Goal: Task Accomplishment & Management: Use online tool/utility

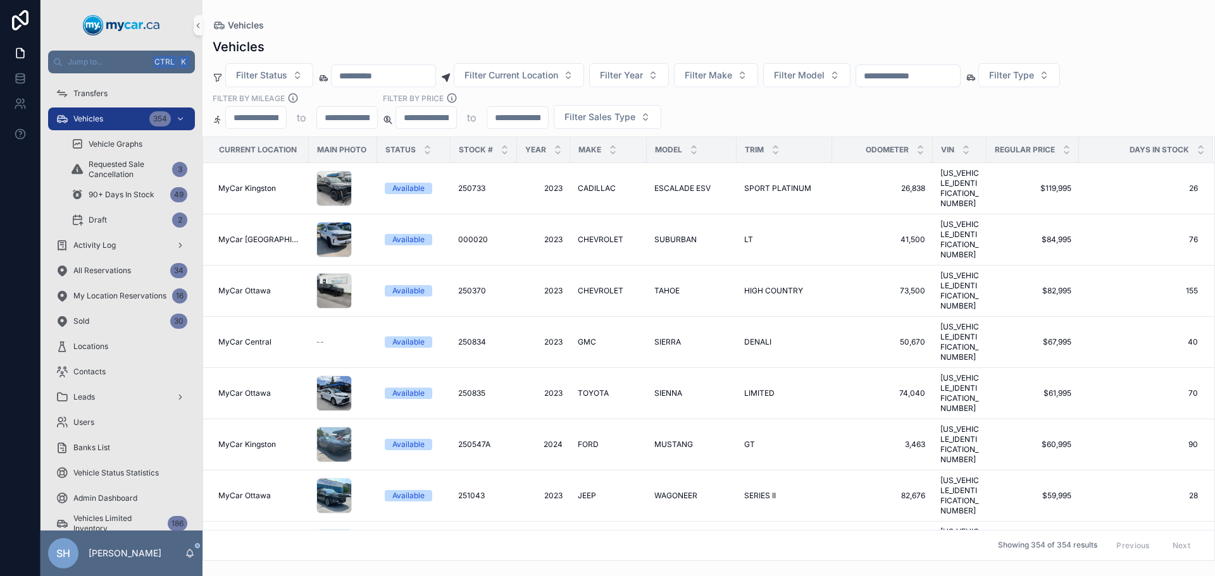
click at [910, 68] on input "scrollable content" at bounding box center [908, 76] width 104 height 18
type input "******"
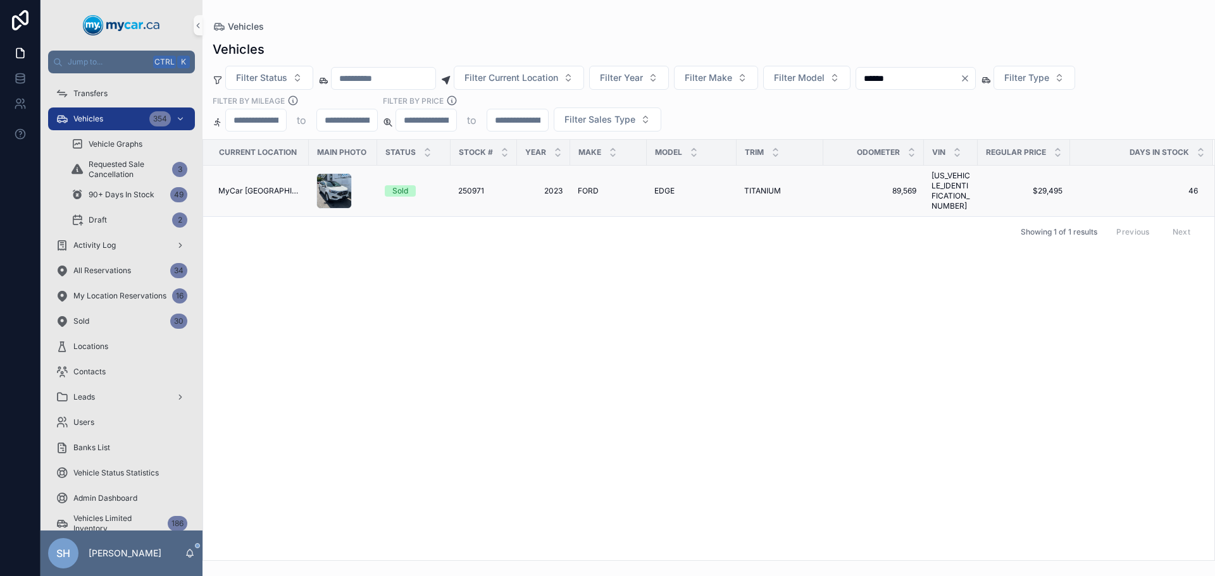
click at [583, 181] on td "FORD FORD" at bounding box center [608, 191] width 77 height 51
click at [583, 187] on span "FORD" at bounding box center [588, 191] width 21 height 10
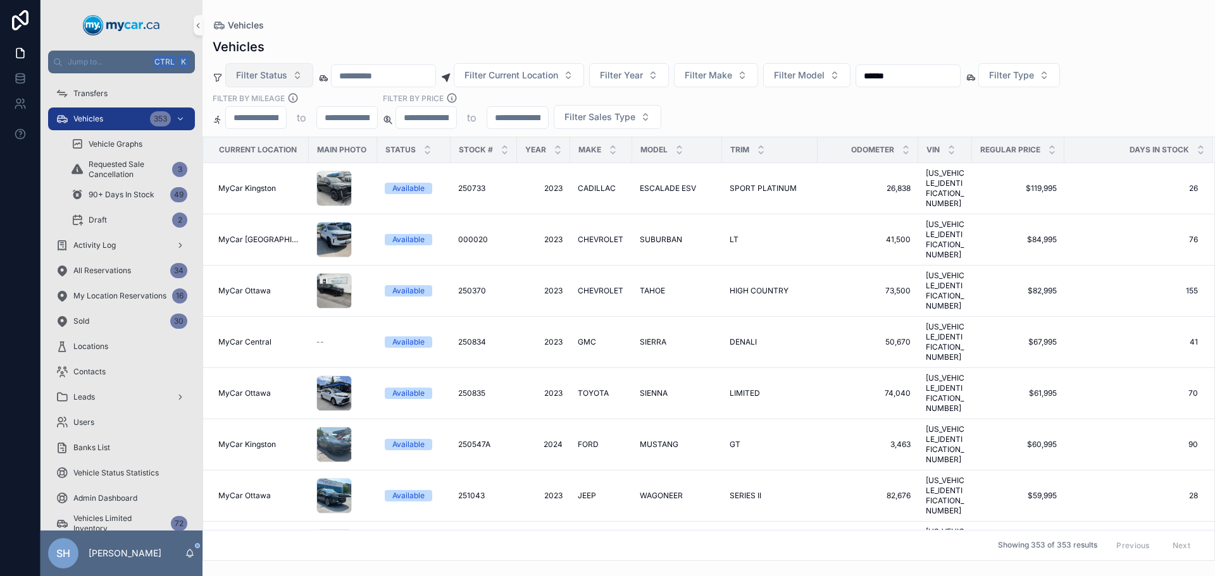
click at [261, 72] on span "Filter Status" at bounding box center [261, 75] width 51 height 13
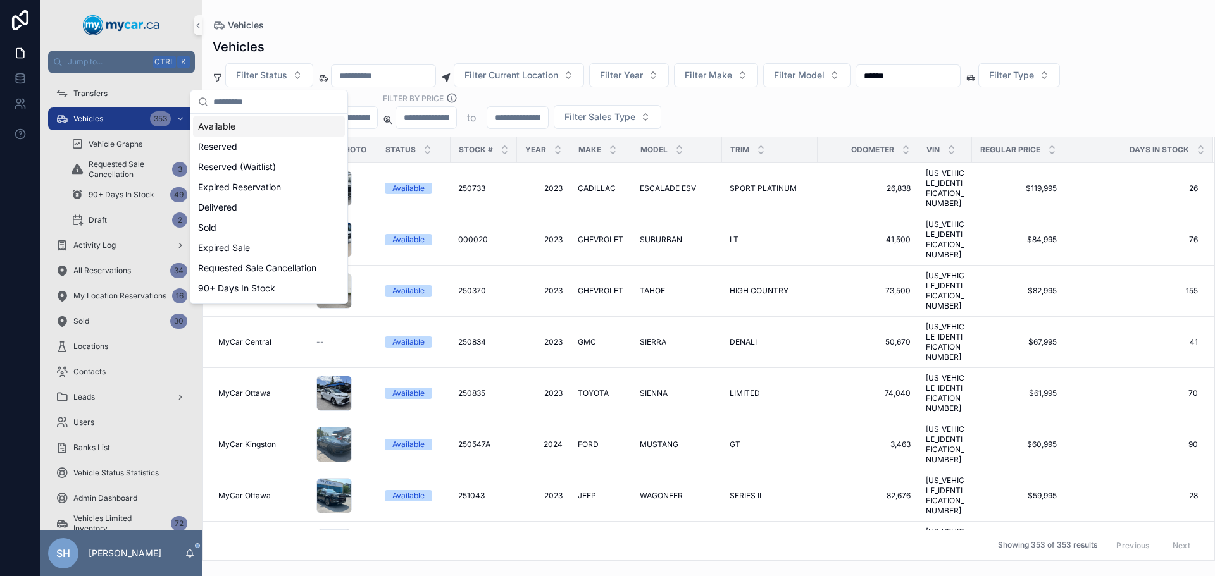
click at [240, 123] on div "Available" at bounding box center [269, 126] width 152 height 20
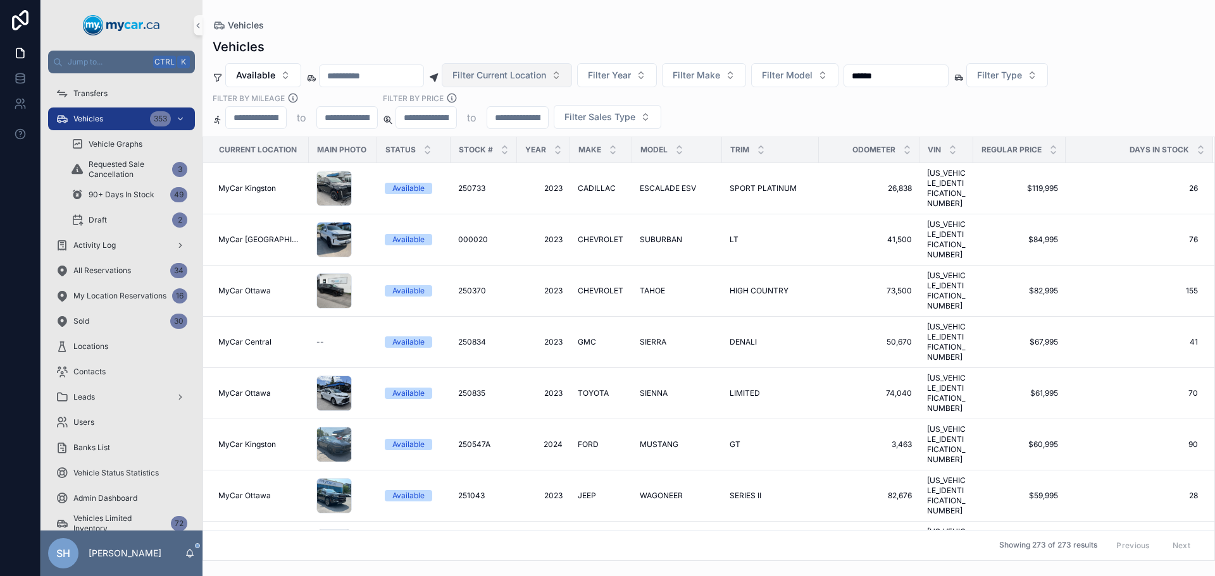
click at [546, 80] on span "Filter Current Location" at bounding box center [499, 75] width 94 height 13
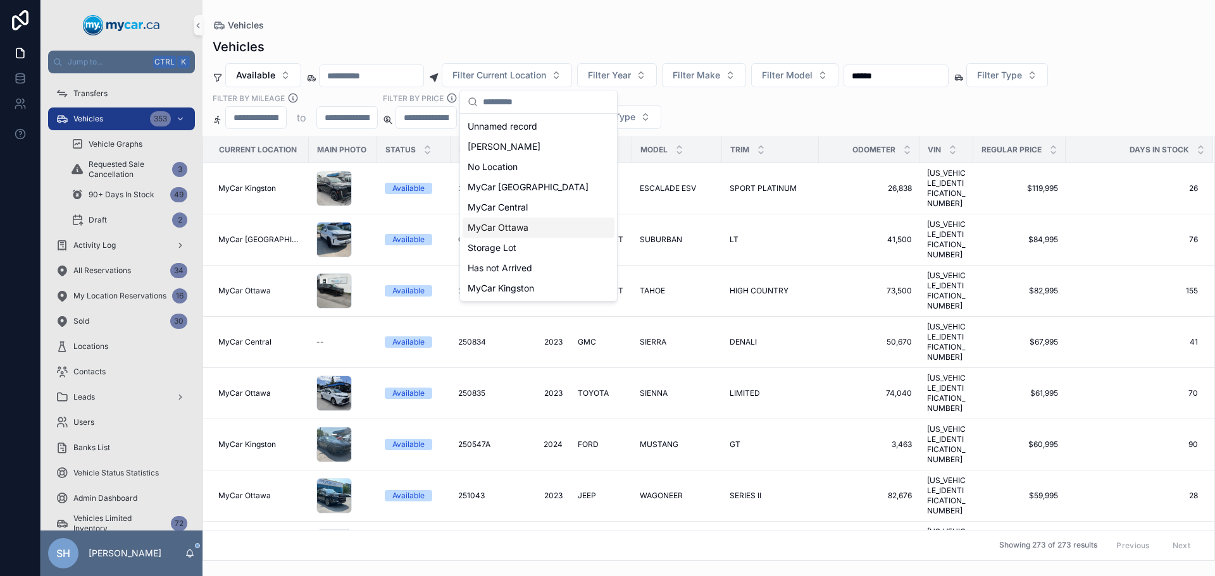
click at [536, 226] on div "MyCar Ottawa" at bounding box center [538, 228] width 152 height 20
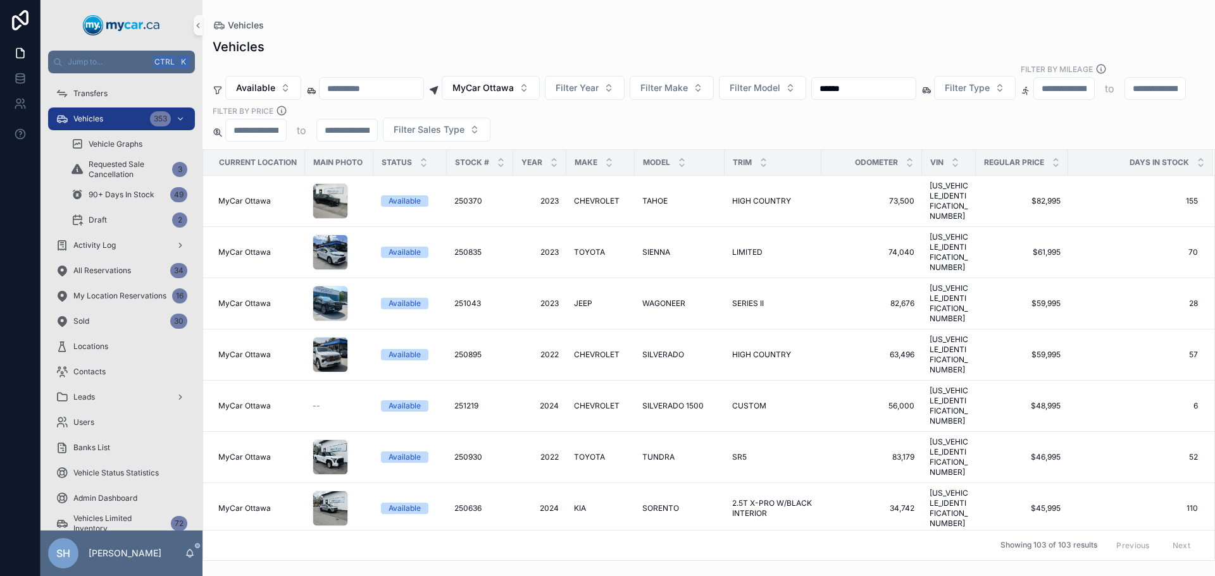
click at [624, 40] on div "Vehicles" at bounding box center [709, 47] width 992 height 18
click at [594, 82] on span "Filter Year" at bounding box center [576, 88] width 43 height 13
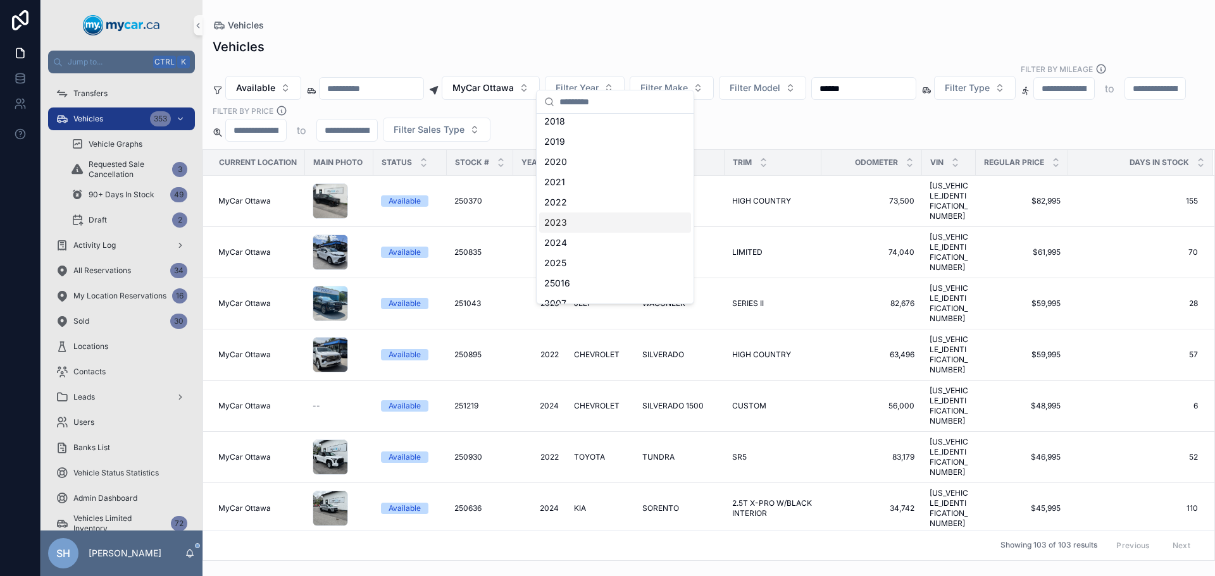
click at [579, 221] on div "2023" at bounding box center [615, 223] width 152 height 20
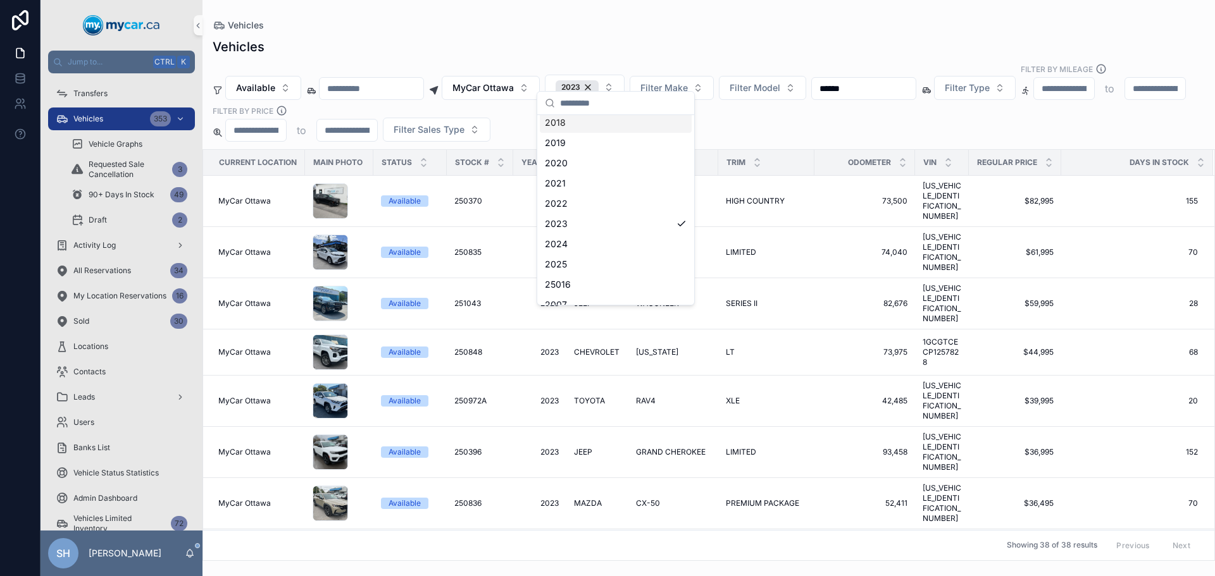
click at [657, 44] on div "Vehicles" at bounding box center [709, 47] width 992 height 18
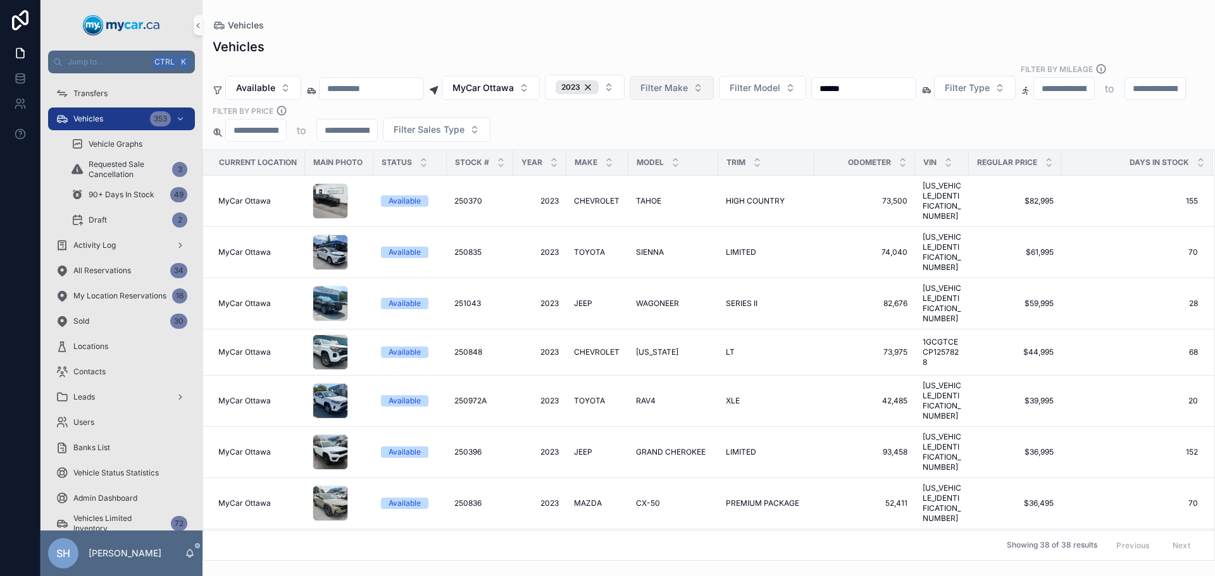
click at [676, 82] on span "Filter Make" at bounding box center [663, 88] width 47 height 13
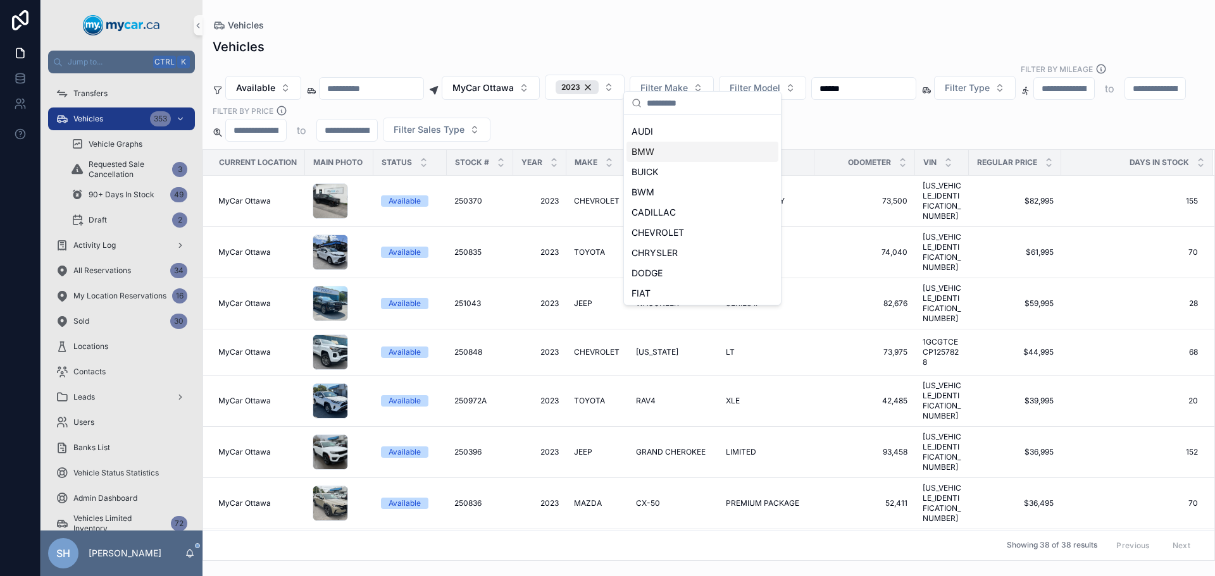
scroll to position [127, 0]
click at [659, 251] on div "FORD" at bounding box center [702, 244] width 152 height 20
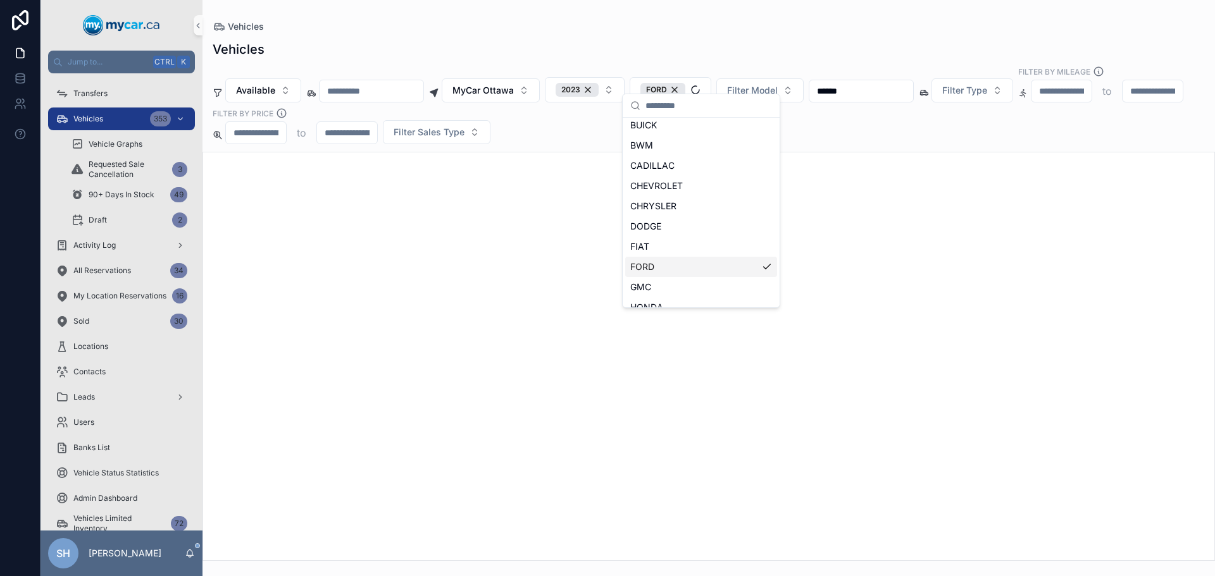
scroll to position [147, 0]
click at [660, 18] on div "Vehicles Vehicles Available MyCar Ottawa 2023 FORD Filter Model ****** Filter T…" at bounding box center [708, 280] width 1012 height 561
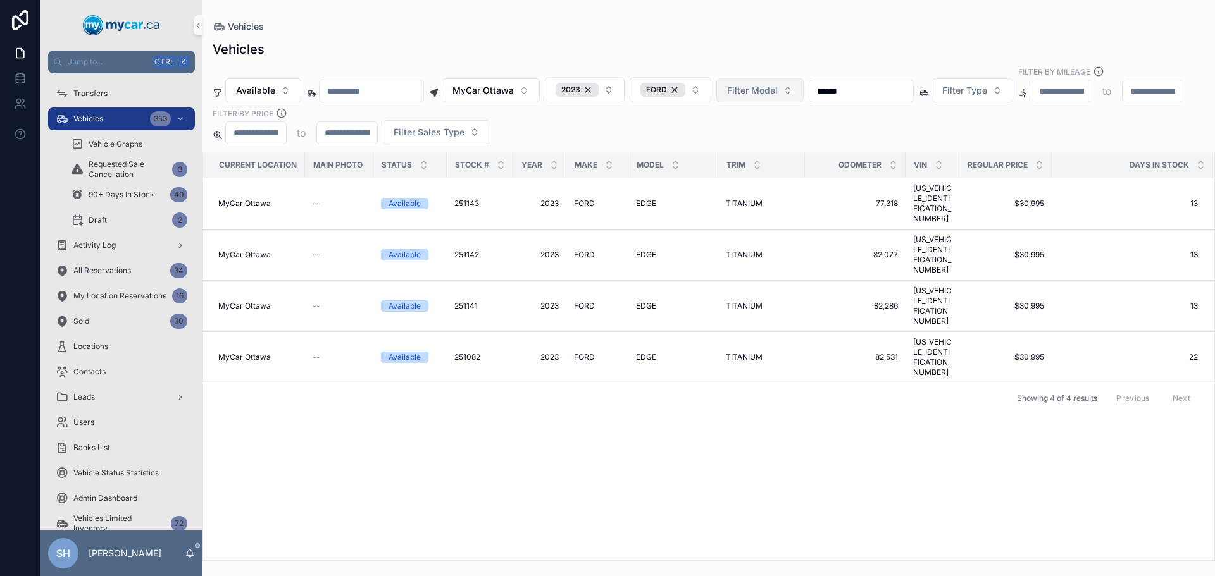
click at [767, 85] on span "Filter Model" at bounding box center [752, 90] width 51 height 13
type input "****"
click at [733, 129] on span "EDGE" at bounding box center [730, 130] width 23 height 13
click at [727, 43] on div "Vehicles" at bounding box center [709, 49] width 992 height 18
click at [518, 87] on button "MyCar Ottawa" at bounding box center [491, 90] width 98 height 24
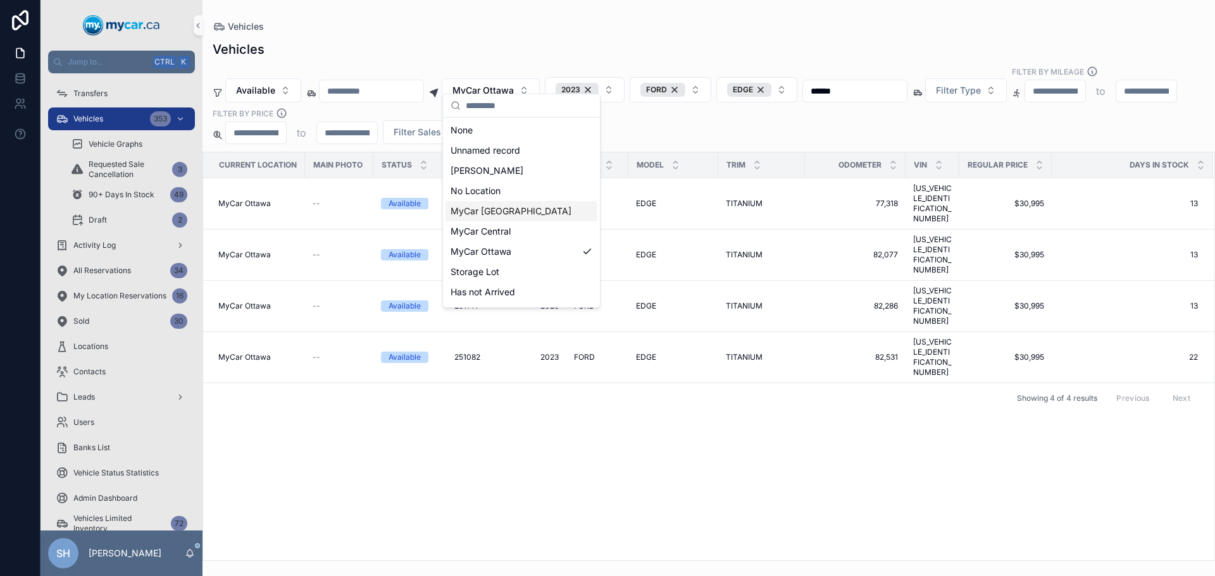
click at [510, 213] on span "MyCar [GEOGRAPHIC_DATA]" at bounding box center [510, 211] width 121 height 13
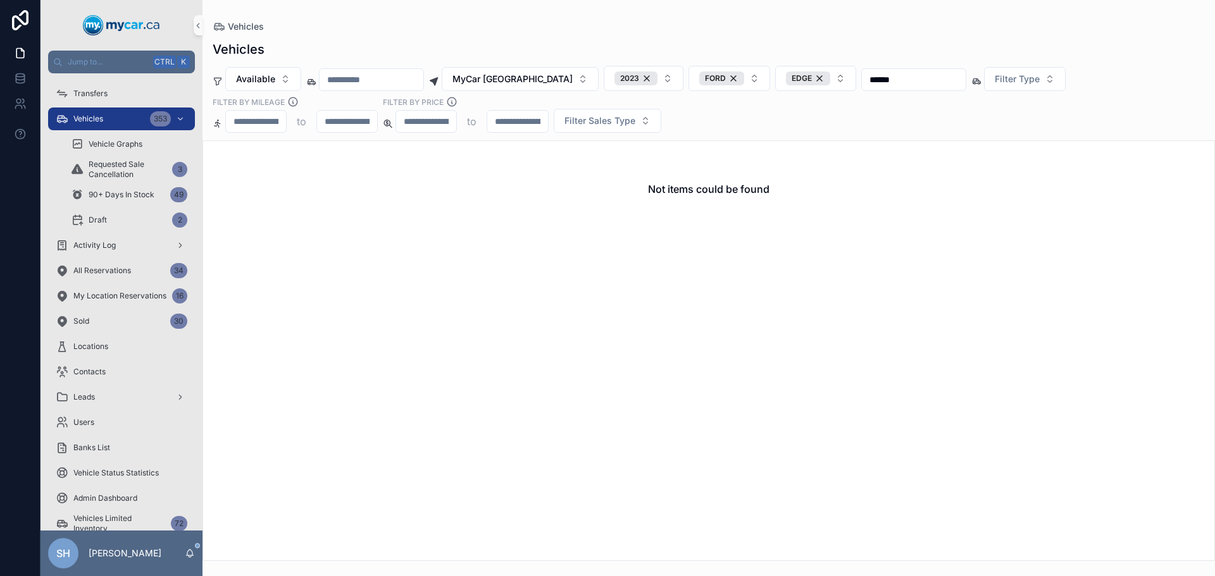
click at [531, 26] on div "Vehicles" at bounding box center [709, 26] width 992 height 13
click at [513, 79] on span "MyCar [GEOGRAPHIC_DATA]" at bounding box center [512, 79] width 120 height 13
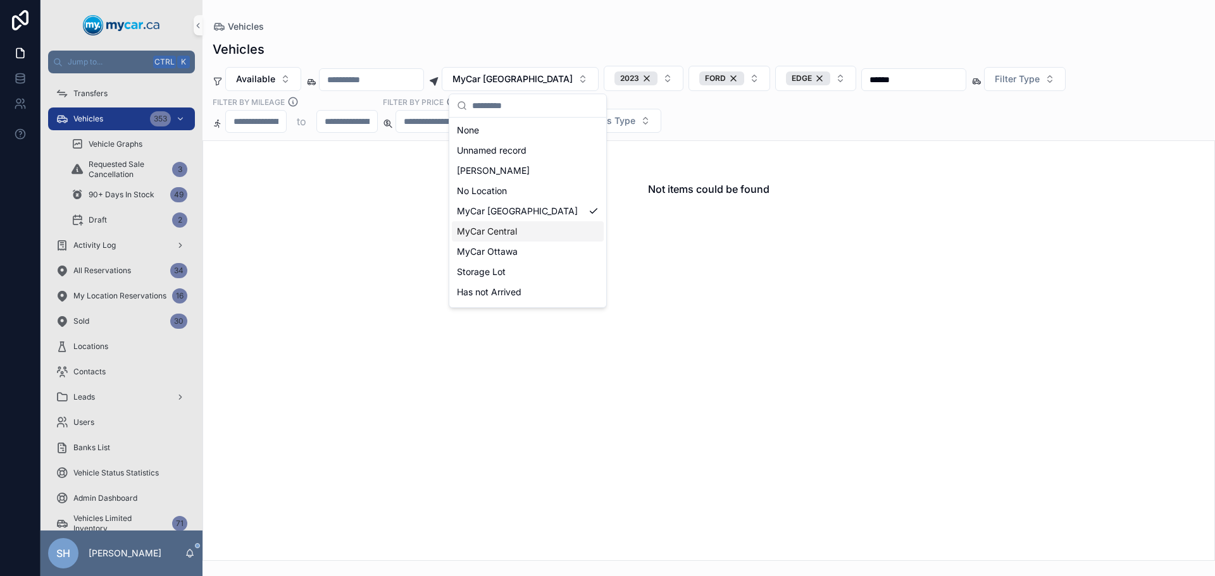
click at [505, 233] on span "MyCar Central" at bounding box center [487, 231] width 60 height 13
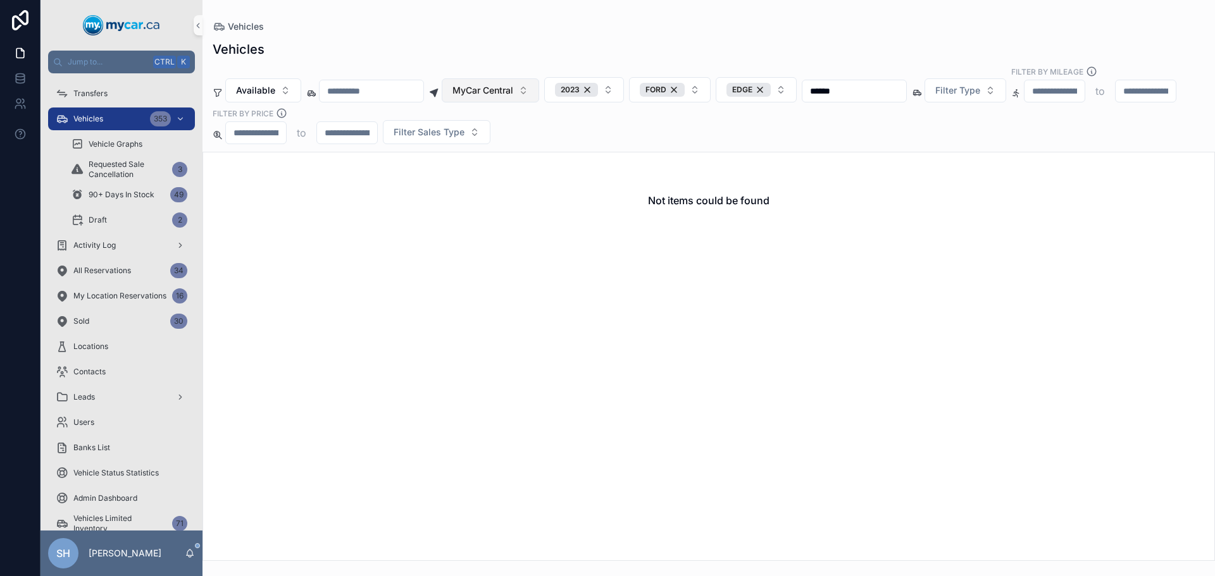
click at [513, 84] on span "MyCar Central" at bounding box center [482, 90] width 61 height 13
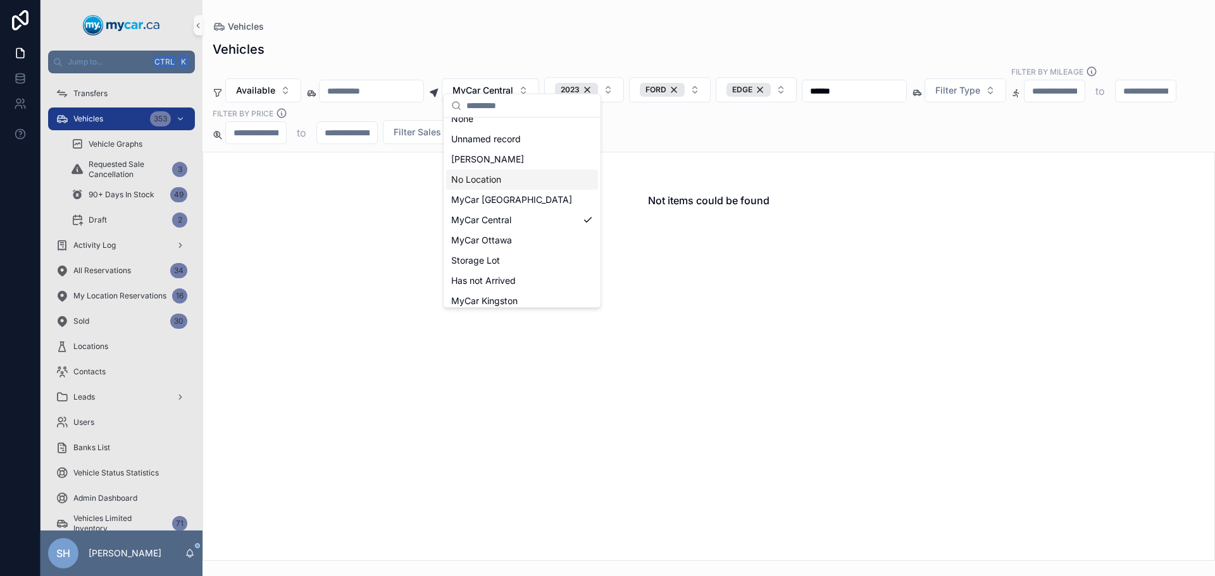
scroll to position [18, 0]
click at [495, 295] on span "MyCar Kingston" at bounding box center [484, 294] width 66 height 13
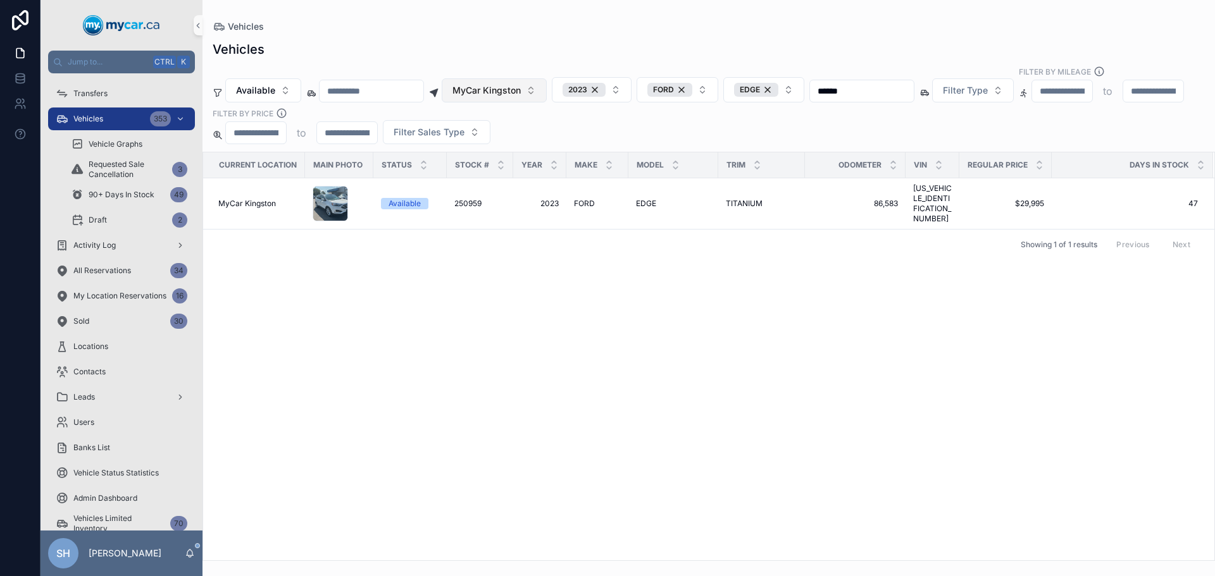
click at [545, 78] on button "MyCar Kingston" at bounding box center [494, 90] width 105 height 24
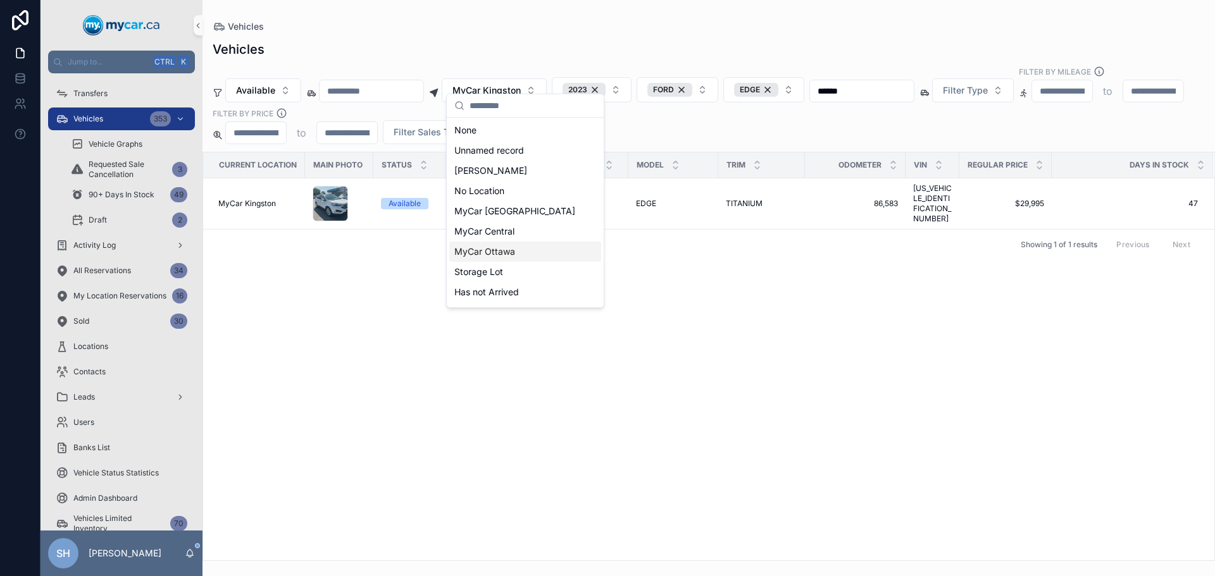
click at [524, 250] on div "MyCar Ottawa" at bounding box center [525, 252] width 152 height 20
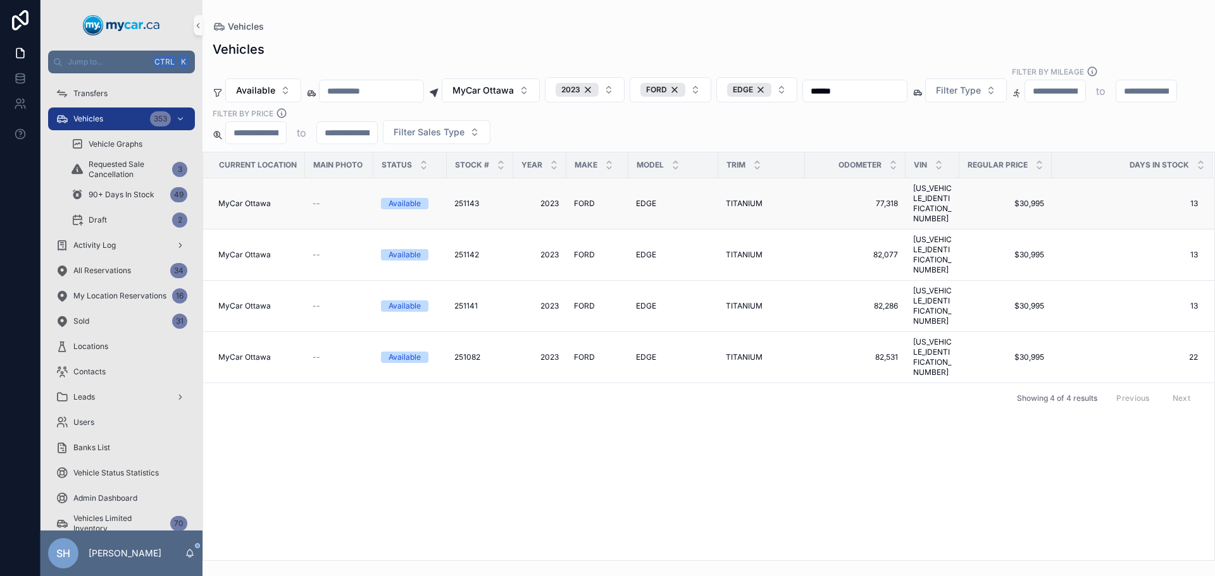
click at [638, 199] on span "EDGE" at bounding box center [646, 204] width 20 height 10
click at [738, 250] on span "TITANIUM" at bounding box center [744, 255] width 37 height 10
click at [735, 281] on td "TITANIUM TITANIUM" at bounding box center [761, 306] width 87 height 51
click at [733, 301] on span "TITANIUM" at bounding box center [744, 306] width 37 height 10
click at [734, 352] on span "TITANIUM" at bounding box center [744, 357] width 37 height 10
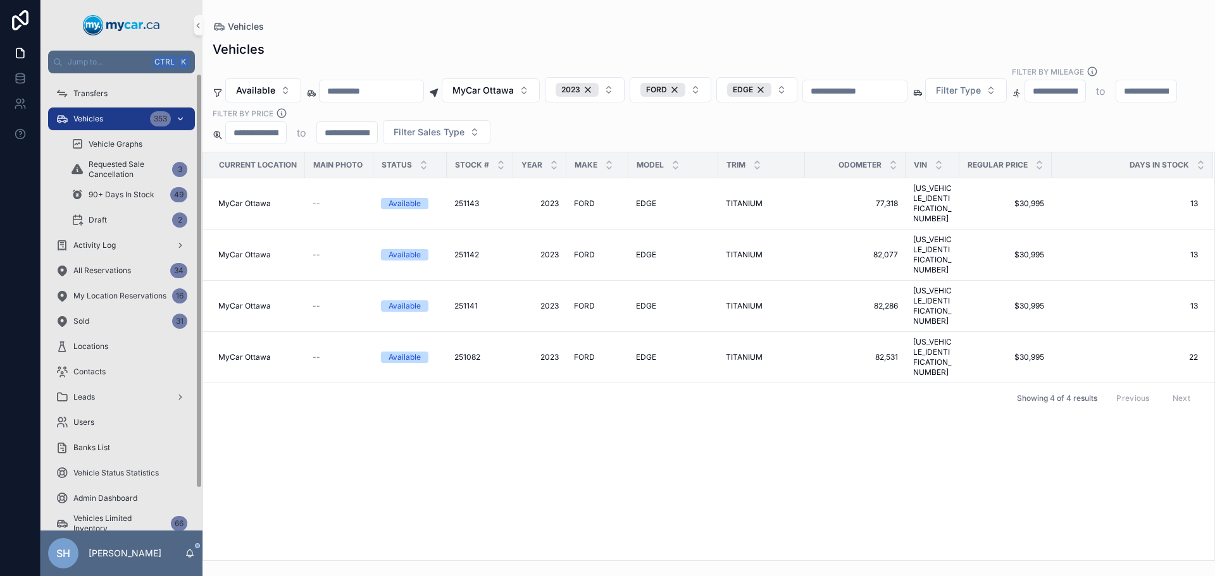
click at [85, 122] on span "Vehicles" at bounding box center [88, 119] width 30 height 10
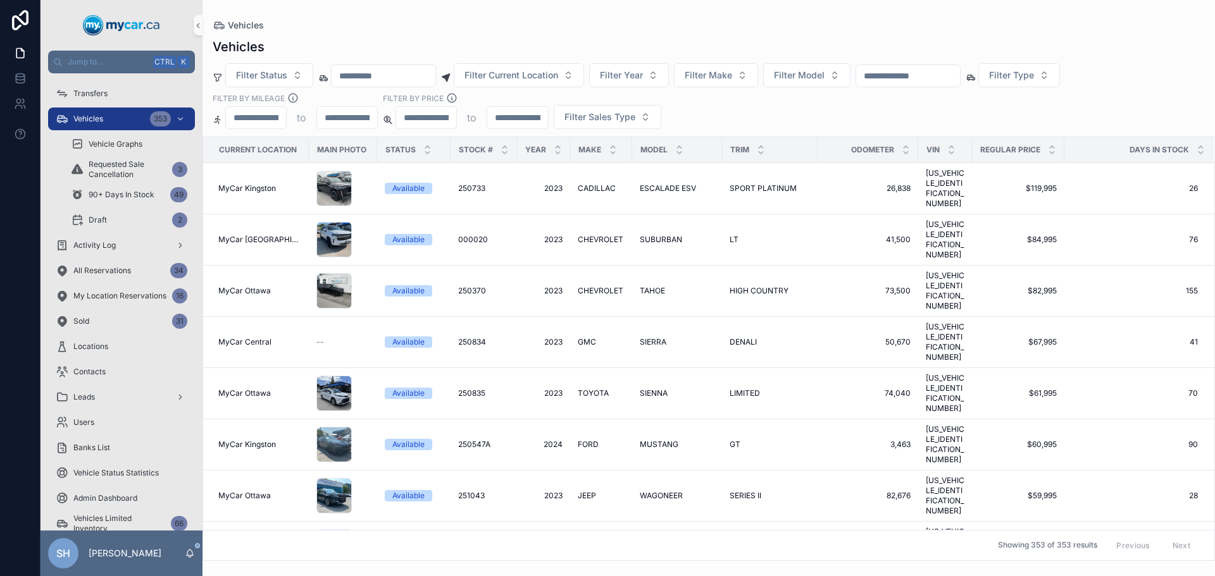
click at [950, 72] on input "scrollable content" at bounding box center [908, 76] width 104 height 18
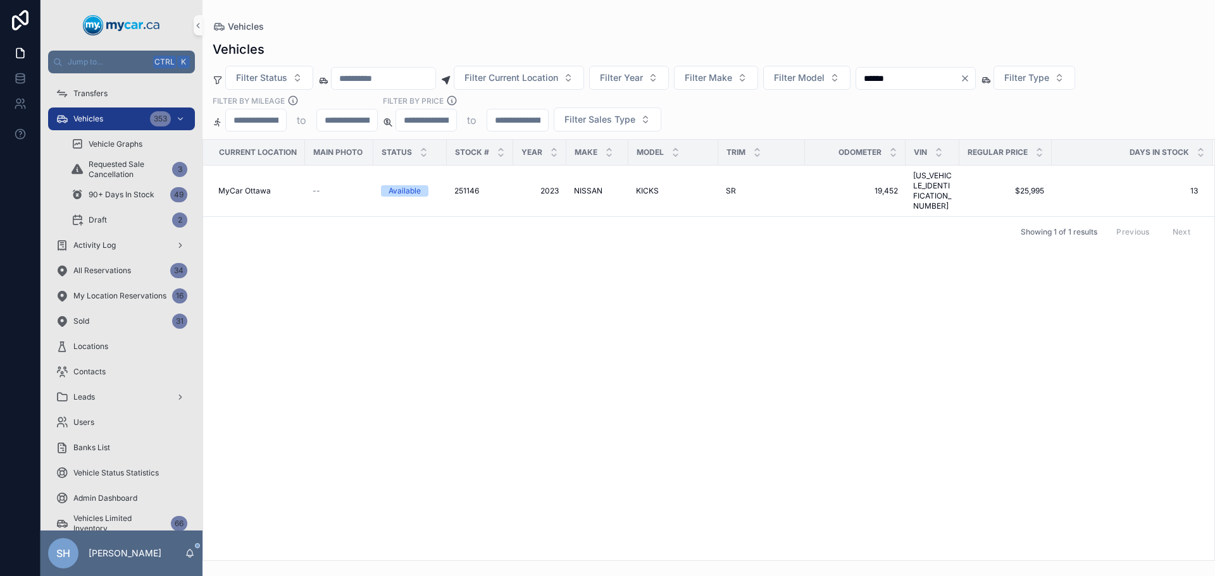
type input "******"
click at [970, 74] on icon "Clear" at bounding box center [965, 78] width 10 height 10
click at [732, 77] on span "Filter Make" at bounding box center [707, 77] width 47 height 13
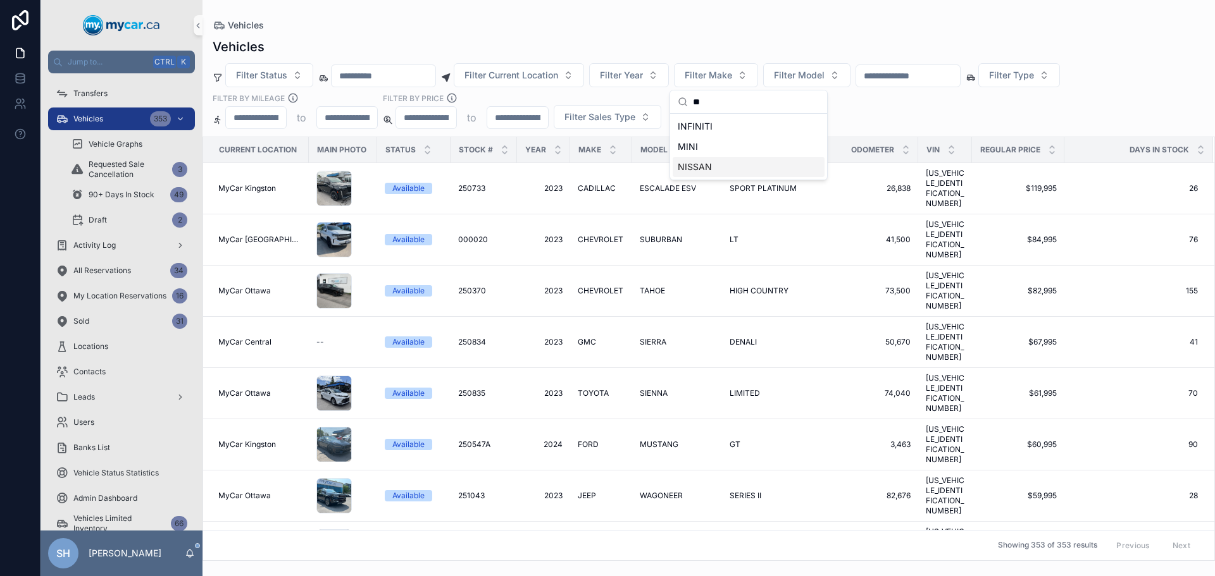
type input "**"
click at [705, 164] on span "NISSAN" at bounding box center [694, 167] width 34 height 13
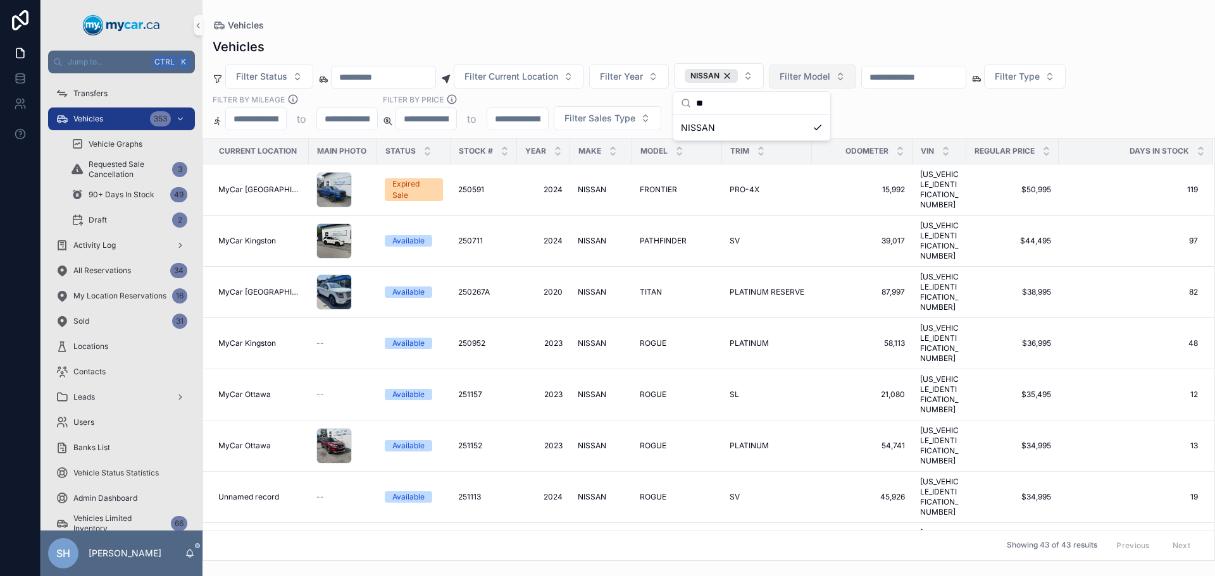
click at [830, 78] on span "Filter Model" at bounding box center [804, 76] width 51 height 13
type input "***"
click at [804, 126] on div "KICKS" at bounding box center [845, 128] width 152 height 20
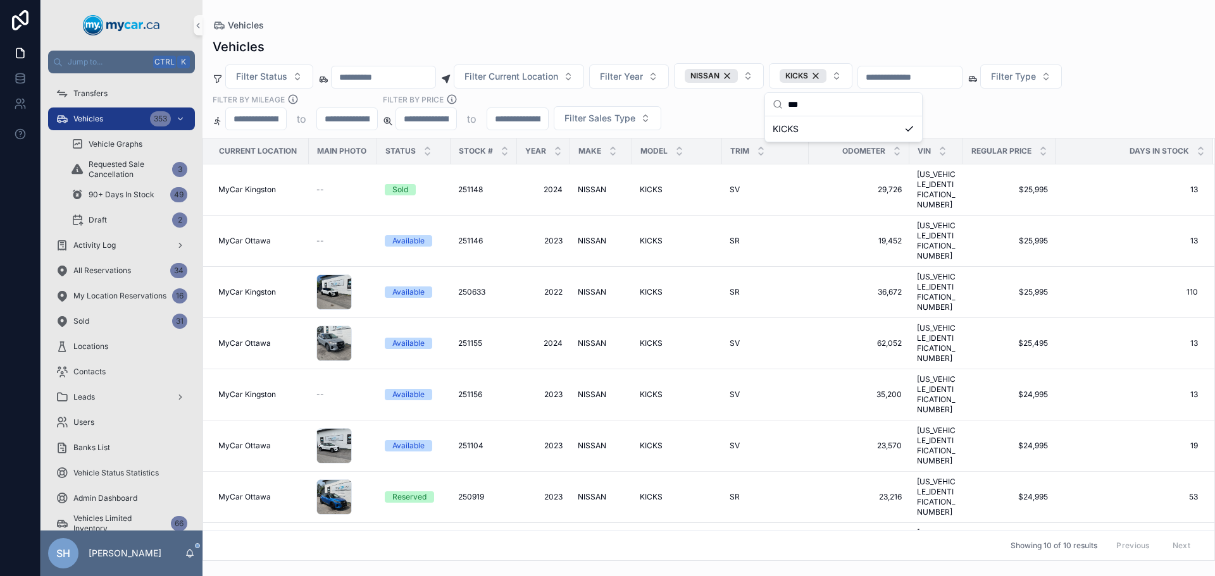
click at [795, 20] on div "Vehicles Vehicles Filter Status Filter Current Location Filter Year NISSAN KICK…" at bounding box center [708, 280] width 1012 height 561
click at [553, 83] on span "Filter Current Location" at bounding box center [511, 76] width 94 height 13
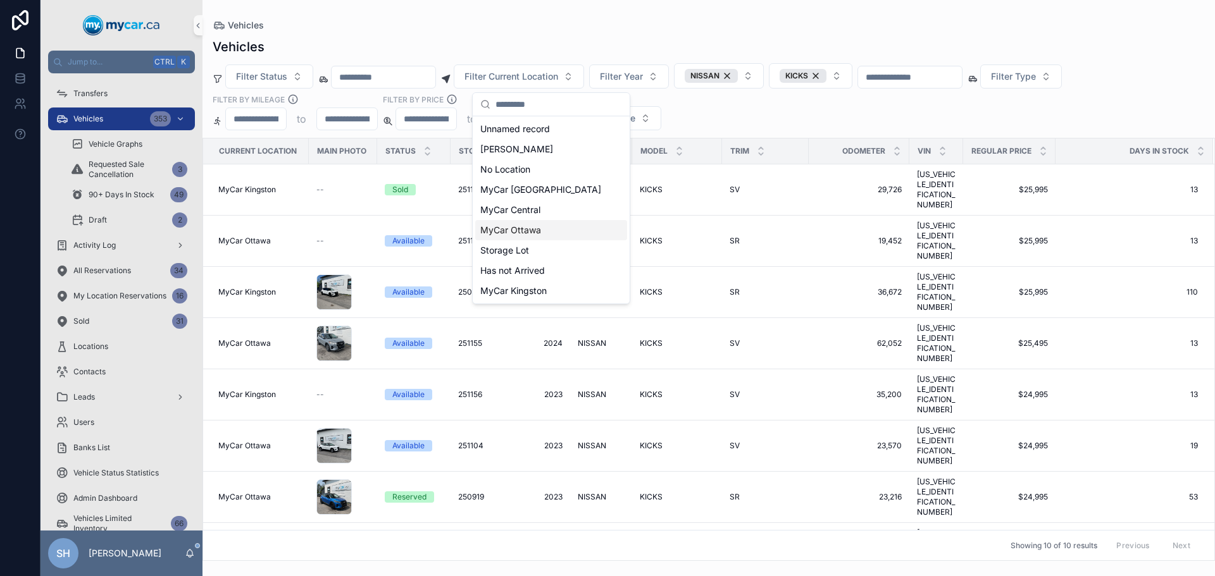
click at [538, 232] on span "MyCar Ottawa" at bounding box center [510, 230] width 61 height 13
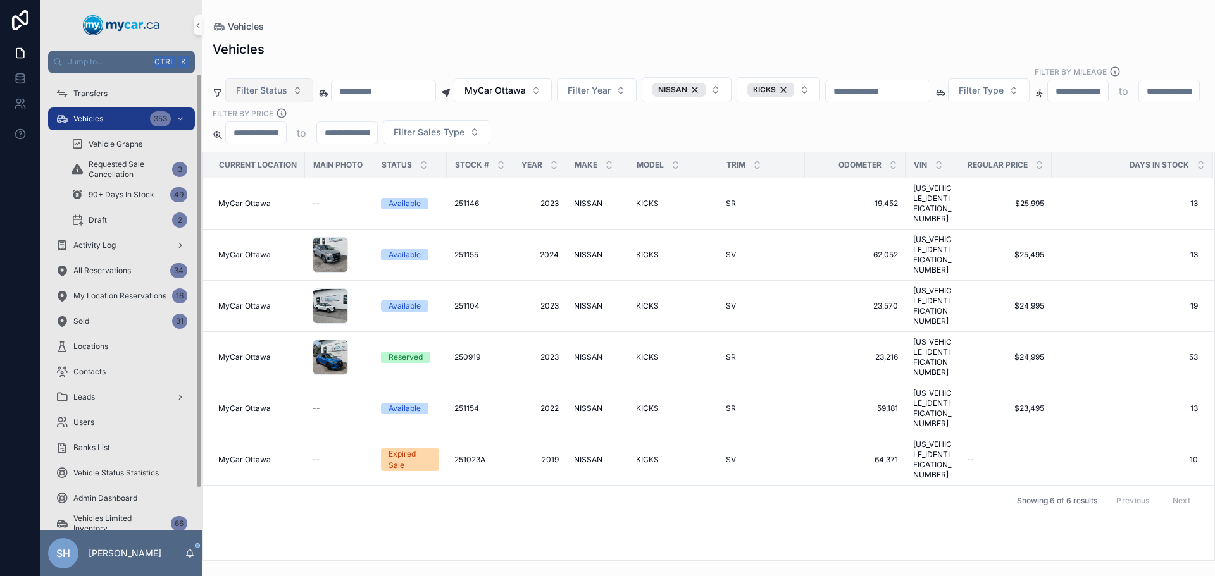
click at [264, 84] on span "Filter Status" at bounding box center [261, 90] width 51 height 13
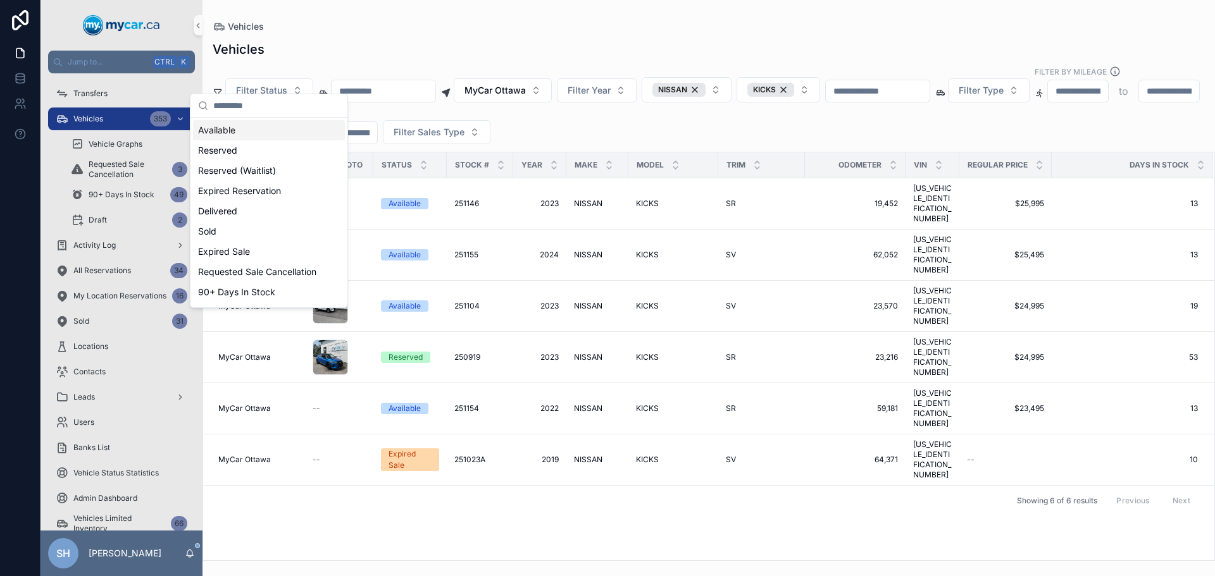
click at [254, 127] on div "Available" at bounding box center [269, 130] width 152 height 20
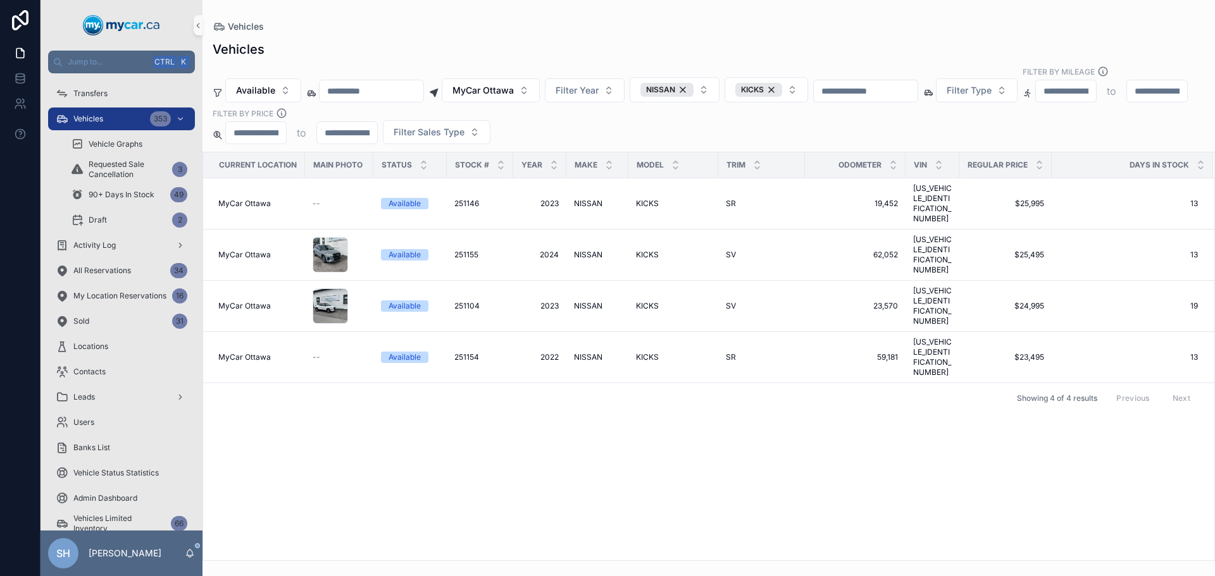
click at [392, 26] on div "Vehicles" at bounding box center [709, 26] width 992 height 13
click at [514, 84] on span "MyCar Ottawa" at bounding box center [482, 90] width 61 height 13
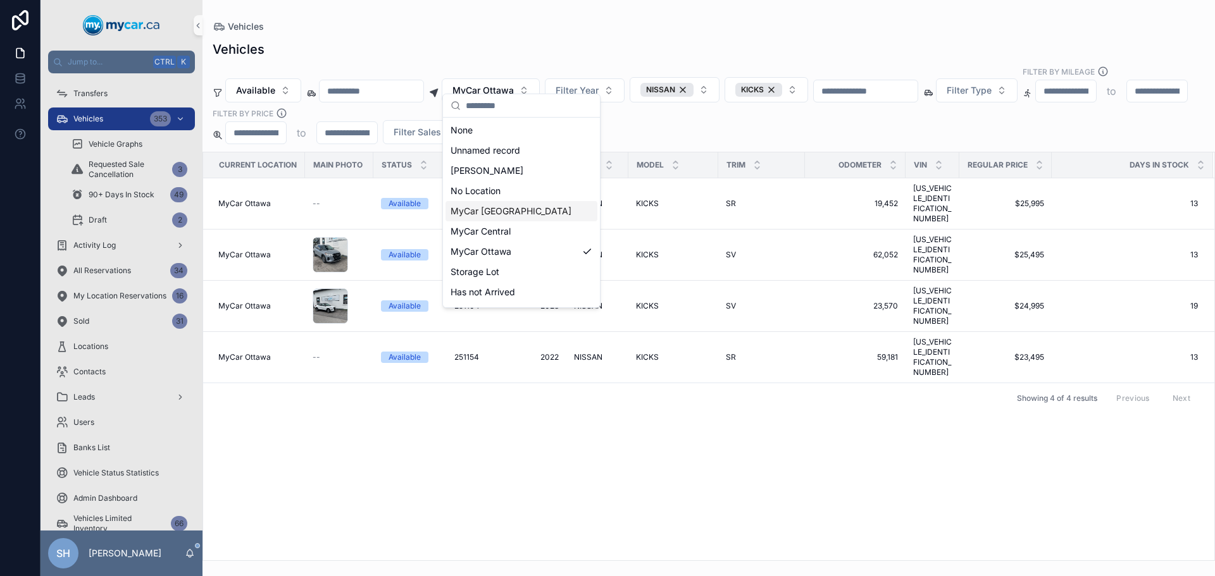
click at [512, 214] on span "MyCar [GEOGRAPHIC_DATA]" at bounding box center [510, 211] width 121 height 13
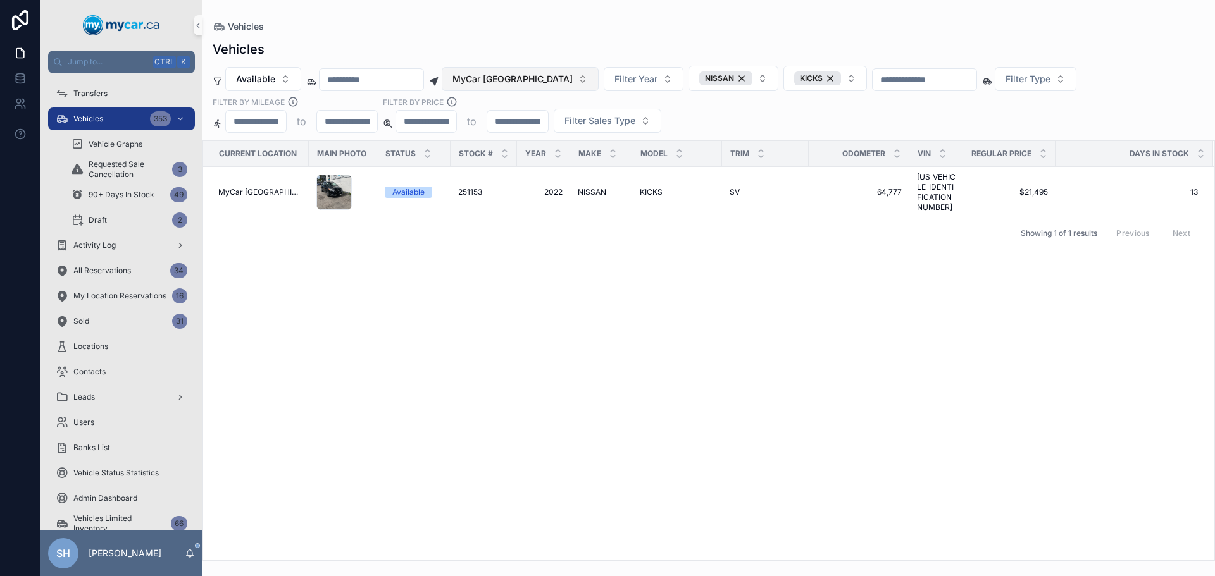
click at [526, 73] on span "MyCar [GEOGRAPHIC_DATA]" at bounding box center [512, 79] width 120 height 13
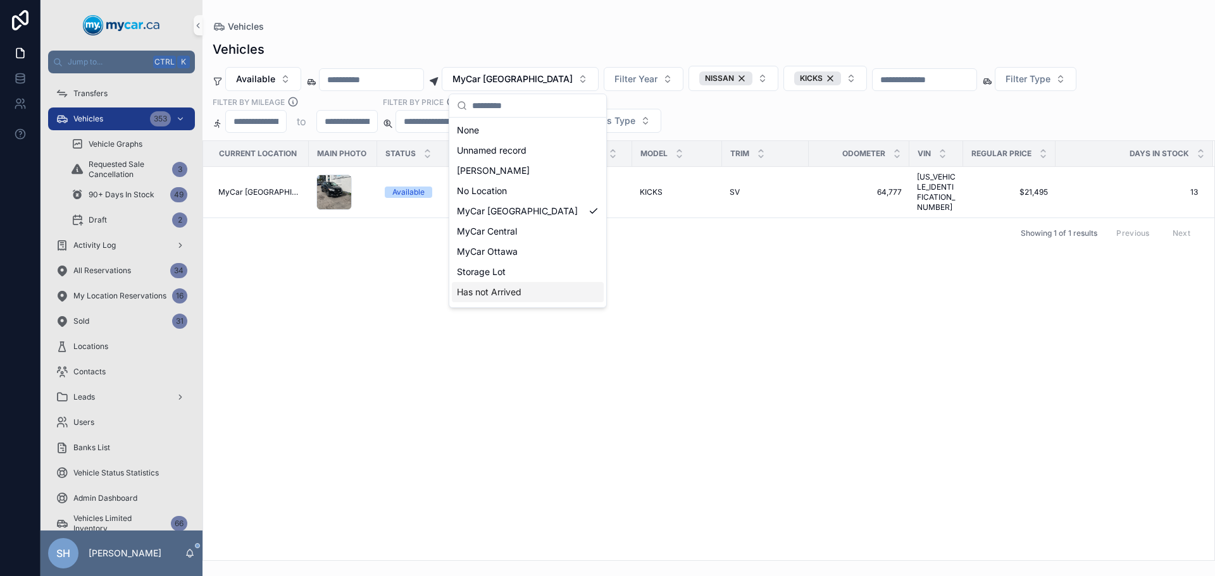
scroll to position [18, 0]
click at [531, 300] on div "MyCar Kingston" at bounding box center [528, 295] width 152 height 20
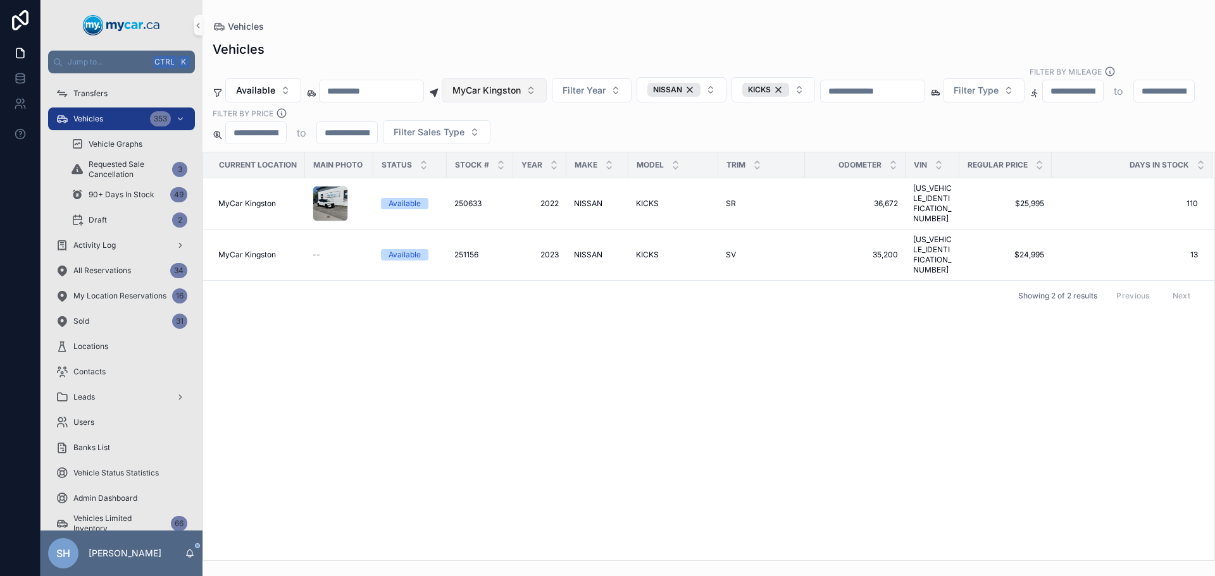
click at [521, 84] on span "MyCar Kingston" at bounding box center [486, 90] width 68 height 13
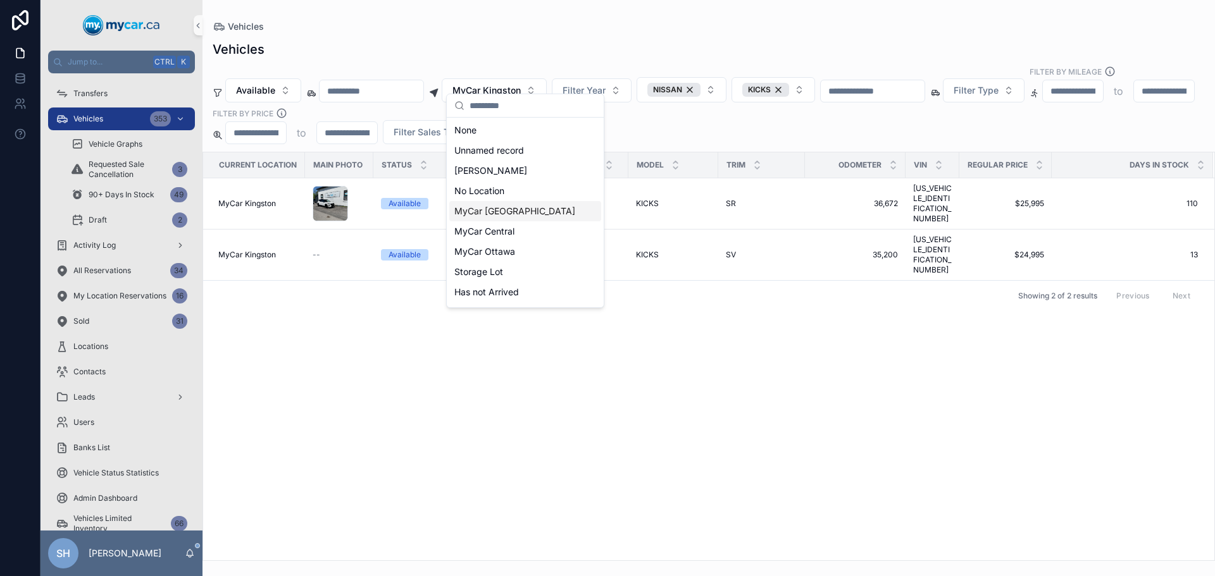
click at [485, 208] on span "MyCar [GEOGRAPHIC_DATA]" at bounding box center [514, 211] width 121 height 13
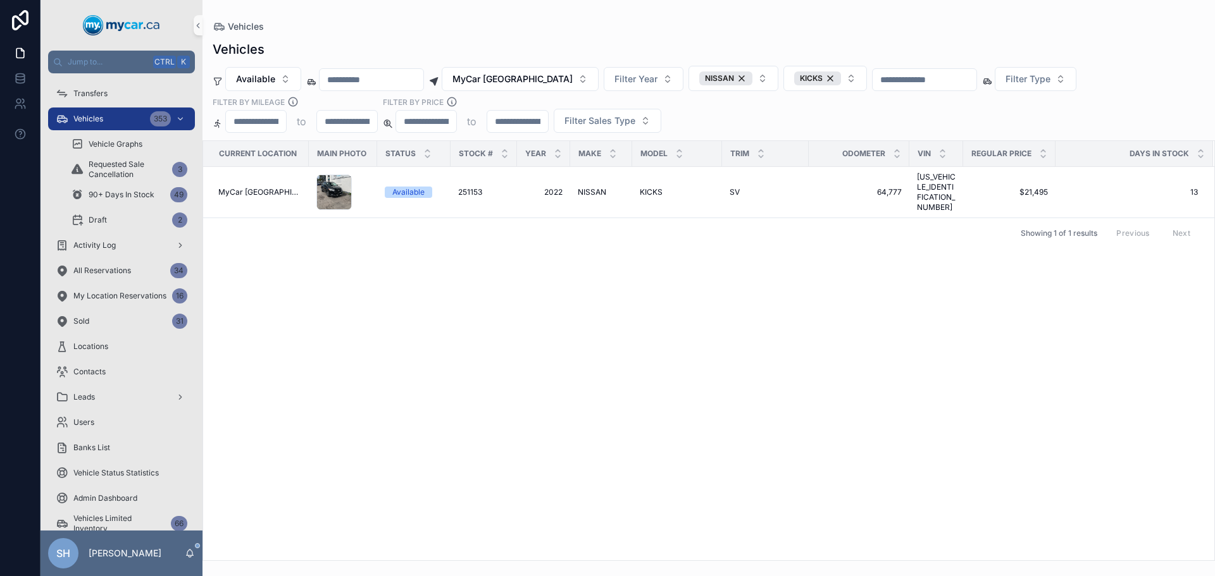
click at [541, 27] on div "Vehicles" at bounding box center [709, 26] width 992 height 13
click at [532, 74] on span "MyCar [GEOGRAPHIC_DATA]" at bounding box center [512, 79] width 120 height 13
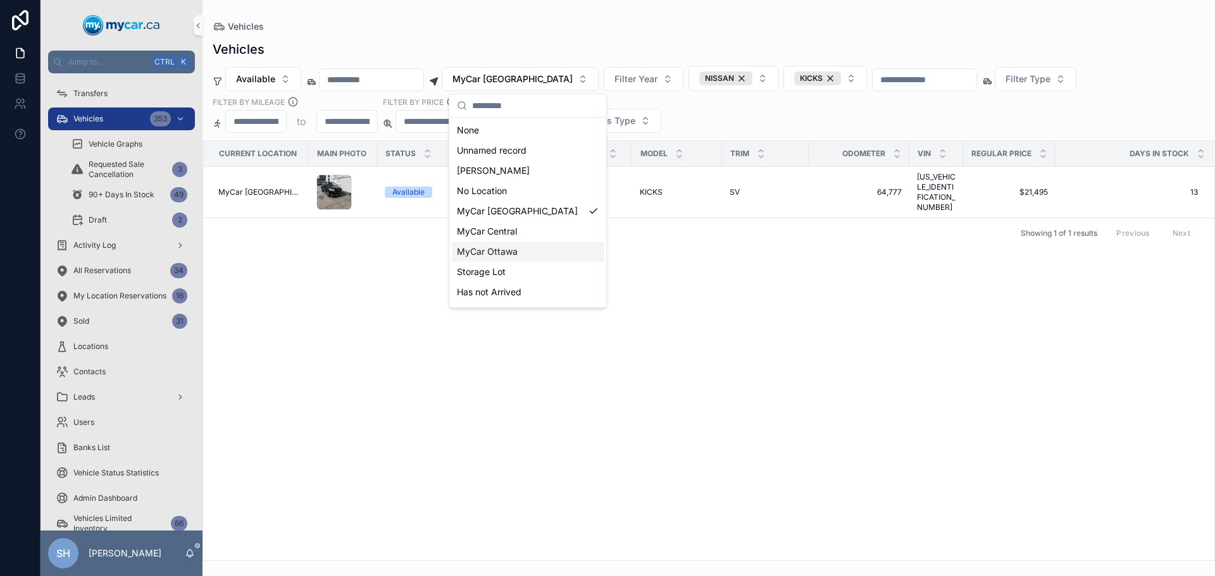
click at [516, 252] on span "MyCar Ottawa" at bounding box center [487, 251] width 61 height 13
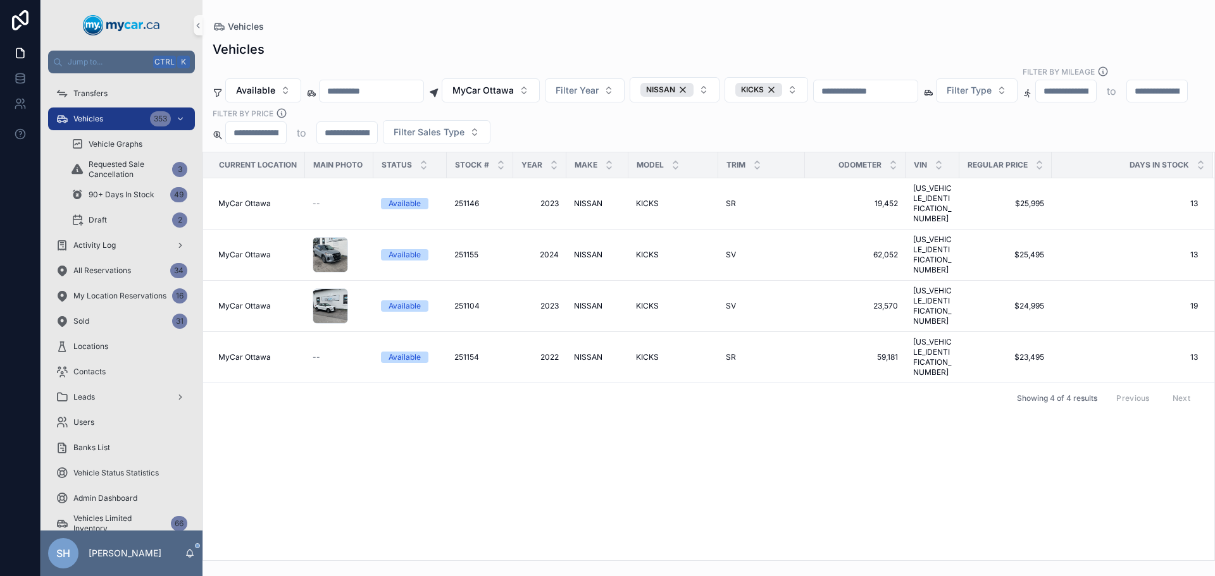
click at [584, 38] on div "Vehicles Available MyCar Ottawa Filter Year NISSAN KICKS Filter Type Filter By …" at bounding box center [708, 297] width 1012 height 528
click at [693, 83] on div "NISSAN" at bounding box center [666, 90] width 53 height 14
click at [776, 83] on div "KICKS" at bounding box center [752, 90] width 47 height 14
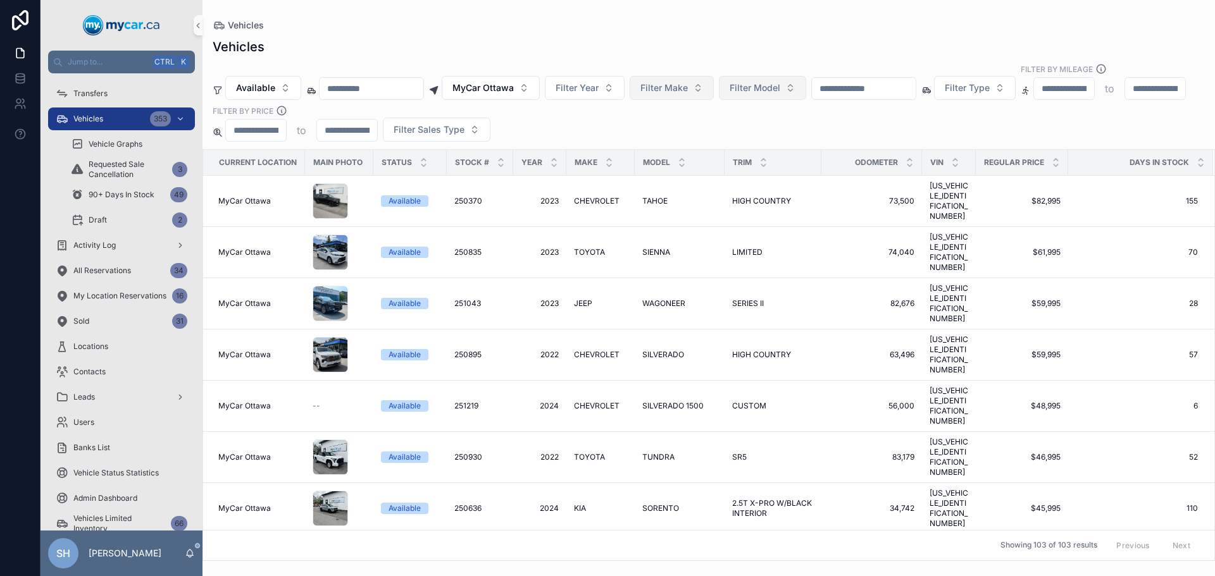
click at [688, 82] on span "Filter Make" at bounding box center [663, 88] width 47 height 13
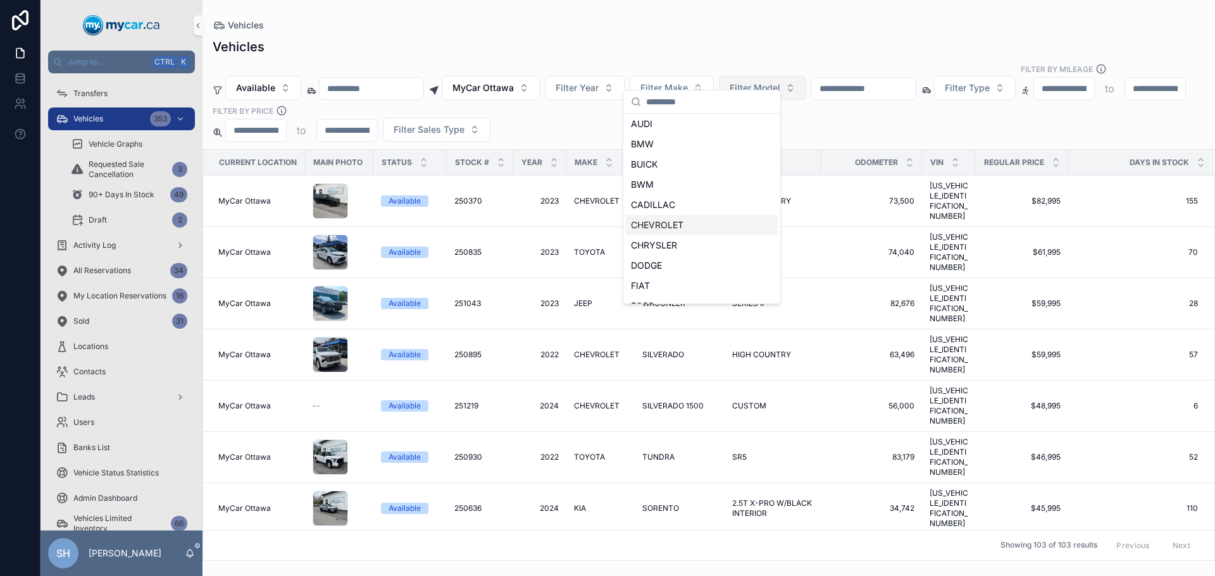
click at [660, 230] on span "CHEVROLET" at bounding box center [657, 225] width 53 height 13
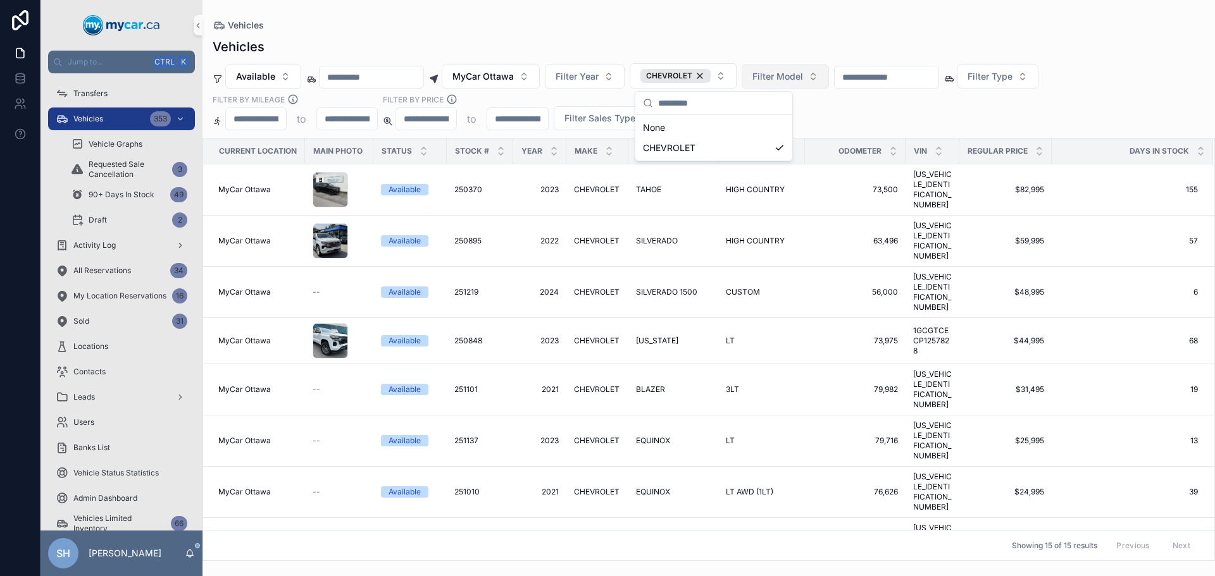
click at [803, 78] on span "Filter Model" at bounding box center [777, 76] width 51 height 13
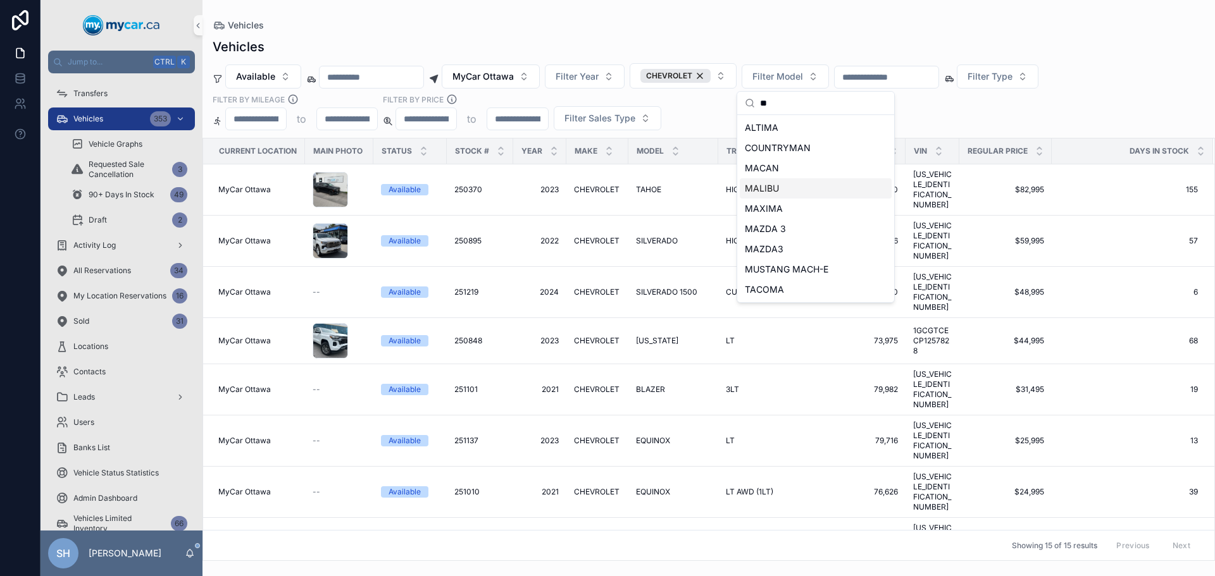
type input "**"
click at [783, 189] on div "MALIBU" at bounding box center [815, 188] width 152 height 20
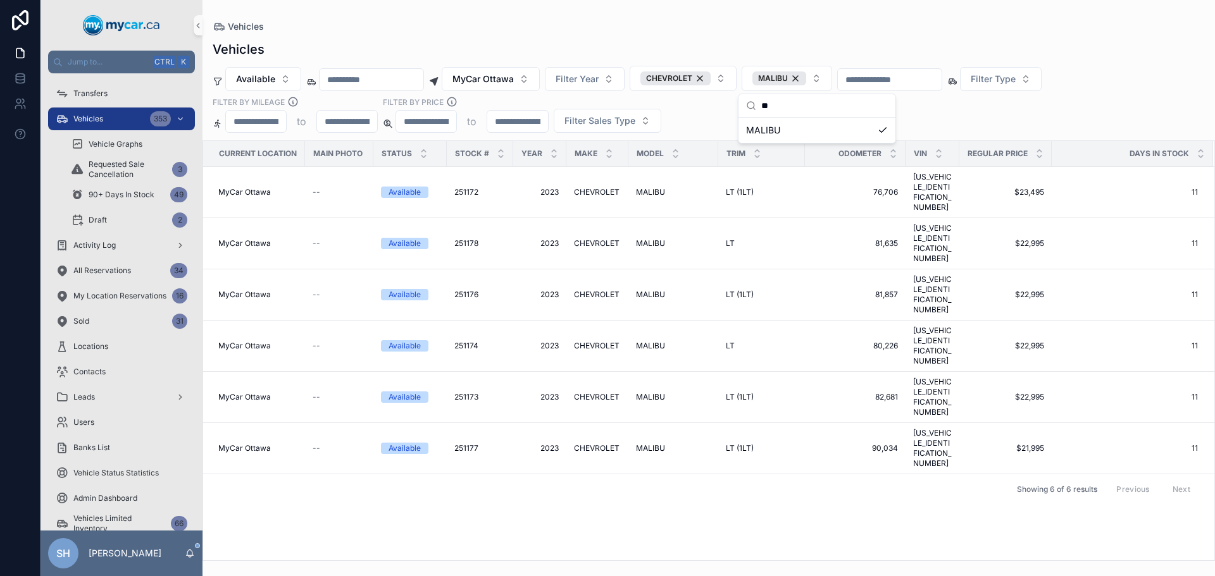
click at [763, 27] on div "Vehicles" at bounding box center [709, 26] width 992 height 13
click at [504, 80] on span "MyCar Ottawa" at bounding box center [482, 79] width 61 height 13
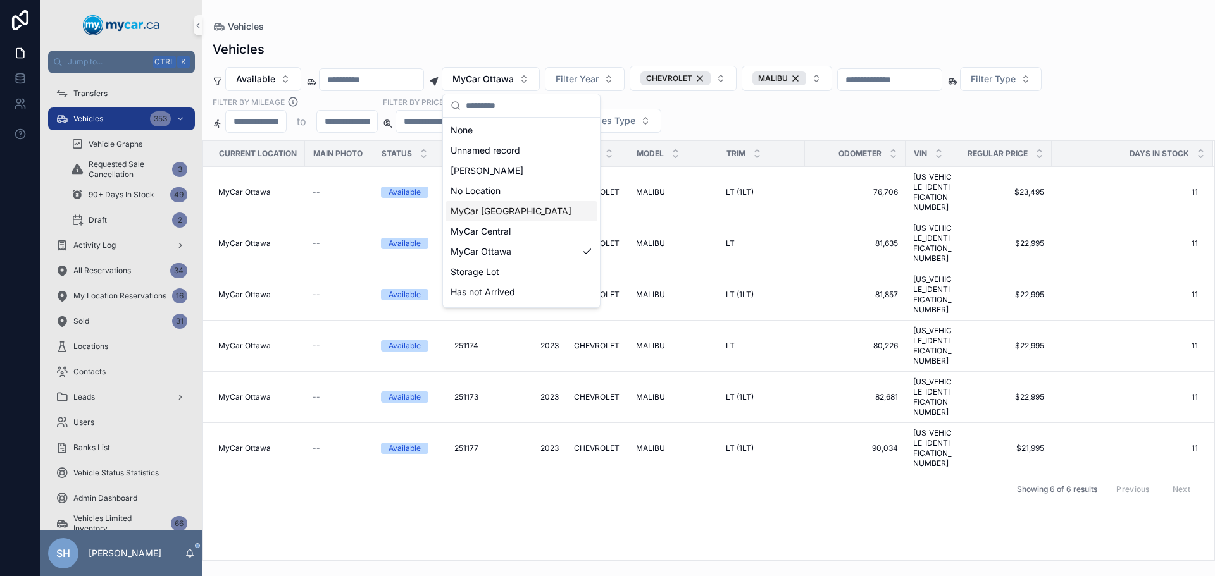
click at [510, 211] on span "MyCar [GEOGRAPHIC_DATA]" at bounding box center [510, 211] width 121 height 13
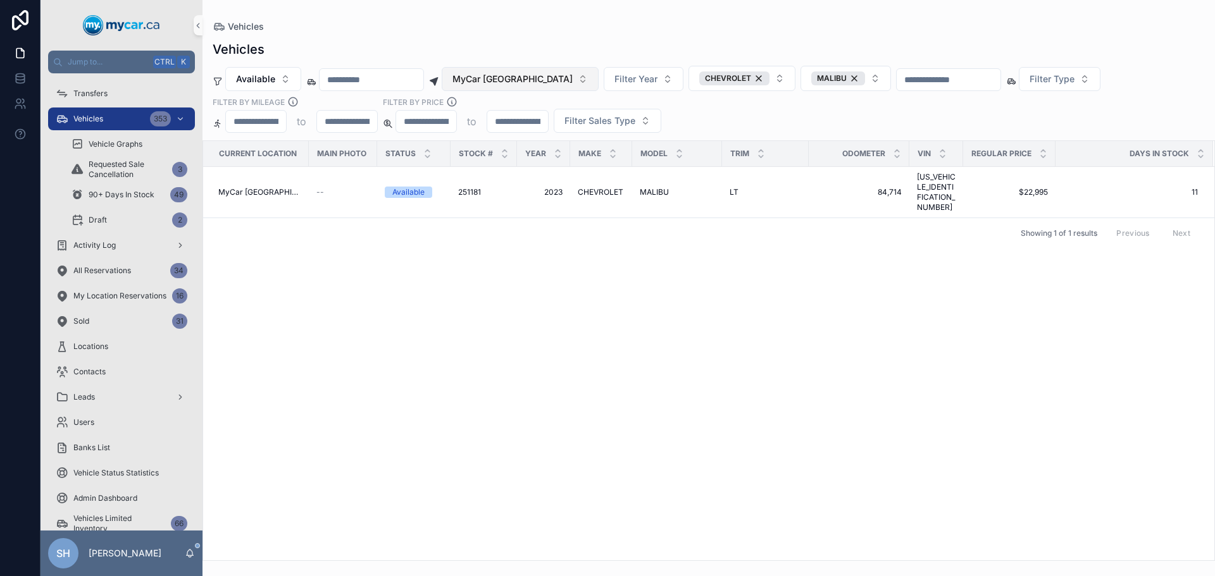
click at [517, 83] on span "MyCar [GEOGRAPHIC_DATA]" at bounding box center [512, 79] width 120 height 13
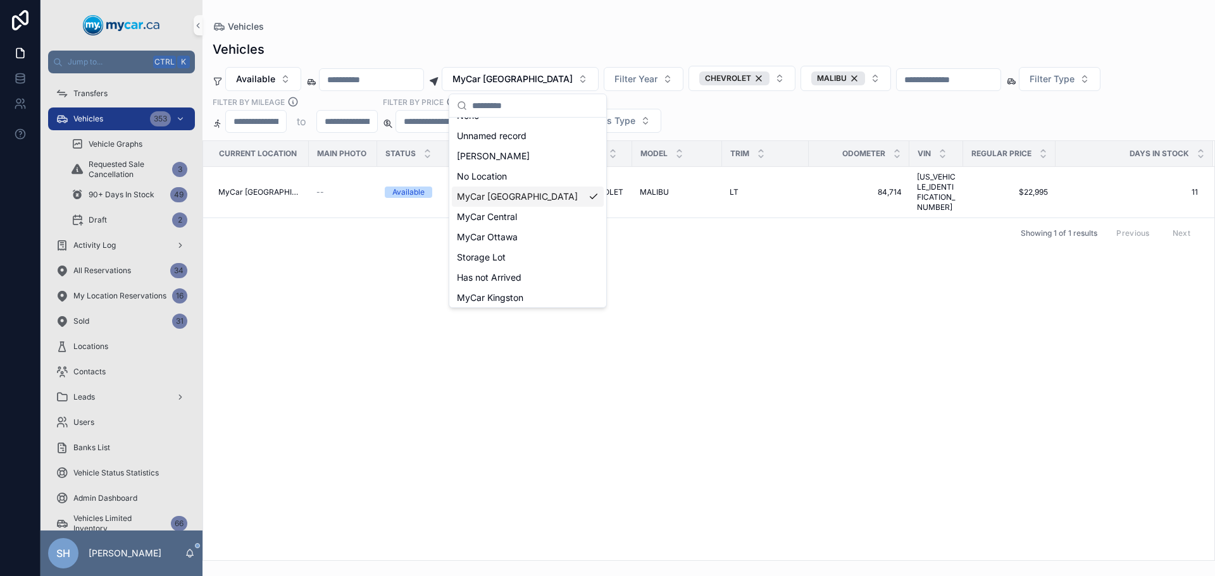
scroll to position [18, 0]
click at [514, 298] on span "MyCar Kingston" at bounding box center [490, 294] width 66 height 13
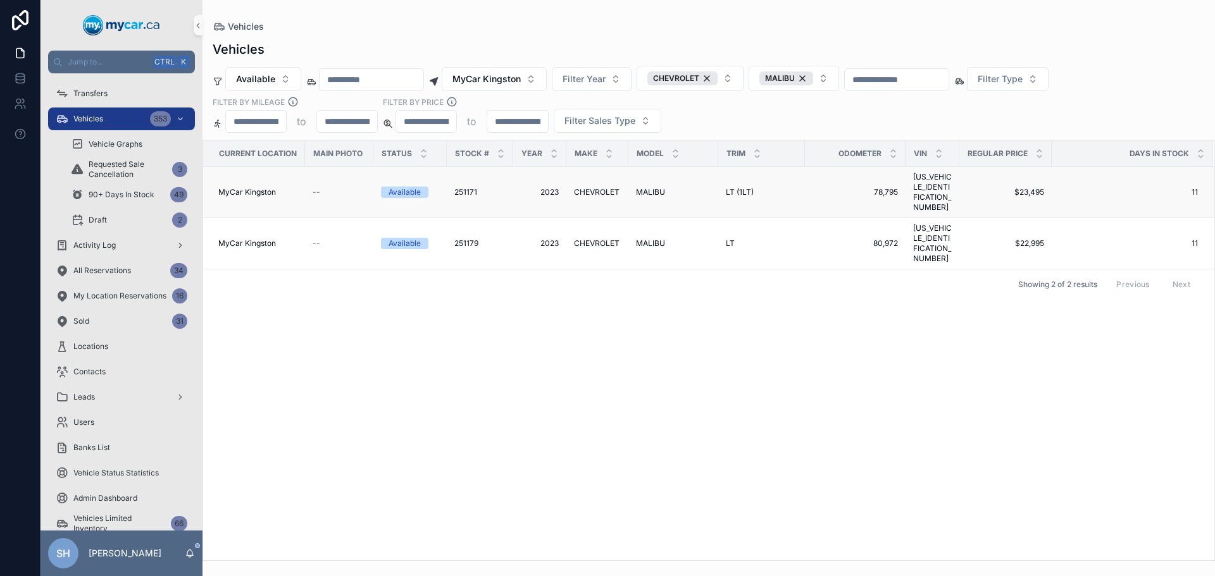
click at [597, 187] on span "CHEVROLET" at bounding box center [597, 192] width 46 height 10
click at [645, 238] on span "MALIBU" at bounding box center [650, 243] width 29 height 10
click at [509, 78] on span "MyCar Kingston" at bounding box center [486, 79] width 68 height 13
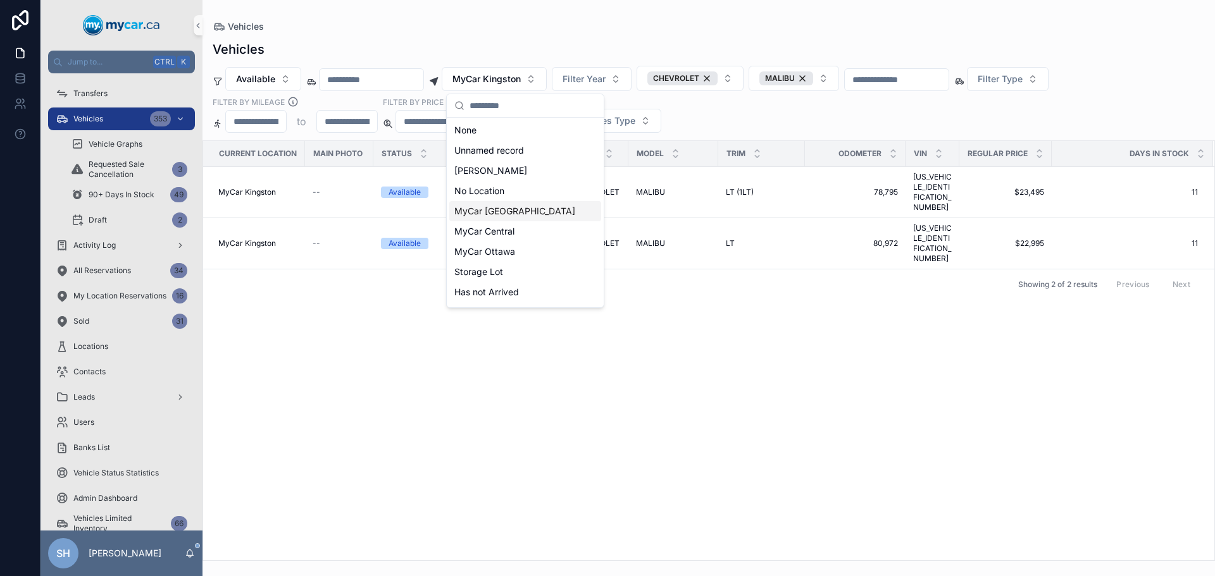
click at [533, 213] on div "MyCar [GEOGRAPHIC_DATA]" at bounding box center [525, 211] width 152 height 20
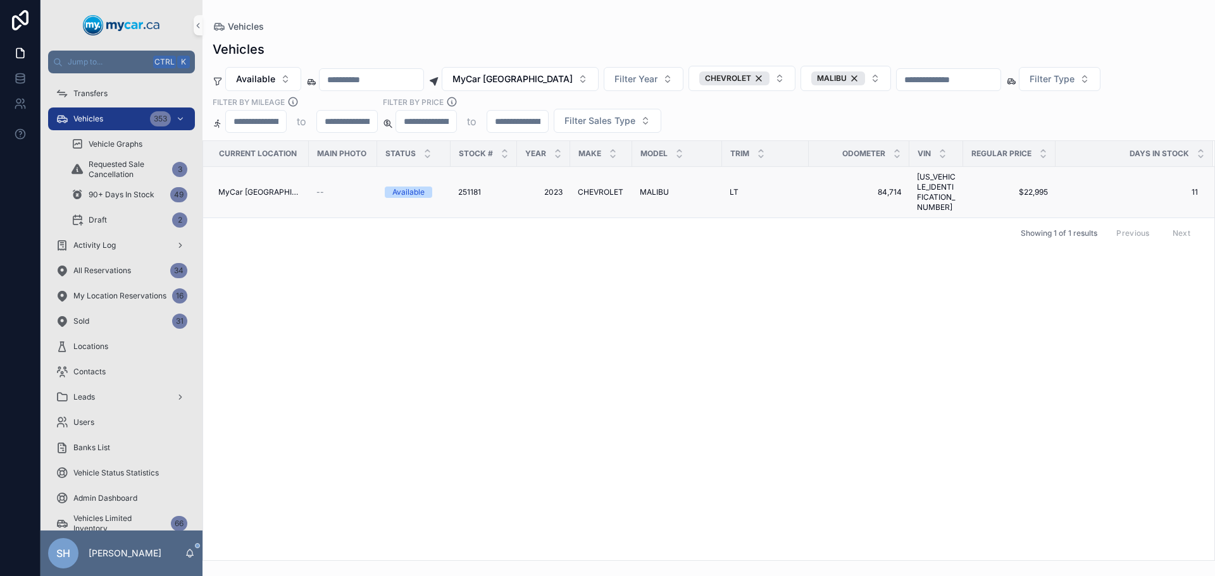
click at [600, 187] on span "CHEVROLET" at bounding box center [601, 192] width 46 height 10
click at [509, 77] on span "MyCar [GEOGRAPHIC_DATA]" at bounding box center [512, 79] width 120 height 13
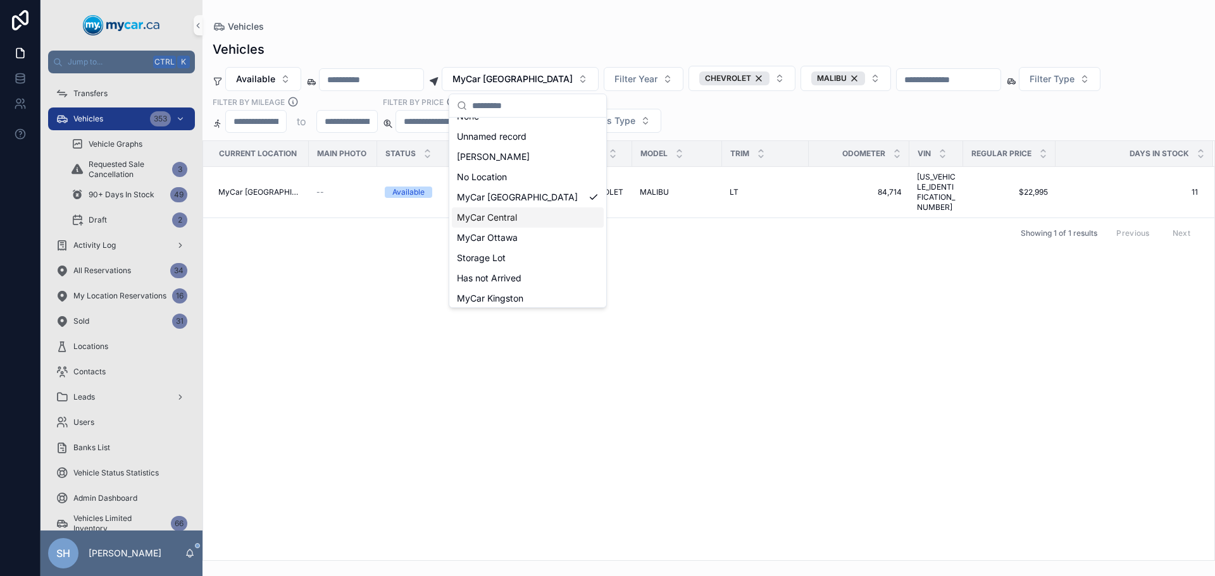
scroll to position [18, 0]
click at [512, 238] on span "MyCar Ottawa" at bounding box center [487, 234] width 61 height 13
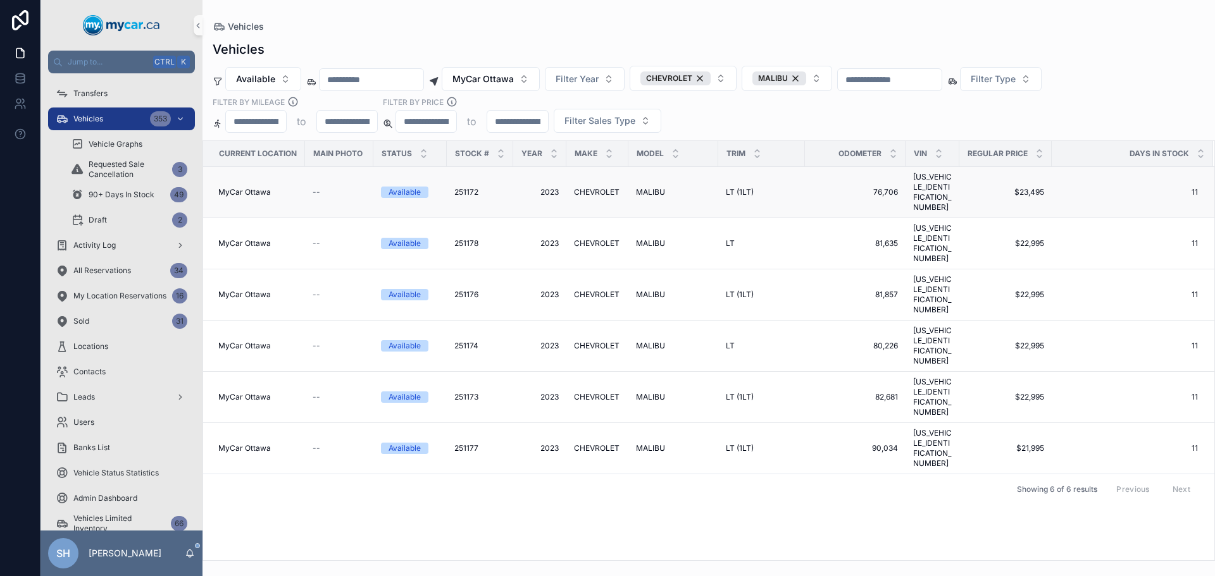
click at [601, 187] on span "CHEVROLET" at bounding box center [597, 192] width 46 height 10
click at [647, 238] on span "MALIBU" at bounding box center [650, 243] width 29 height 10
click at [590, 290] on span "CHEVROLET" at bounding box center [597, 295] width 46 height 10
click at [641, 341] on span "MALIBU" at bounding box center [650, 346] width 29 height 10
click at [636, 392] on span "MALIBU" at bounding box center [650, 397] width 29 height 10
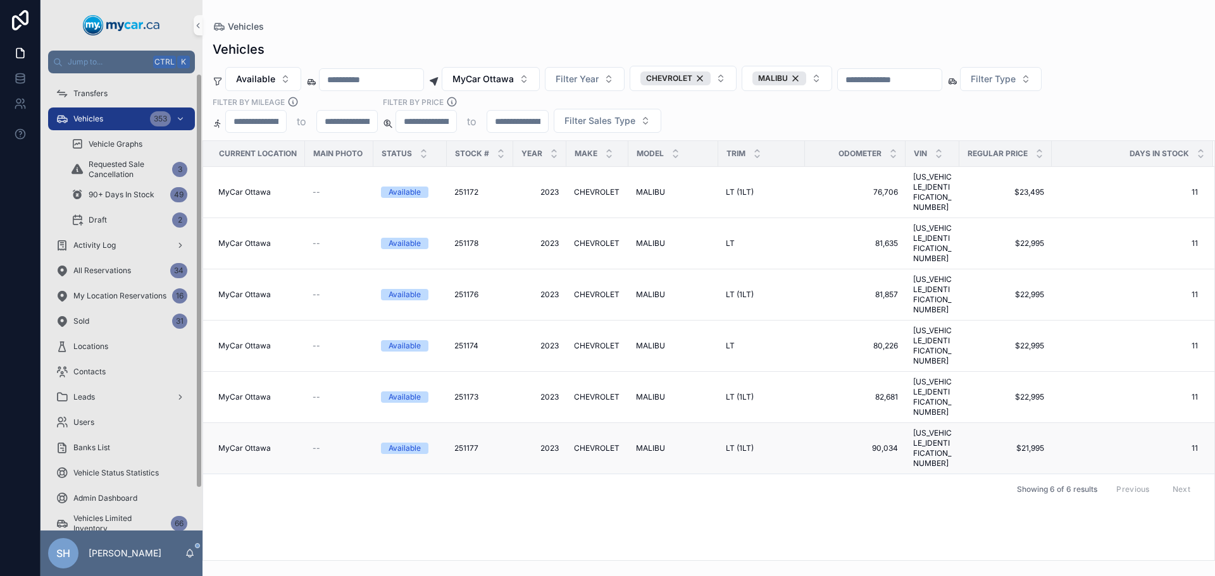
click at [659, 443] on span "MALIBU" at bounding box center [650, 448] width 29 height 10
click at [645, 187] on span "MALIBU" at bounding box center [650, 192] width 29 height 10
click at [645, 238] on span "MALIBU" at bounding box center [650, 243] width 29 height 10
click at [651, 269] on td "MALIBU MALIBU" at bounding box center [673, 294] width 90 height 51
click at [650, 290] on span "MALIBU" at bounding box center [650, 295] width 29 height 10
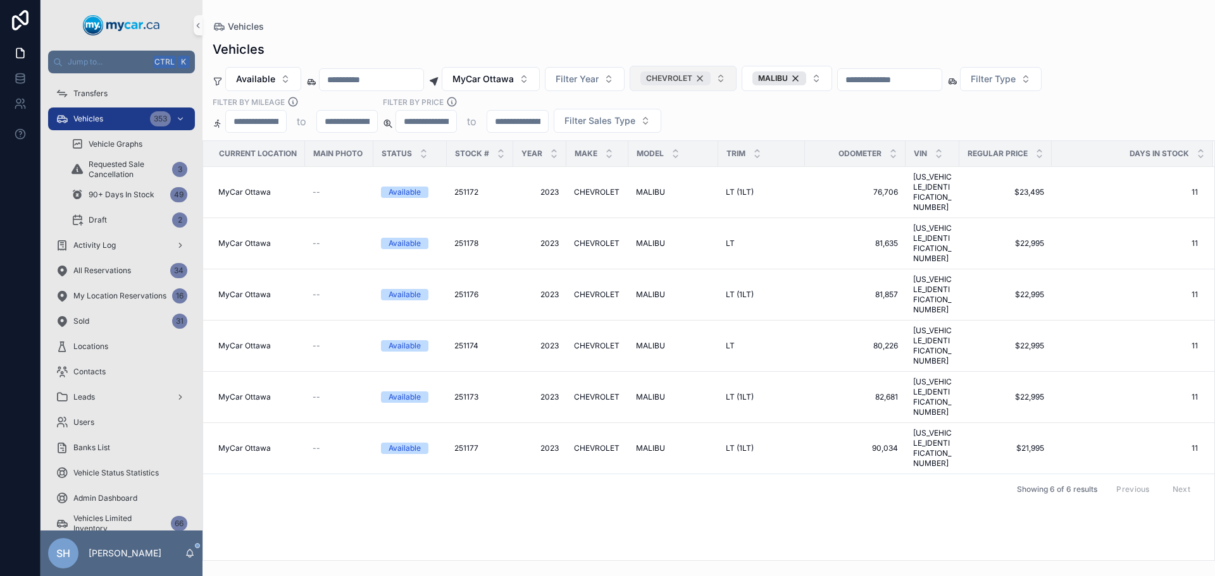
click at [710, 77] on div "CHEVROLET" at bounding box center [675, 78] width 70 height 14
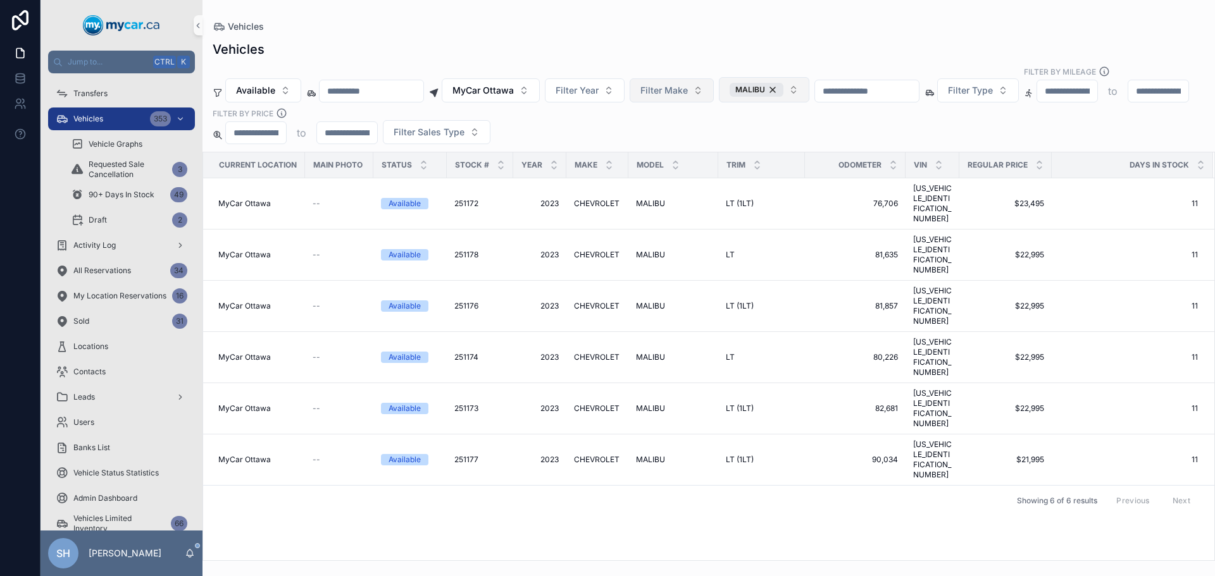
click at [783, 83] on div "MALIBU" at bounding box center [756, 90] width 54 height 14
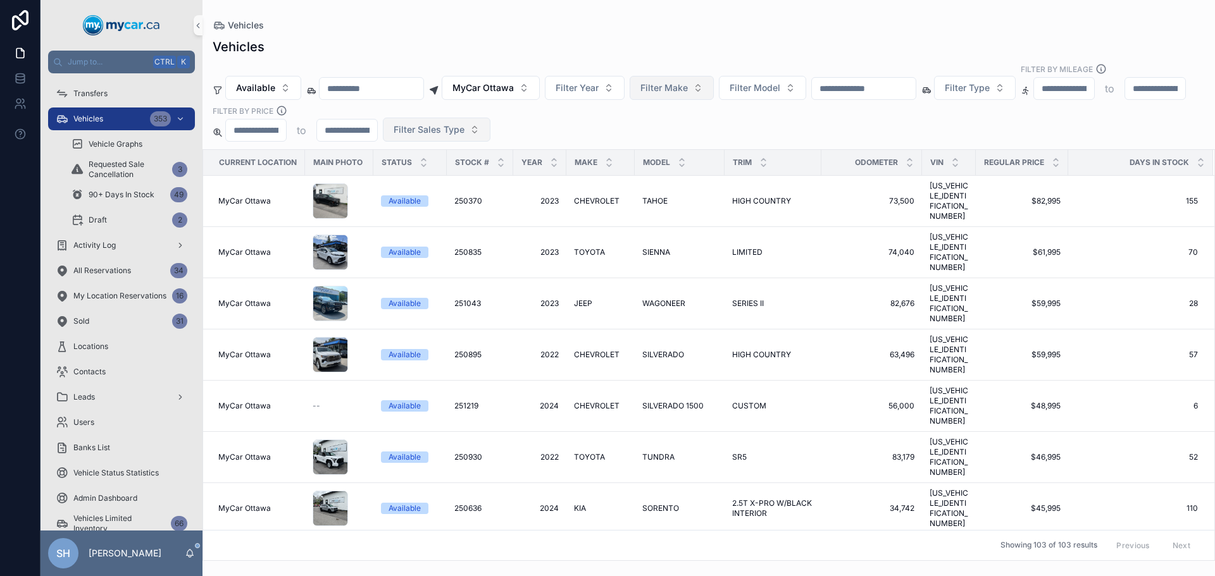
click at [464, 123] on span "Filter Sales Type" at bounding box center [428, 129] width 71 height 13
click at [545, 192] on div "Retail" at bounding box center [607, 188] width 152 height 20
click at [636, 28] on div "Vehicles" at bounding box center [709, 25] width 992 height 10
click at [1196, 156] on icon "scrollable content" at bounding box center [1200, 160] width 8 height 8
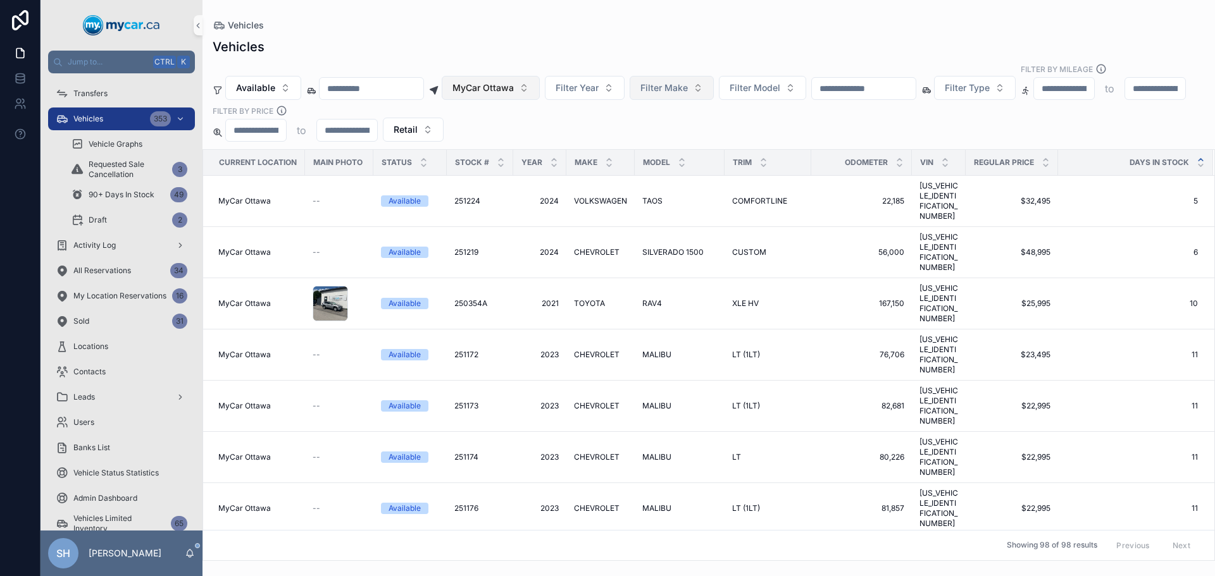
click at [503, 82] on span "MyCar Ottawa" at bounding box center [482, 88] width 61 height 13
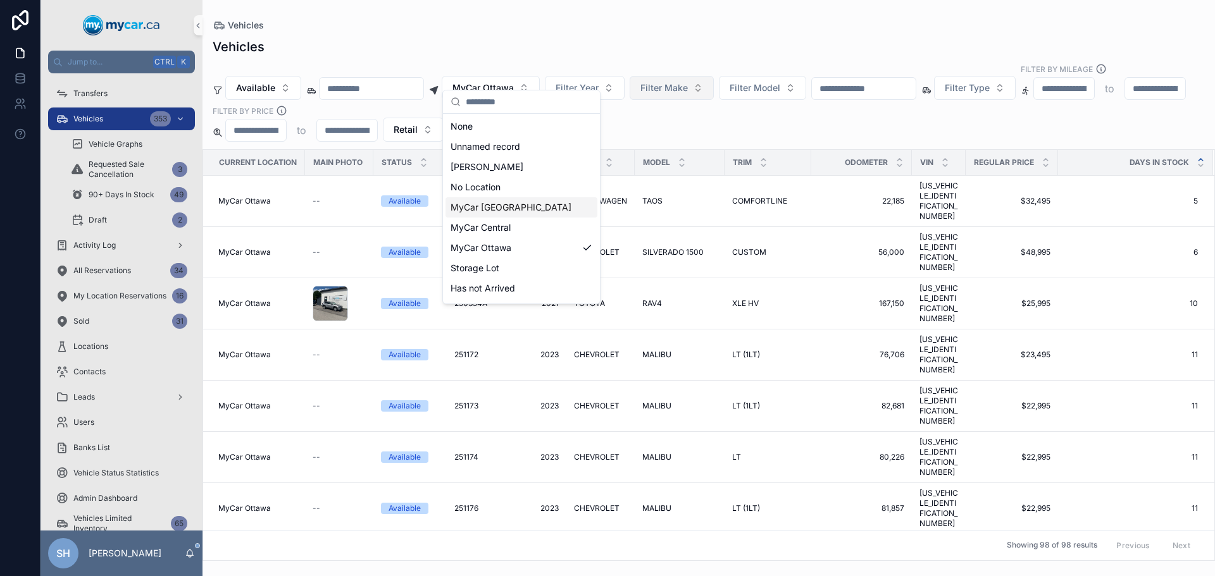
click at [529, 202] on div "MyCar [GEOGRAPHIC_DATA]" at bounding box center [521, 207] width 152 height 20
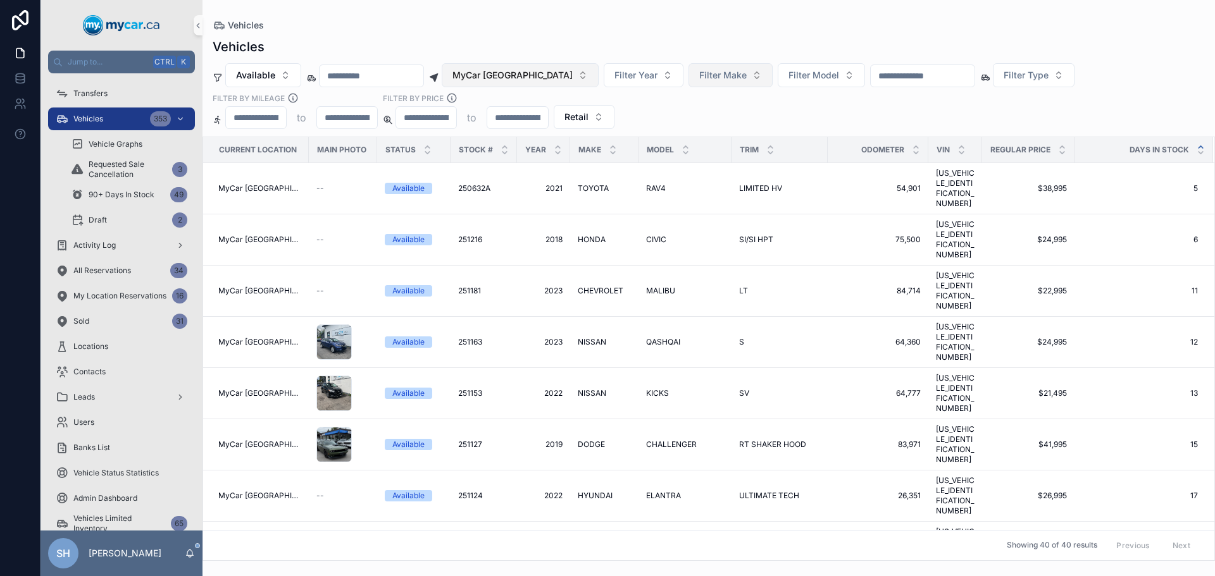
click at [521, 77] on span "MyCar [GEOGRAPHIC_DATA]" at bounding box center [512, 75] width 120 height 13
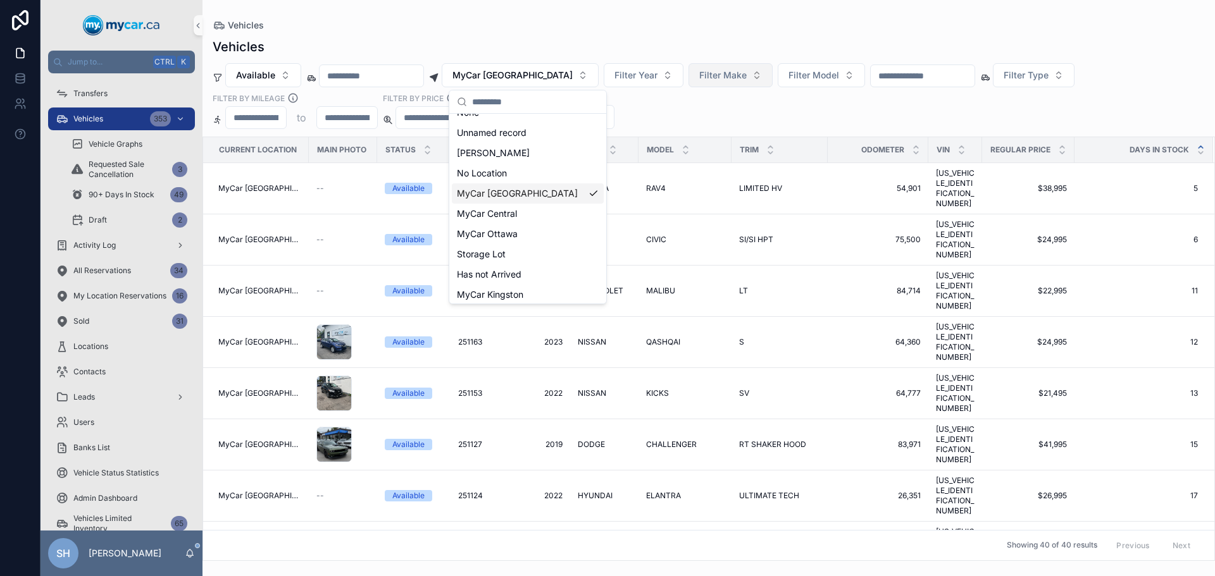
scroll to position [18, 0]
click at [493, 290] on span "MyCar Kingston" at bounding box center [490, 291] width 66 height 13
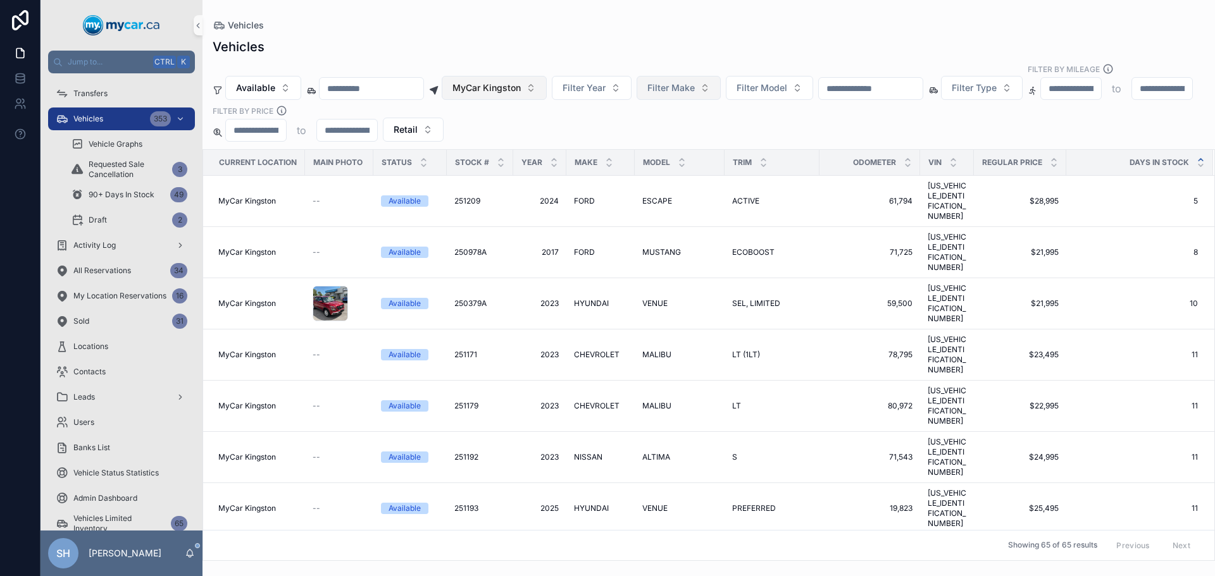
click at [515, 82] on span "MyCar Kingston" at bounding box center [486, 88] width 68 height 13
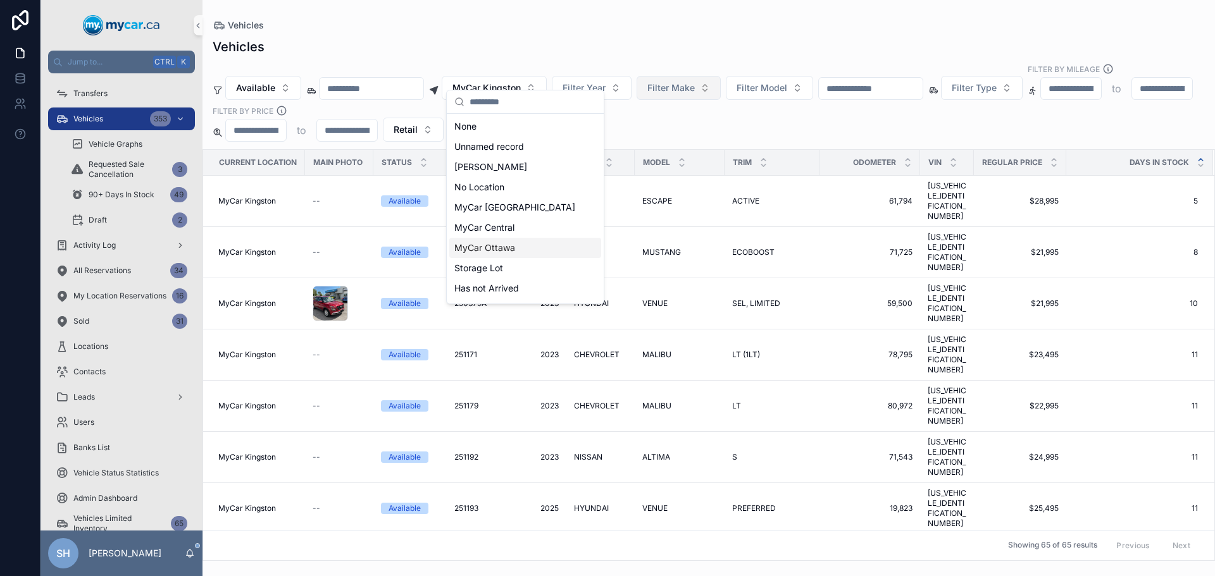
click at [523, 246] on div "MyCar Ottawa" at bounding box center [525, 248] width 152 height 20
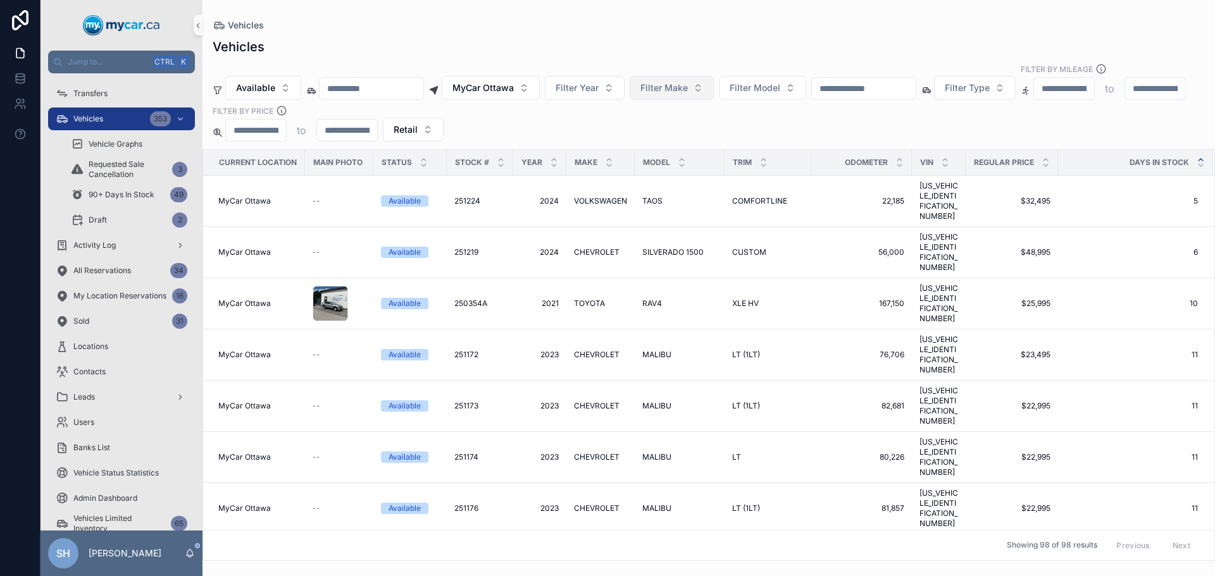
click at [531, 36] on div "Vehicles Available MyCar Ottawa Filter Year Filter Make Filter Model Filter Typ…" at bounding box center [708, 295] width 1012 height 531
click at [989, 82] on span "Filter Type" at bounding box center [966, 88] width 45 height 13
click at [1010, 168] on div "Pickup Truck" at bounding box center [1036, 167] width 152 height 20
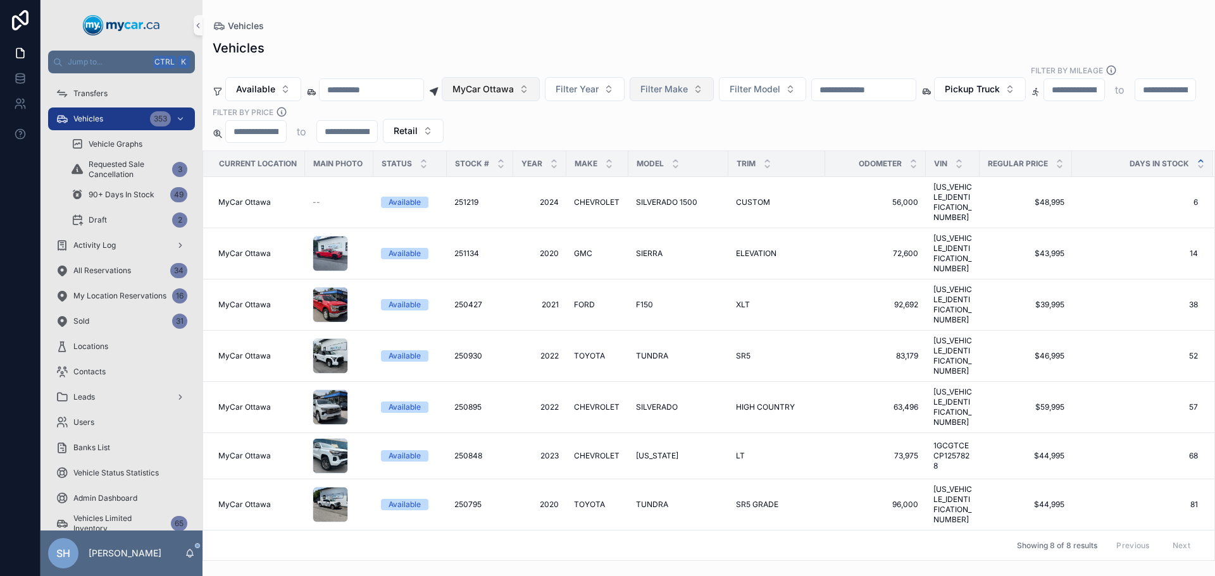
click at [514, 83] on span "MyCar Ottawa" at bounding box center [482, 89] width 61 height 13
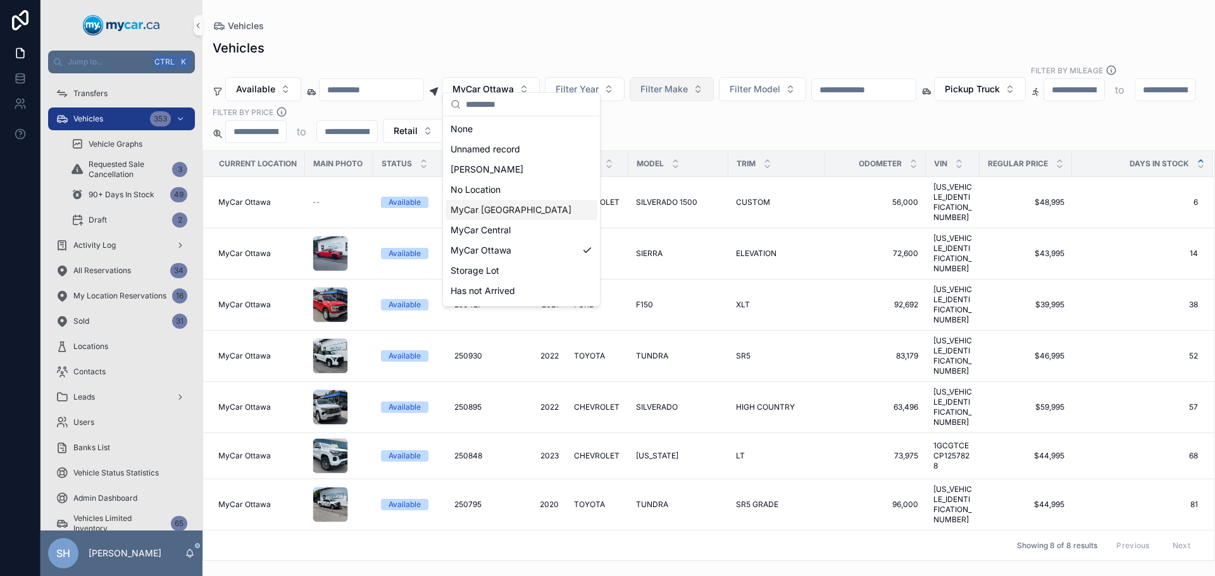
scroll to position [18, 0]
click at [504, 297] on span "MyCar Kingston" at bounding box center [483, 293] width 66 height 13
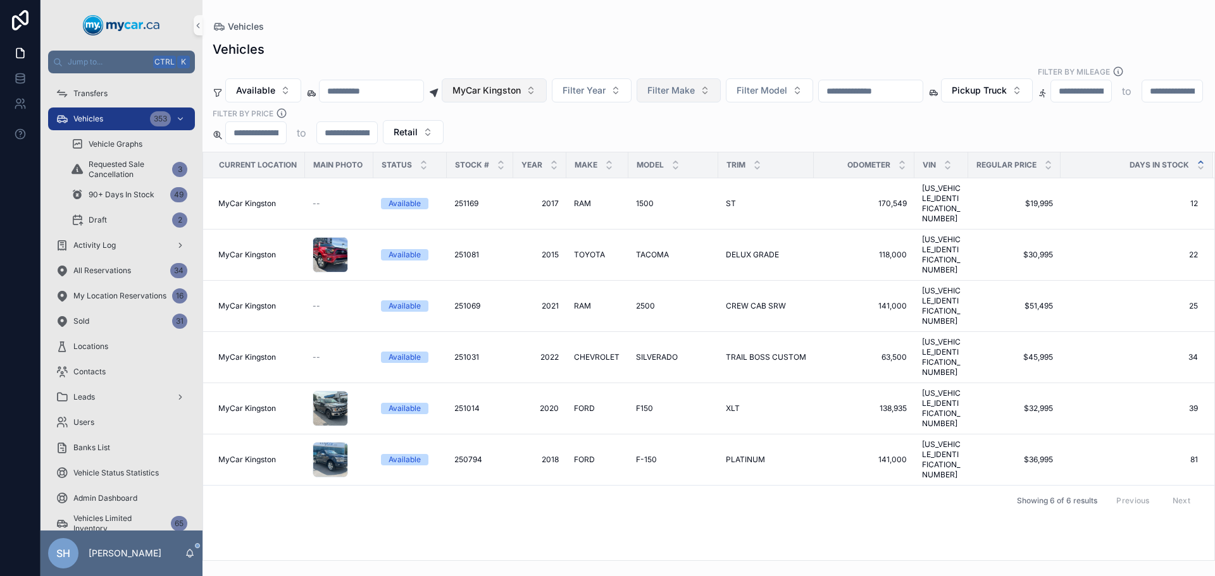
click at [522, 78] on button "MyCar Kingston" at bounding box center [494, 90] width 105 height 24
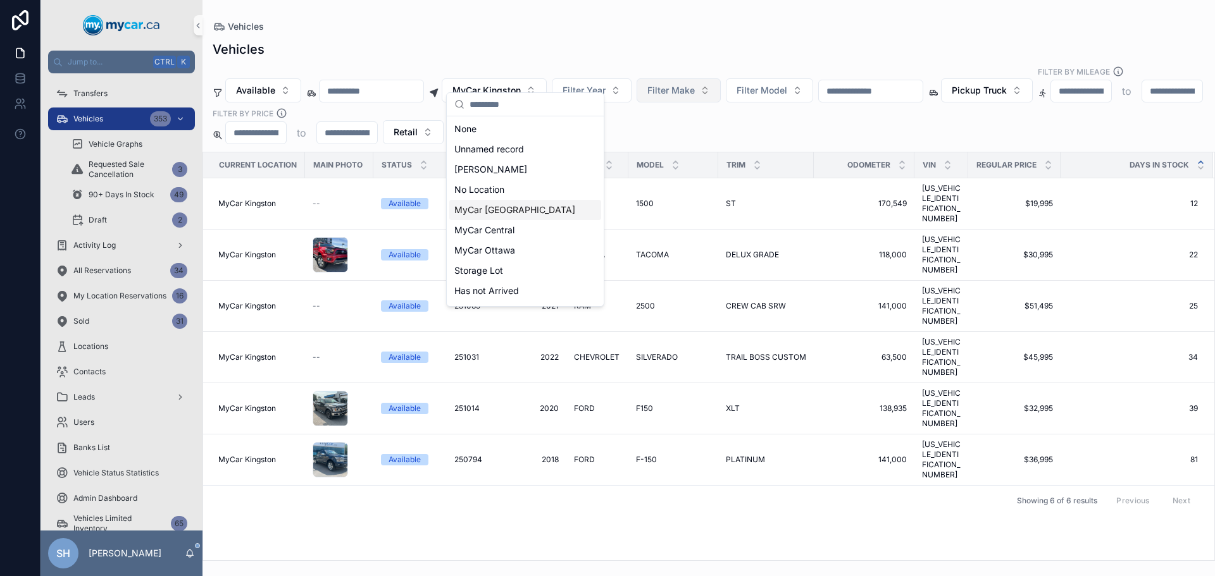
click at [515, 207] on span "MyCar [GEOGRAPHIC_DATA]" at bounding box center [514, 210] width 121 height 13
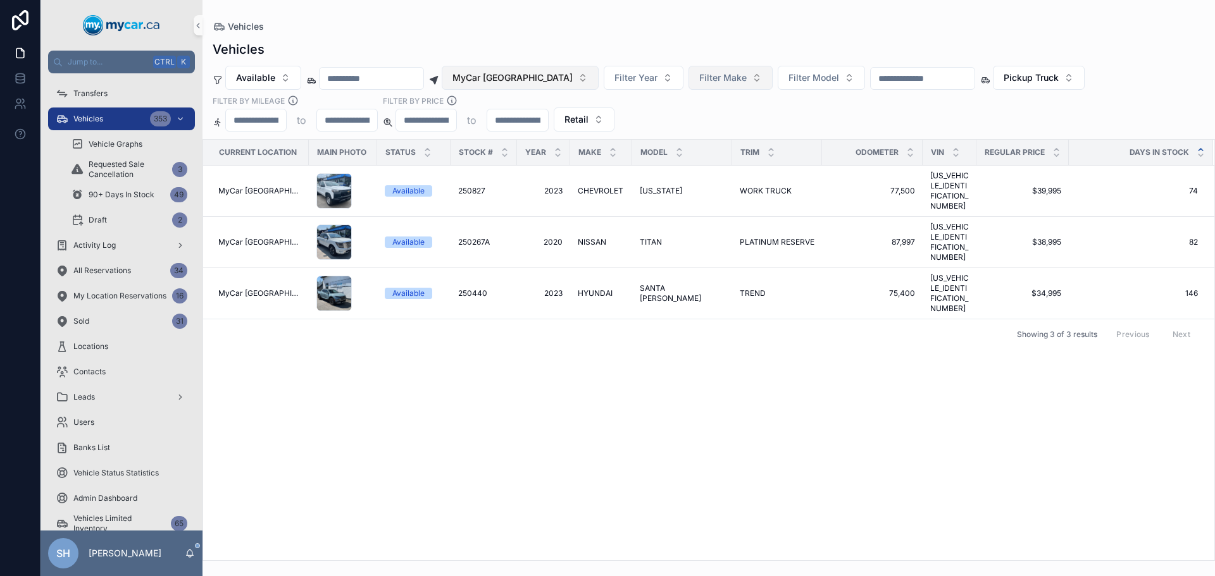
click at [525, 78] on span "MyCar [GEOGRAPHIC_DATA]" at bounding box center [512, 77] width 120 height 13
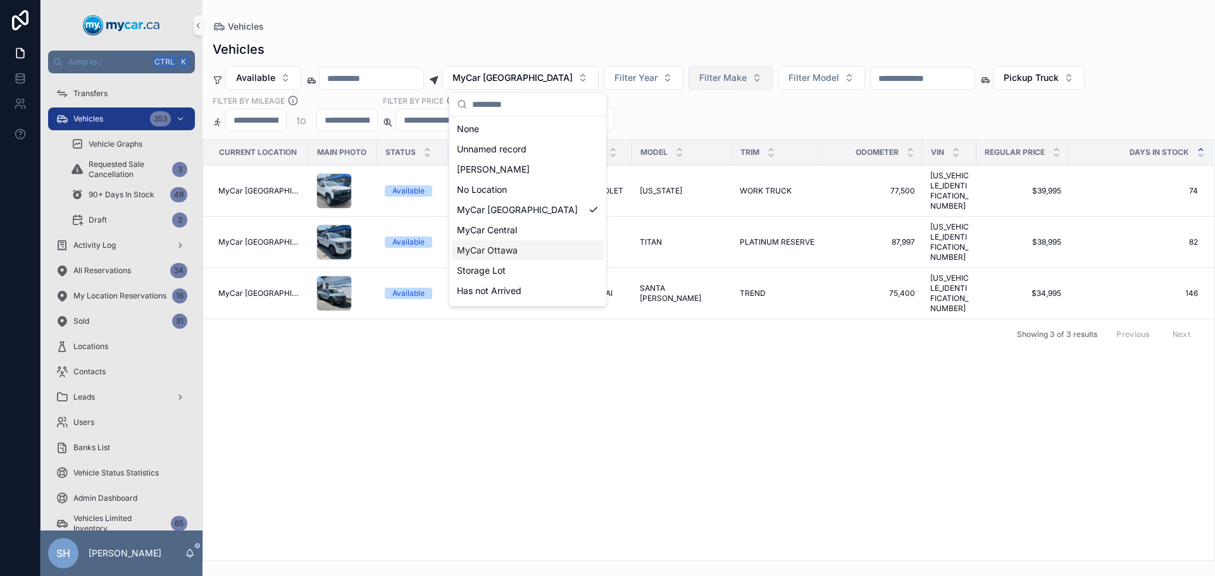
click at [537, 253] on div "MyCar Ottawa" at bounding box center [528, 250] width 152 height 20
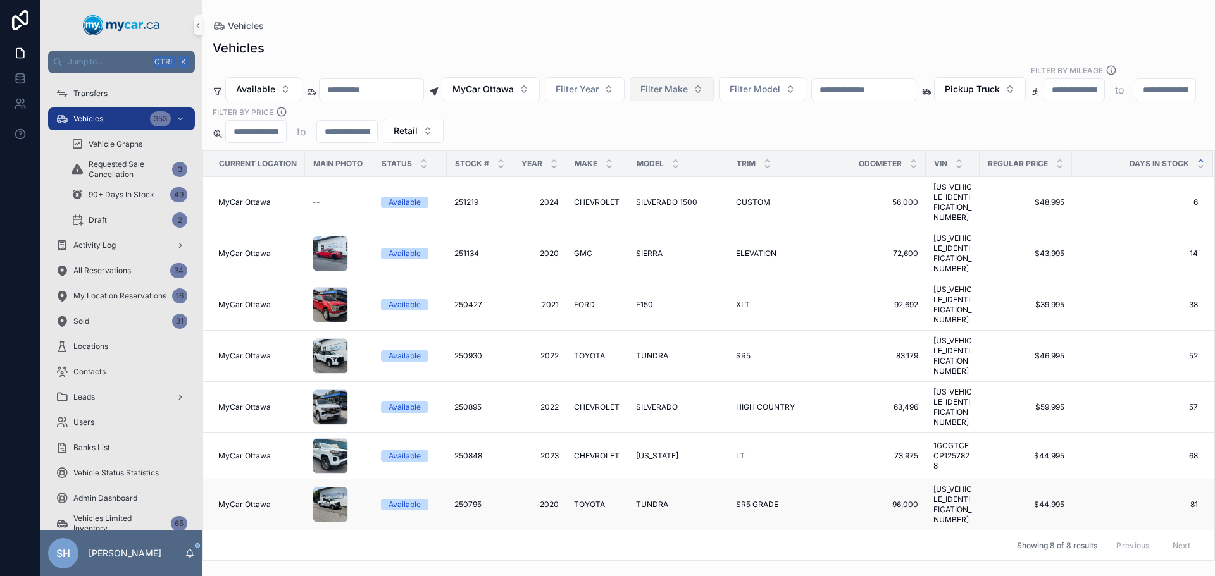
click at [549, 500] on span "2020" at bounding box center [540, 505] width 38 height 10
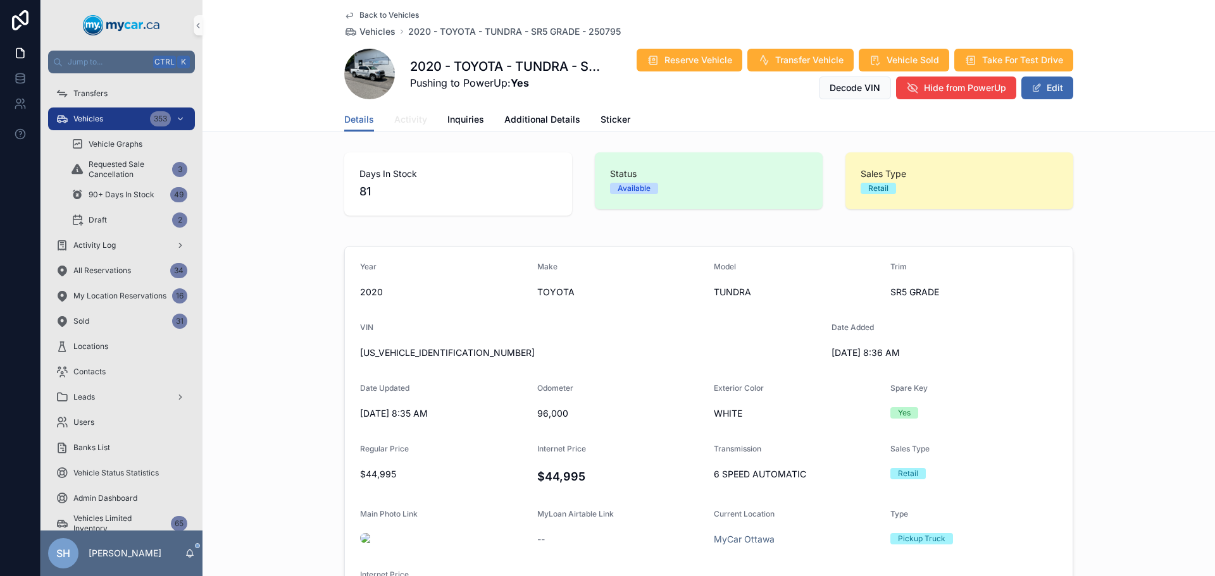
click at [394, 114] on span "Activity" at bounding box center [410, 119] width 33 height 13
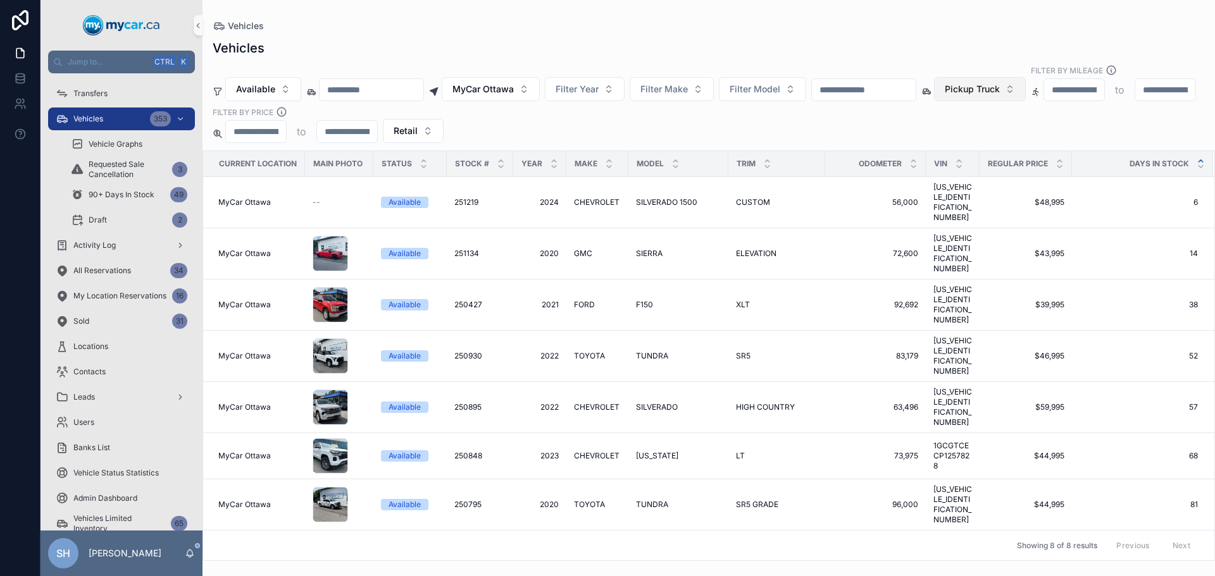
click at [999, 83] on span "Pickup Truck" at bounding box center [971, 89] width 55 height 13
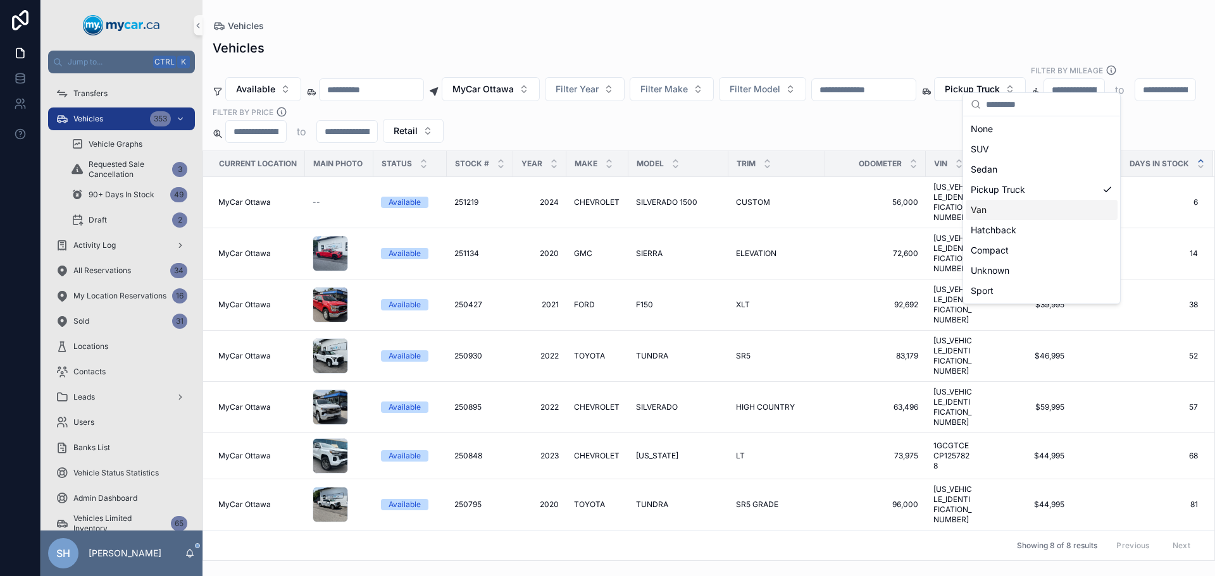
click at [1000, 210] on div "Van" at bounding box center [1041, 210] width 152 height 20
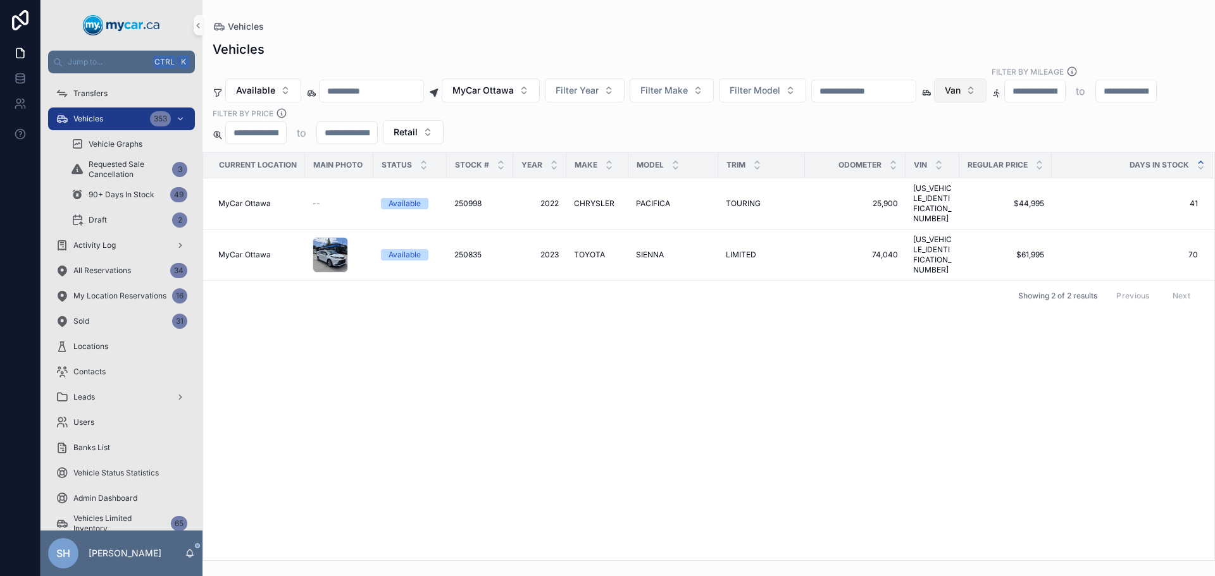
click at [986, 85] on button "Van" at bounding box center [960, 90] width 53 height 24
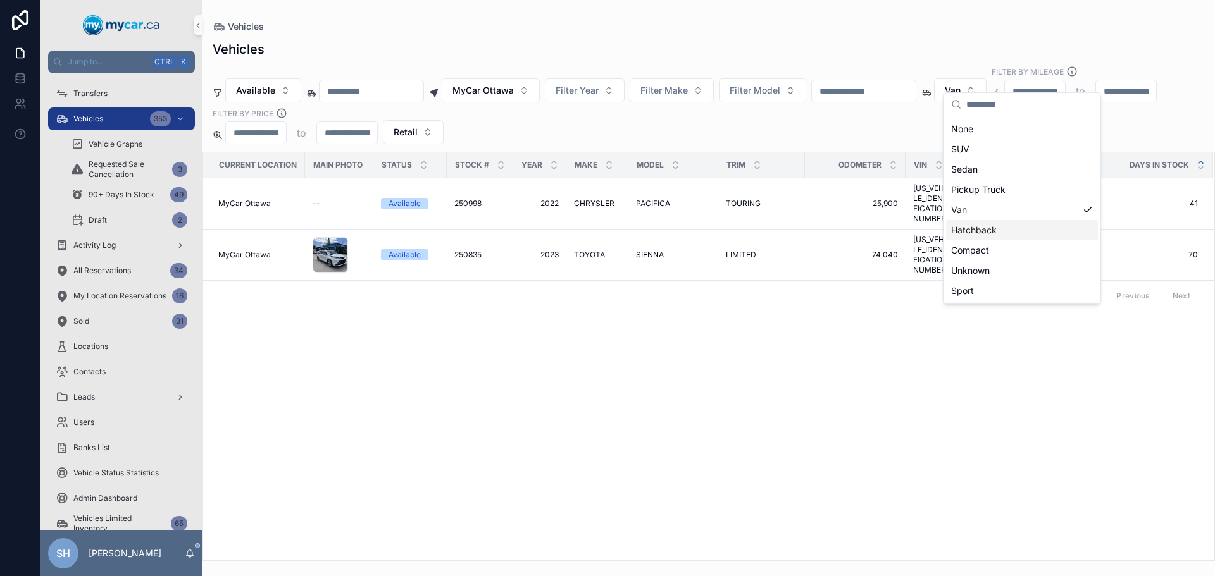
click at [1005, 225] on div "Hatchback" at bounding box center [1022, 230] width 152 height 20
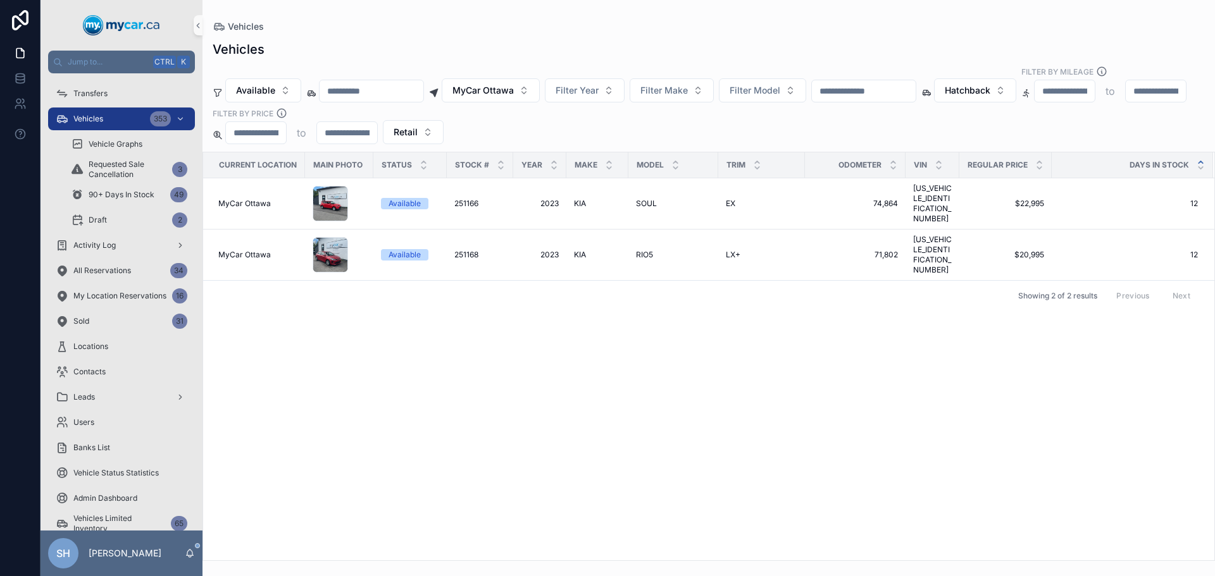
click at [1018, 93] on div "Available MyCar Ottawa Filter Year Filter Make Filter Model Hatchback Filter By…" at bounding box center [708, 105] width 1012 height 78
click at [990, 84] on span "Hatchback" at bounding box center [967, 90] width 46 height 13
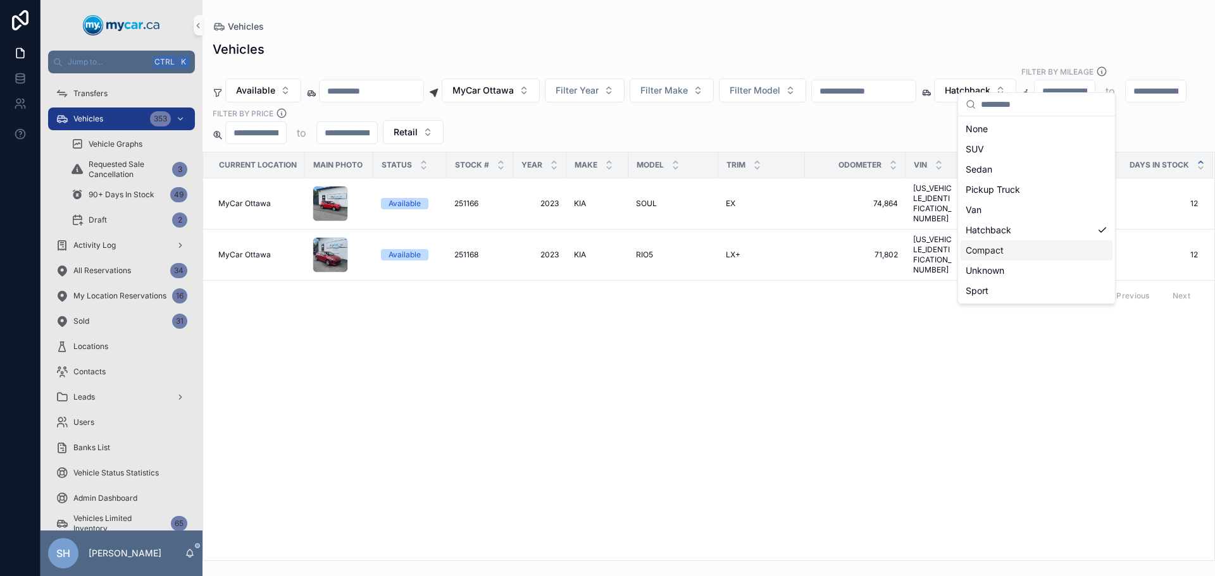
click at [1016, 254] on div "Compact" at bounding box center [1036, 250] width 152 height 20
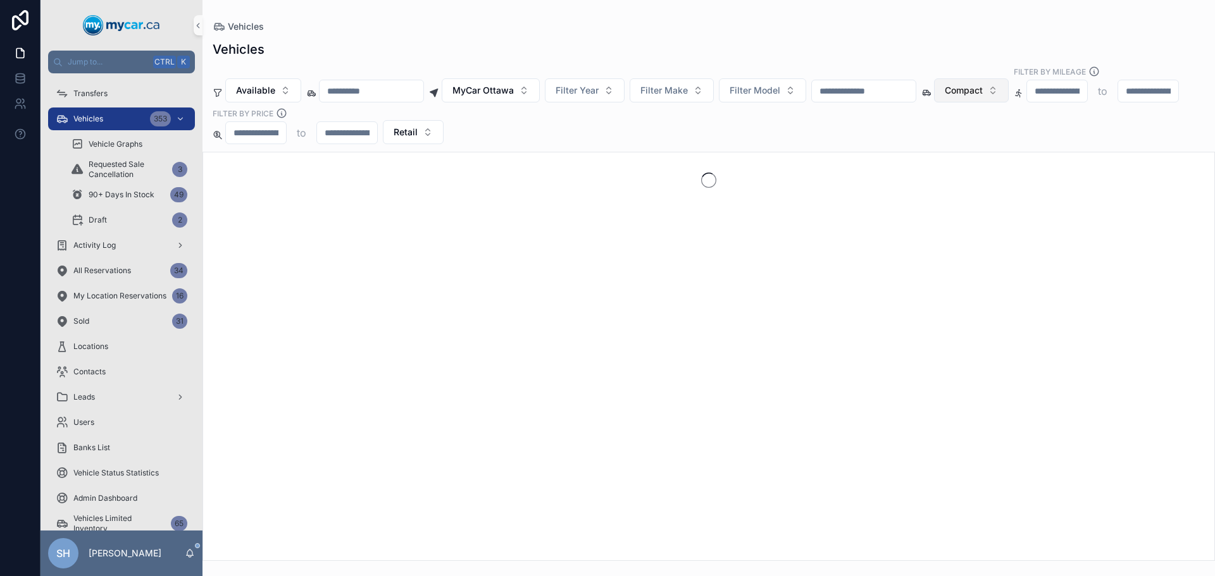
click at [982, 84] on span "Compact" at bounding box center [963, 90] width 38 height 13
click at [1006, 168] on div "Sedan" at bounding box center [1033, 169] width 152 height 20
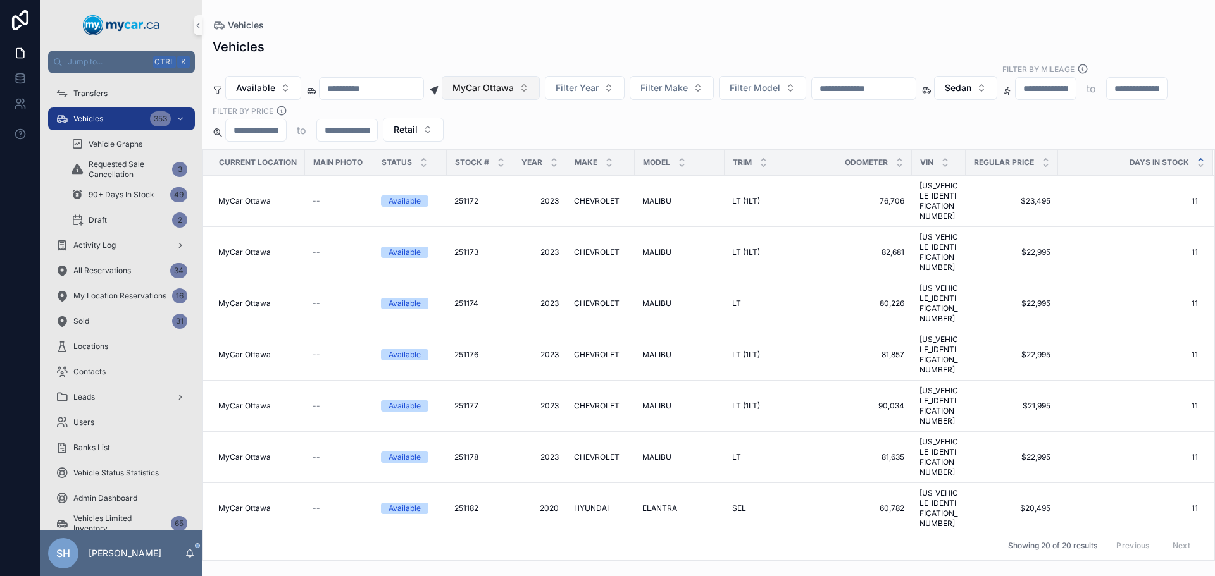
click at [504, 82] on span "MyCar Ottawa" at bounding box center [482, 88] width 61 height 13
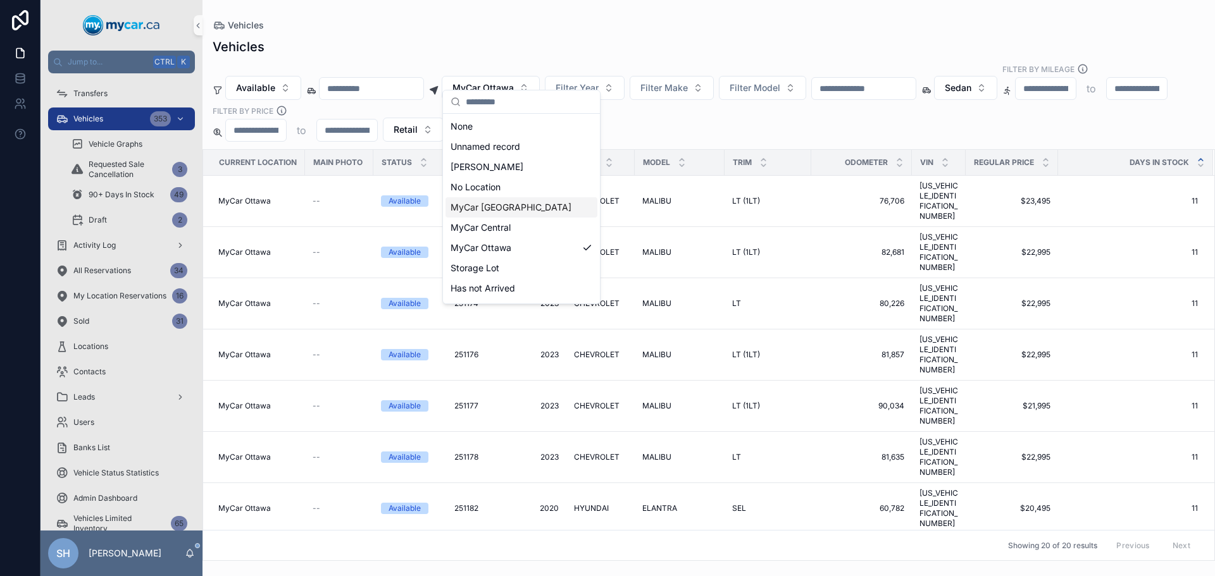
click at [508, 206] on span "MyCar [GEOGRAPHIC_DATA]" at bounding box center [510, 207] width 121 height 13
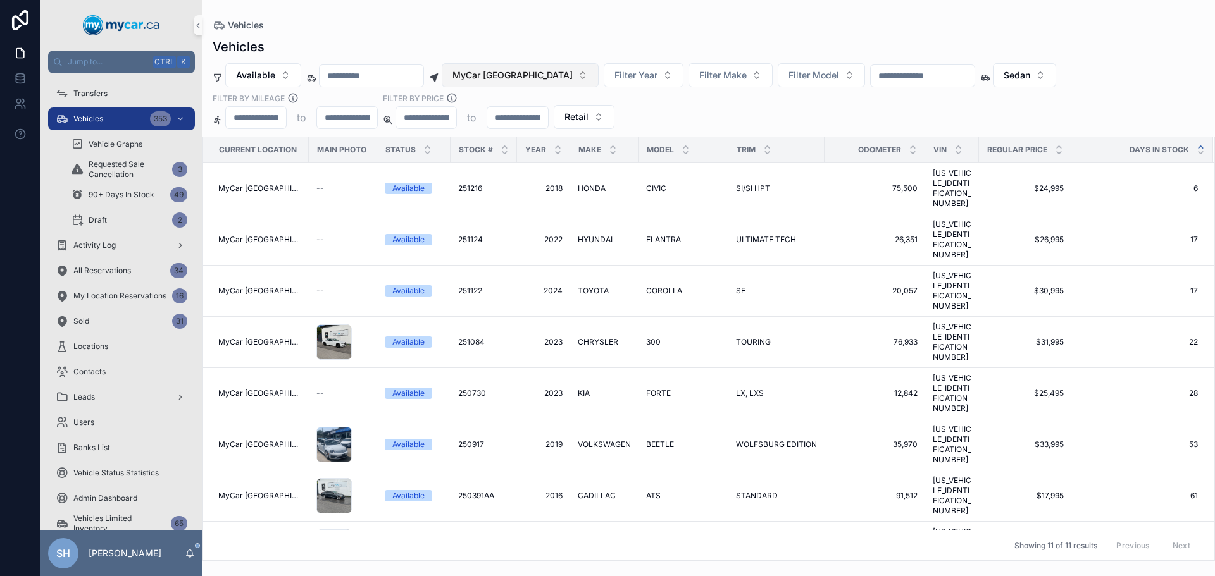
click at [517, 78] on span "MyCar [GEOGRAPHIC_DATA]" at bounding box center [512, 75] width 120 height 13
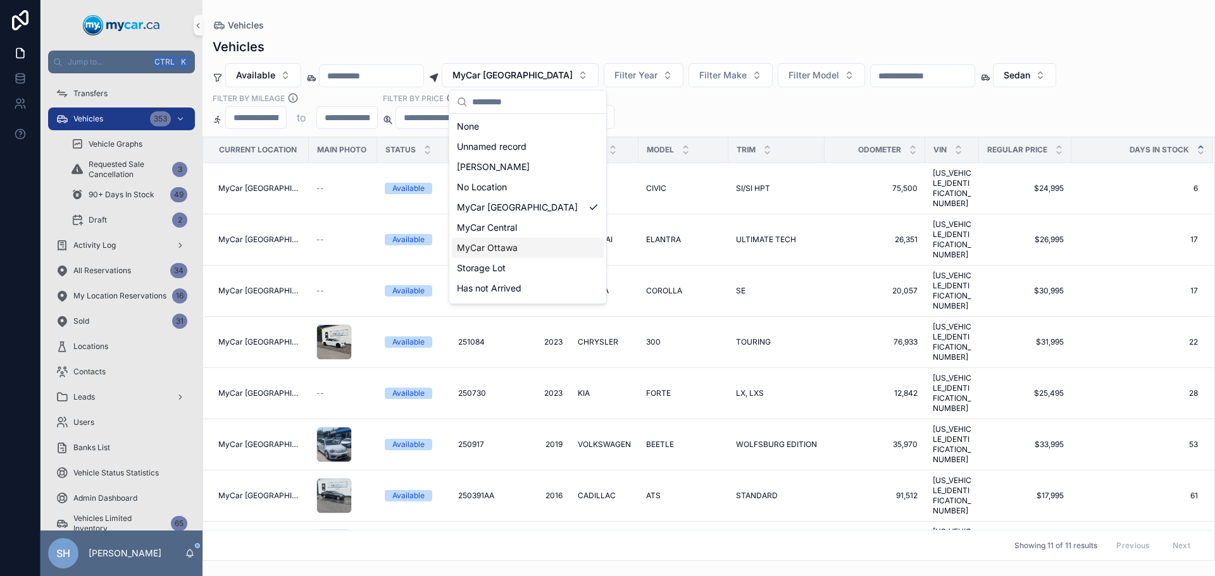
scroll to position [18, 0]
click at [512, 294] on span "MyCar Kingston" at bounding box center [490, 291] width 66 height 13
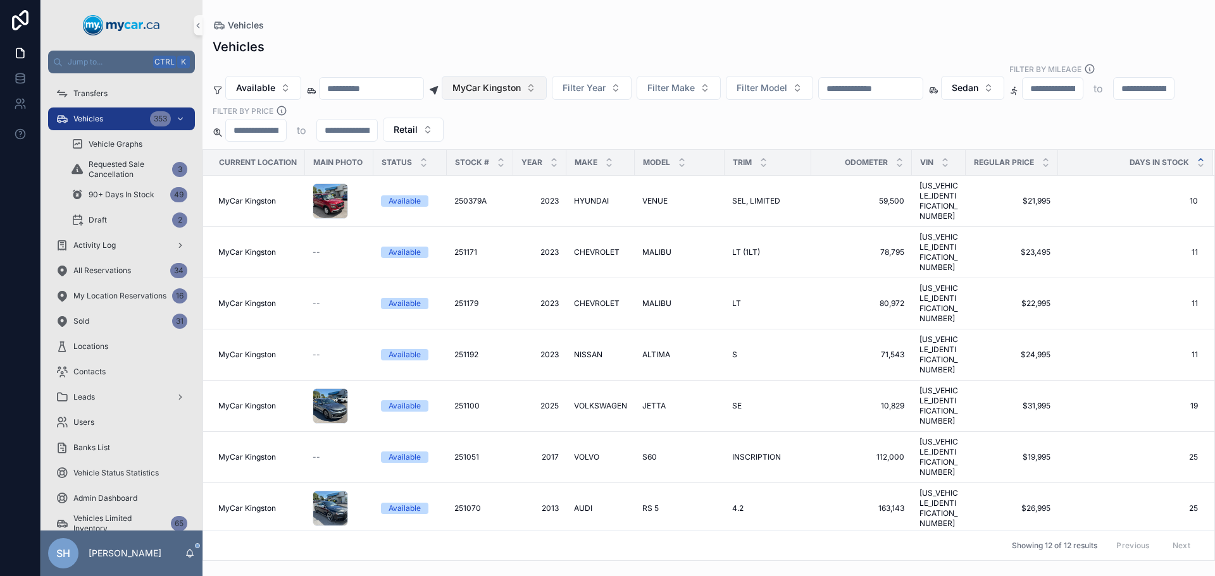
click at [521, 82] on span "MyCar Kingston" at bounding box center [486, 88] width 68 height 13
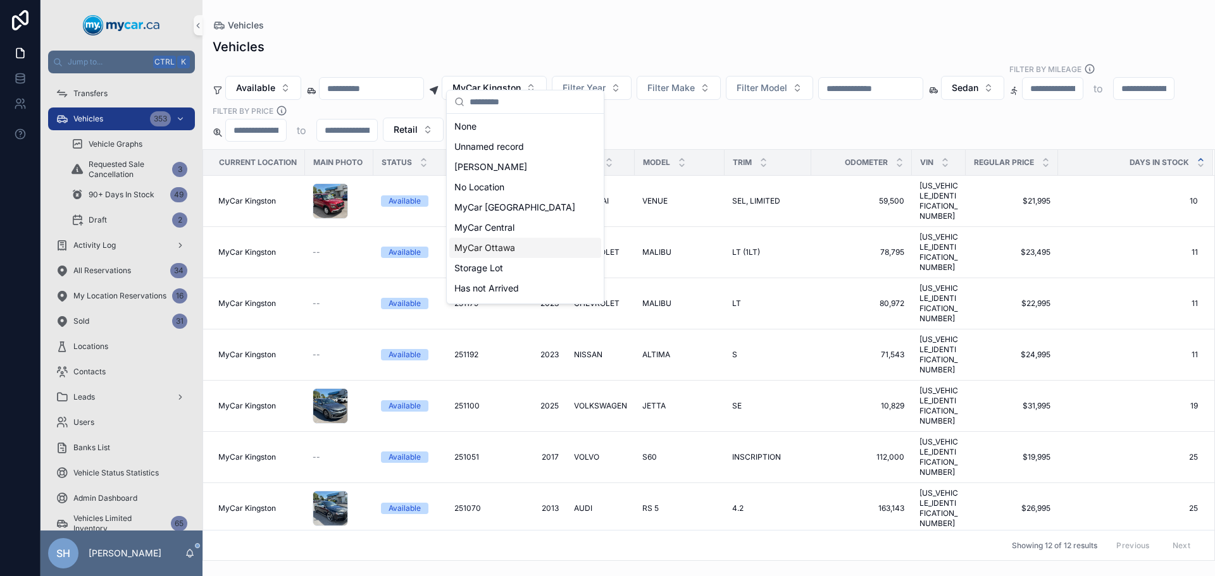
click at [504, 245] on span "MyCar Ottawa" at bounding box center [484, 248] width 61 height 13
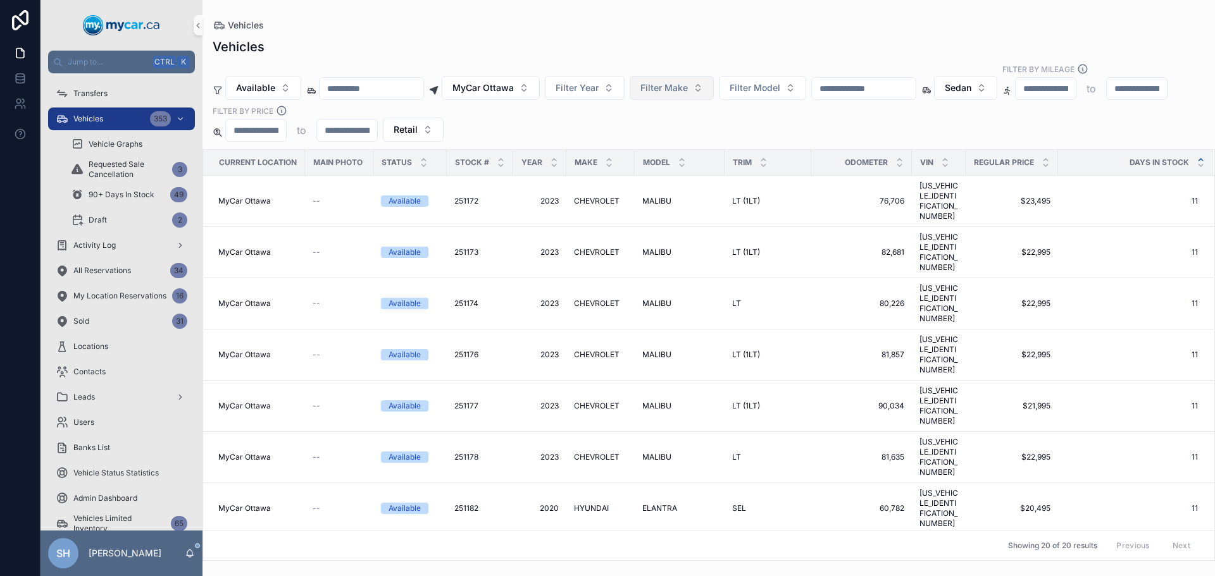
click at [676, 83] on button "Filter Make" at bounding box center [671, 88] width 84 height 24
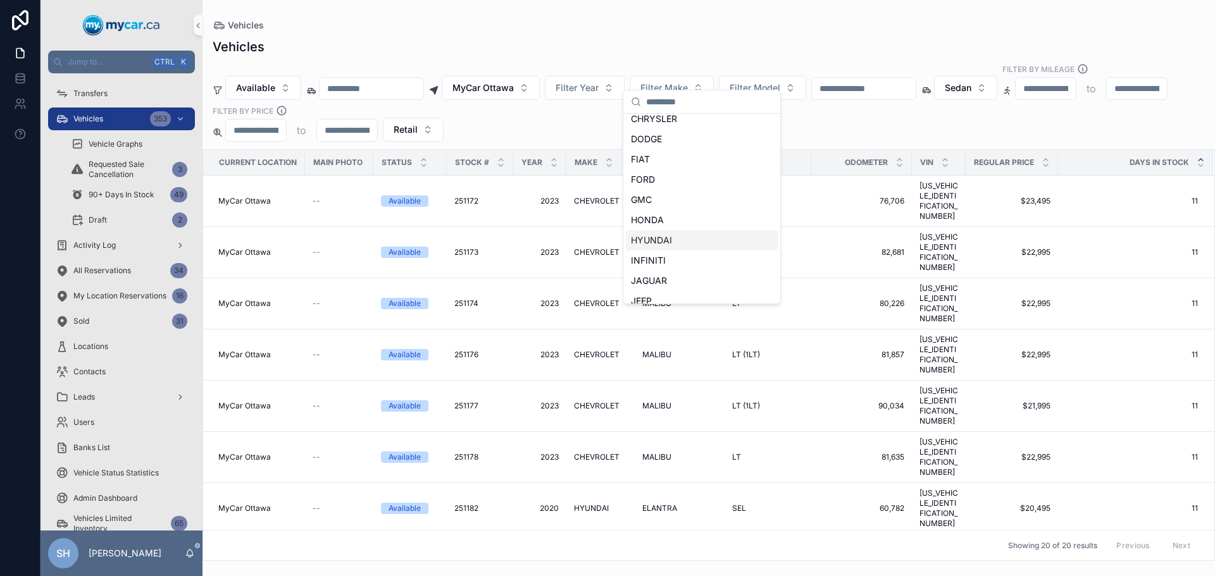
click at [671, 242] on div "HYUNDAI" at bounding box center [702, 240] width 152 height 20
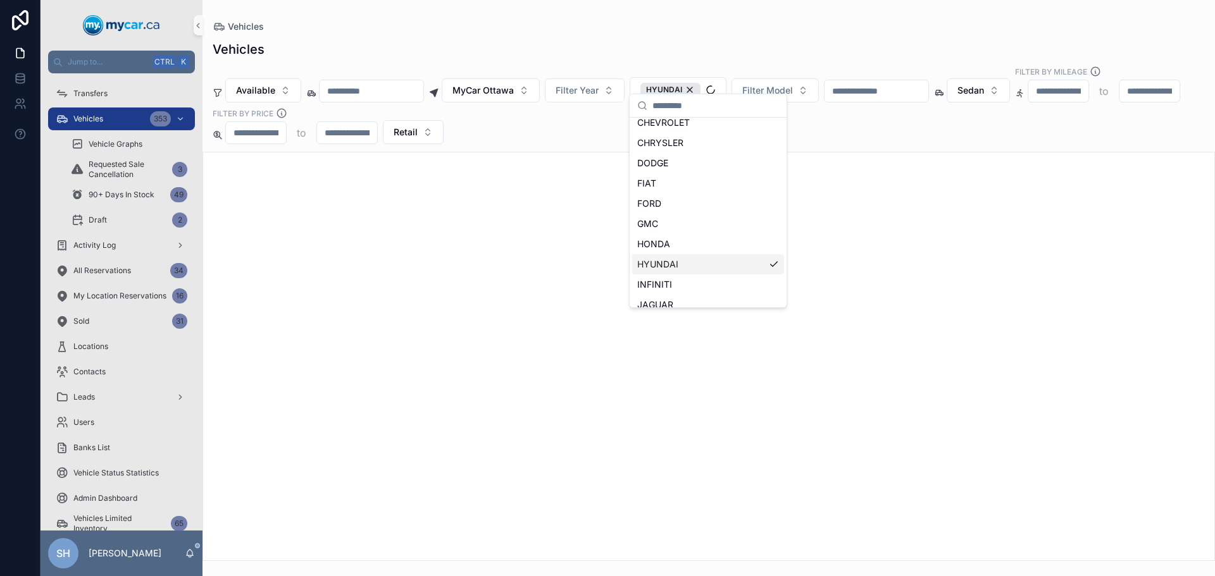
scroll to position [210, 0]
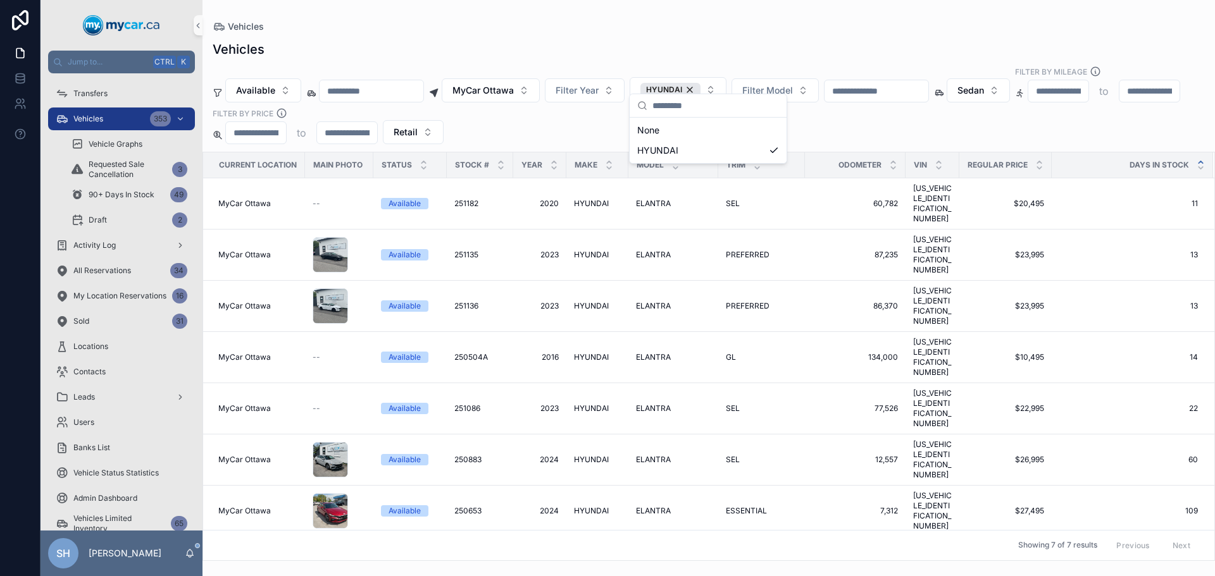
click at [594, 4] on div "Vehicles Vehicles Available MyCar Ottawa Filter Year HYUNDAI Filter Model Sedan…" at bounding box center [708, 280] width 1012 height 561
click at [514, 84] on span "MyCar Ottawa" at bounding box center [482, 90] width 61 height 13
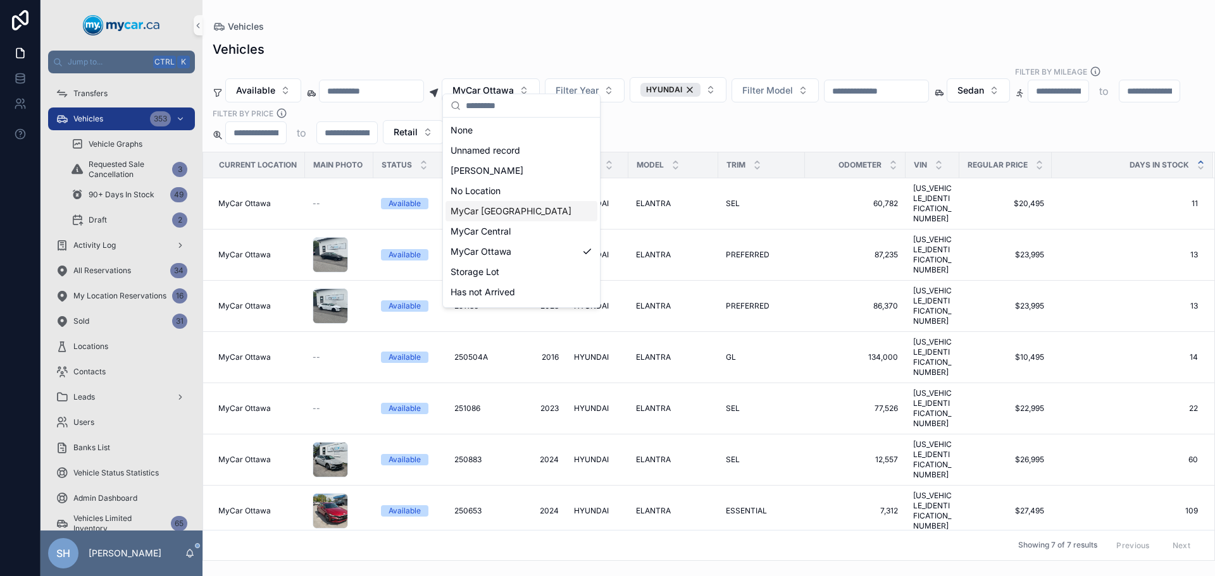
click at [505, 213] on span "MyCar [GEOGRAPHIC_DATA]" at bounding box center [510, 211] width 121 height 13
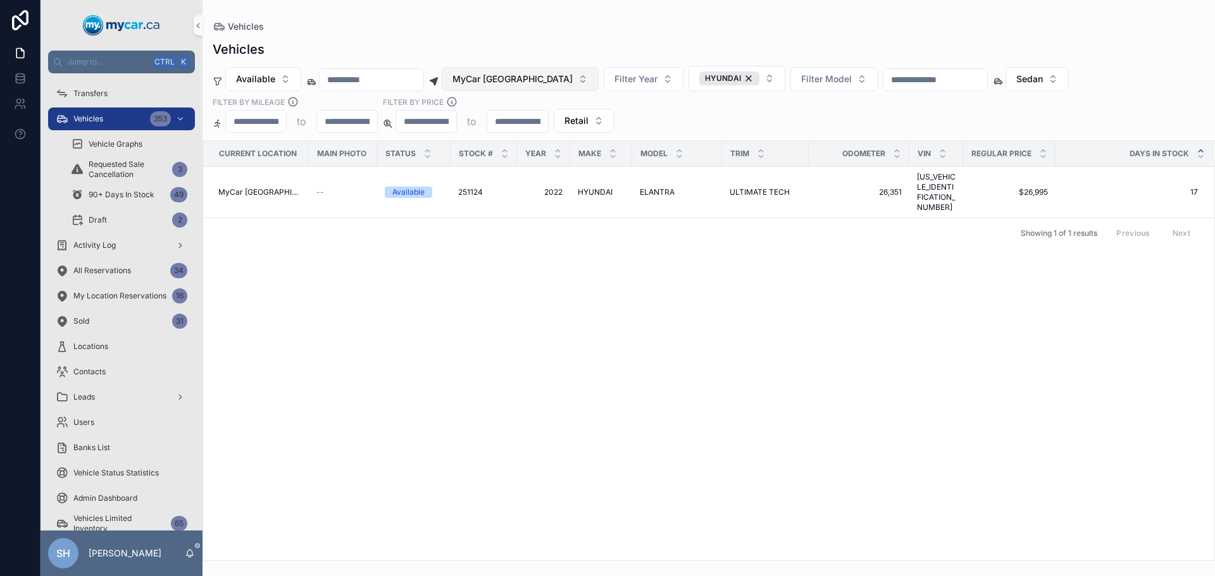
click at [503, 82] on span "MyCar [GEOGRAPHIC_DATA]" at bounding box center [512, 79] width 120 height 13
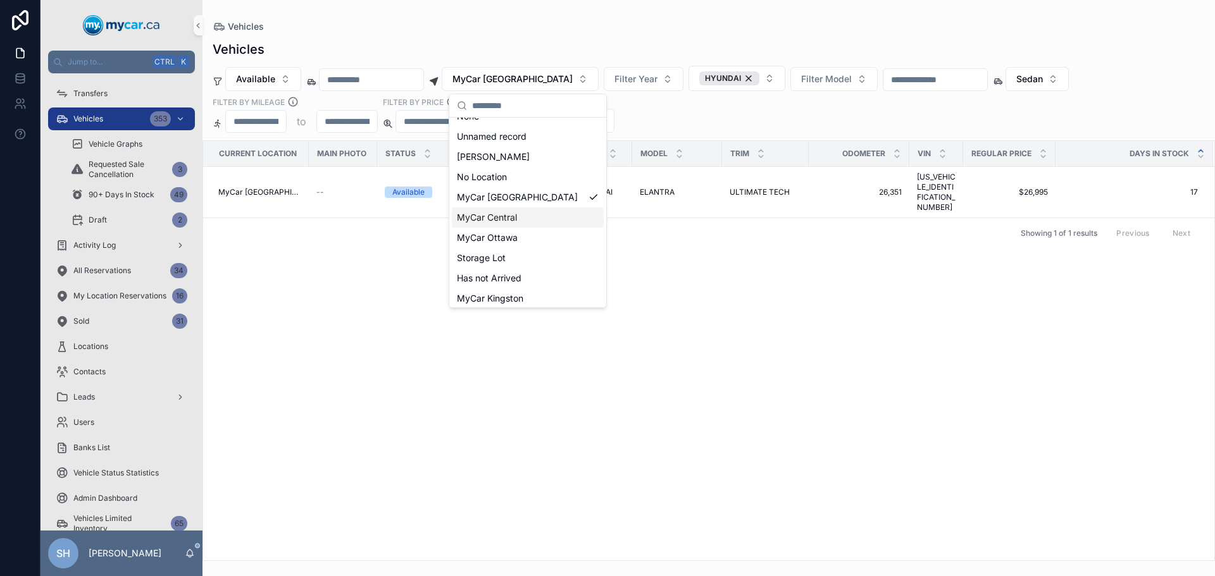
scroll to position [18, 0]
click at [511, 301] on div "MyCar Kingston" at bounding box center [528, 295] width 152 height 20
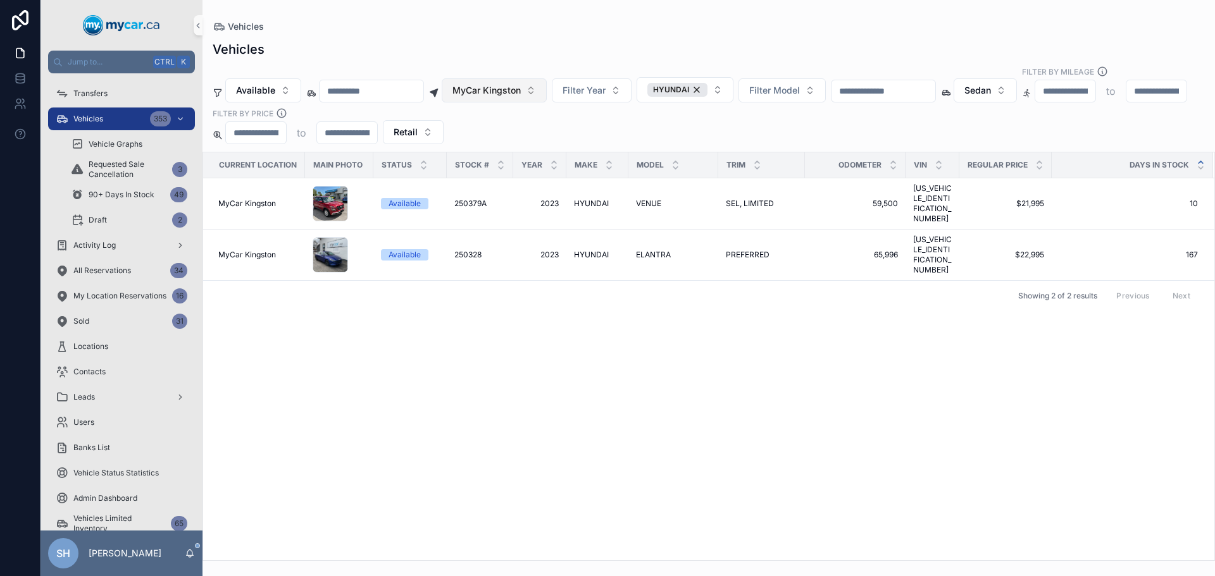
click at [510, 84] on span "MyCar Kingston" at bounding box center [486, 90] width 68 height 13
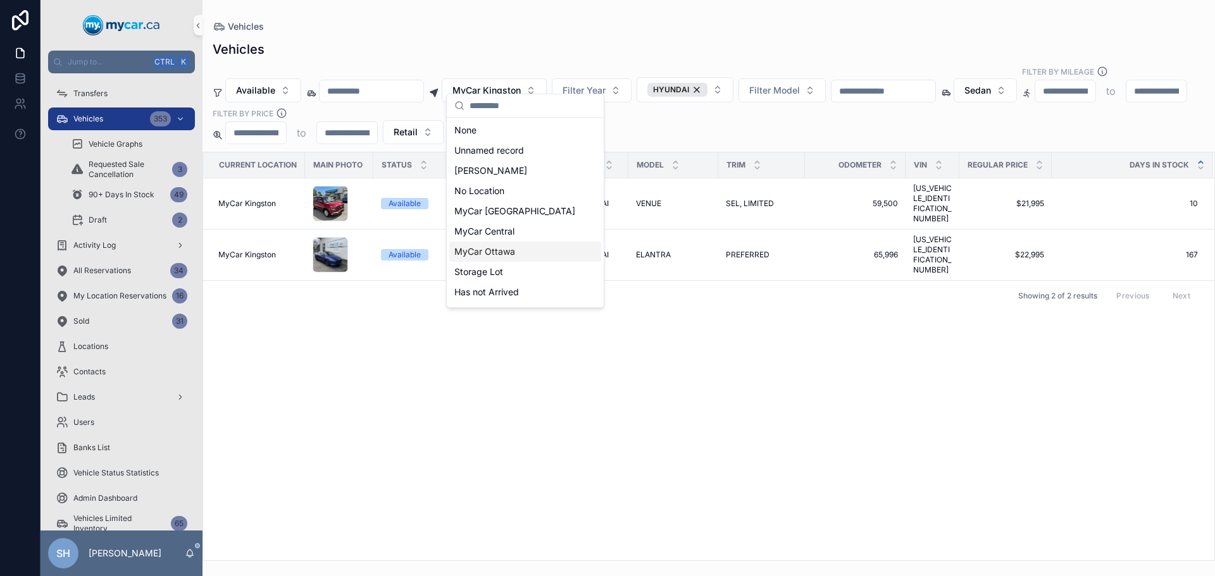
click at [508, 260] on div "MyCar Ottawa" at bounding box center [525, 252] width 152 height 20
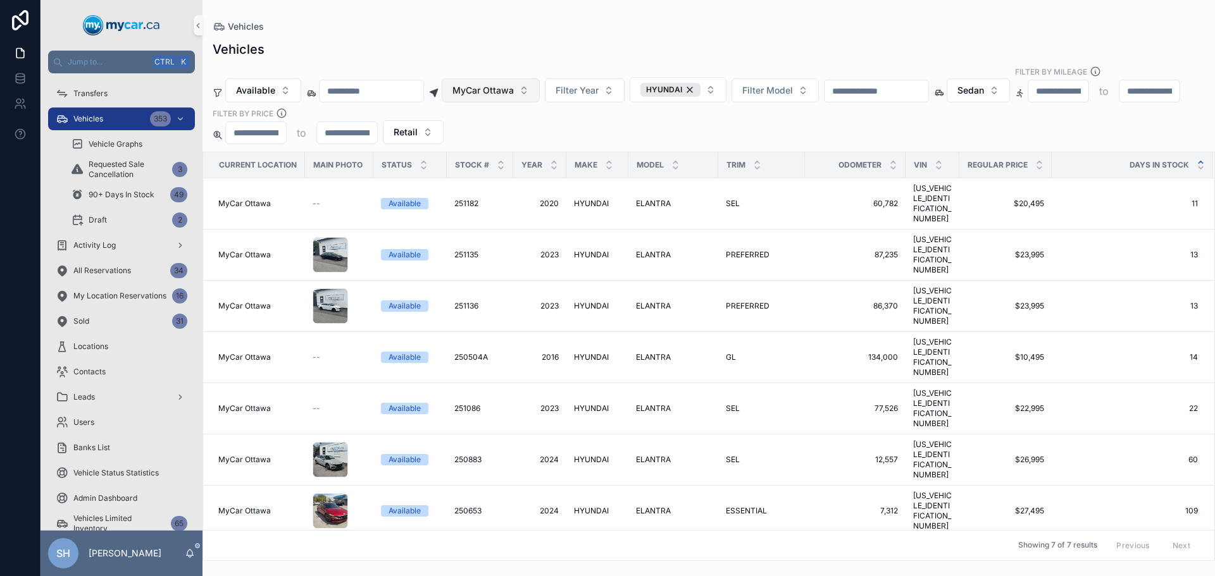
click at [503, 84] on span "MyCar Ottawa" at bounding box center [482, 90] width 61 height 13
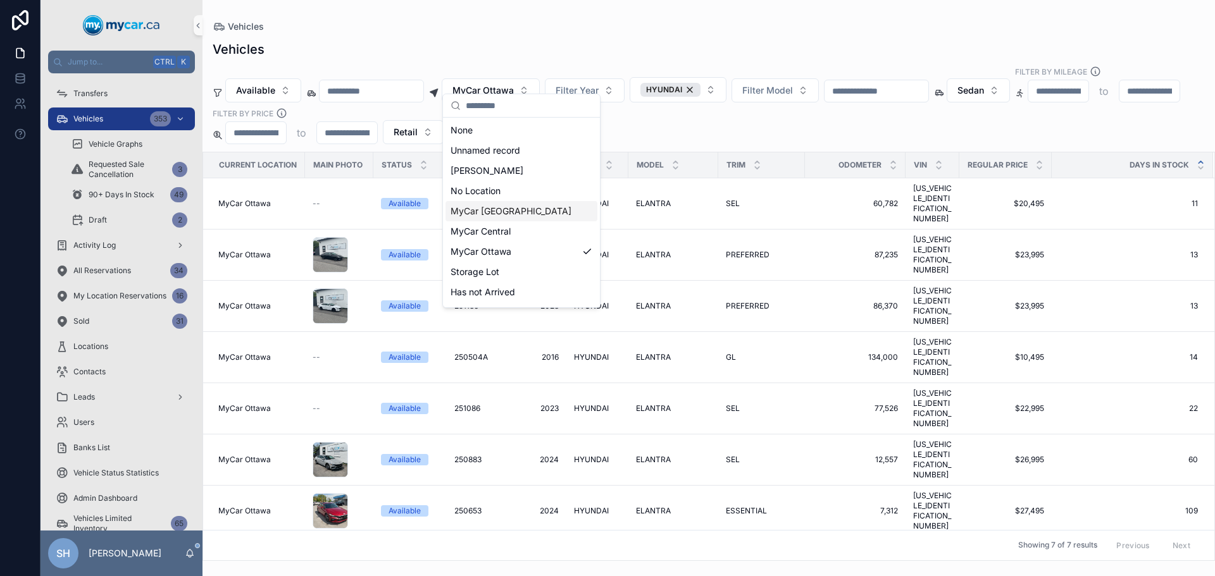
click at [505, 207] on span "MyCar [GEOGRAPHIC_DATA]" at bounding box center [510, 211] width 121 height 13
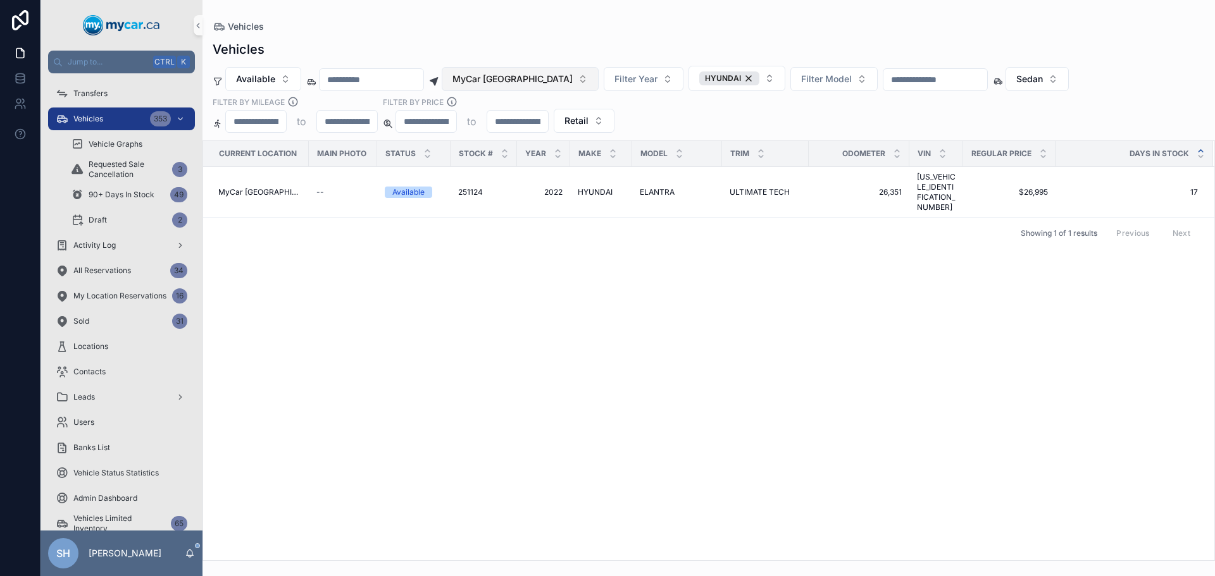
click at [505, 76] on span "MyCar [GEOGRAPHIC_DATA]" at bounding box center [512, 79] width 120 height 13
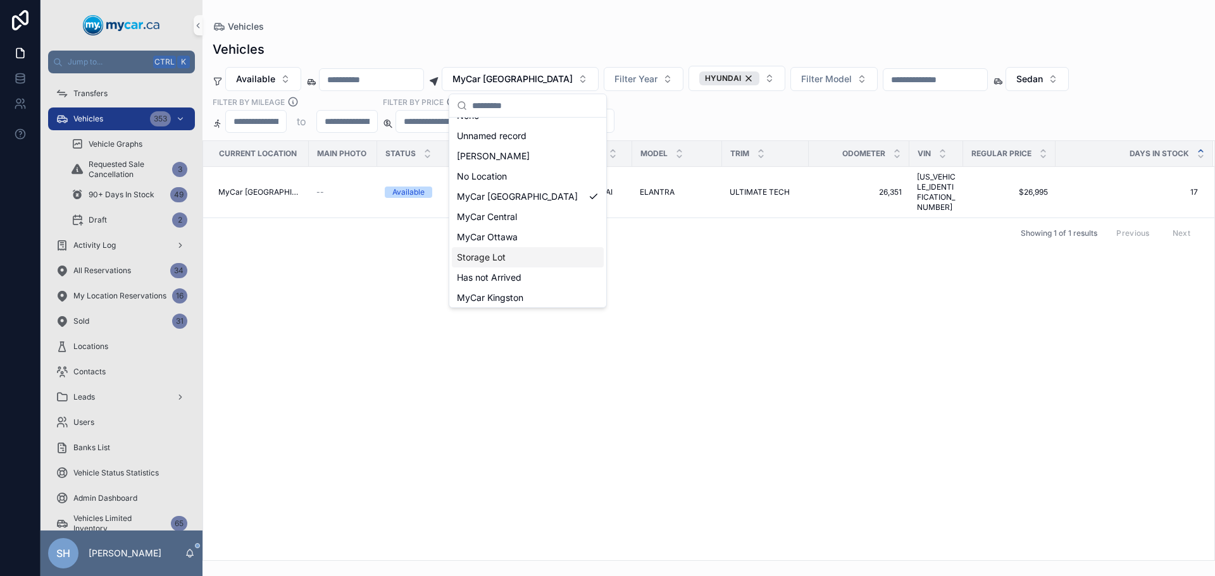
scroll to position [18, 0]
click at [514, 300] on span "MyCar Kingston" at bounding box center [490, 294] width 66 height 13
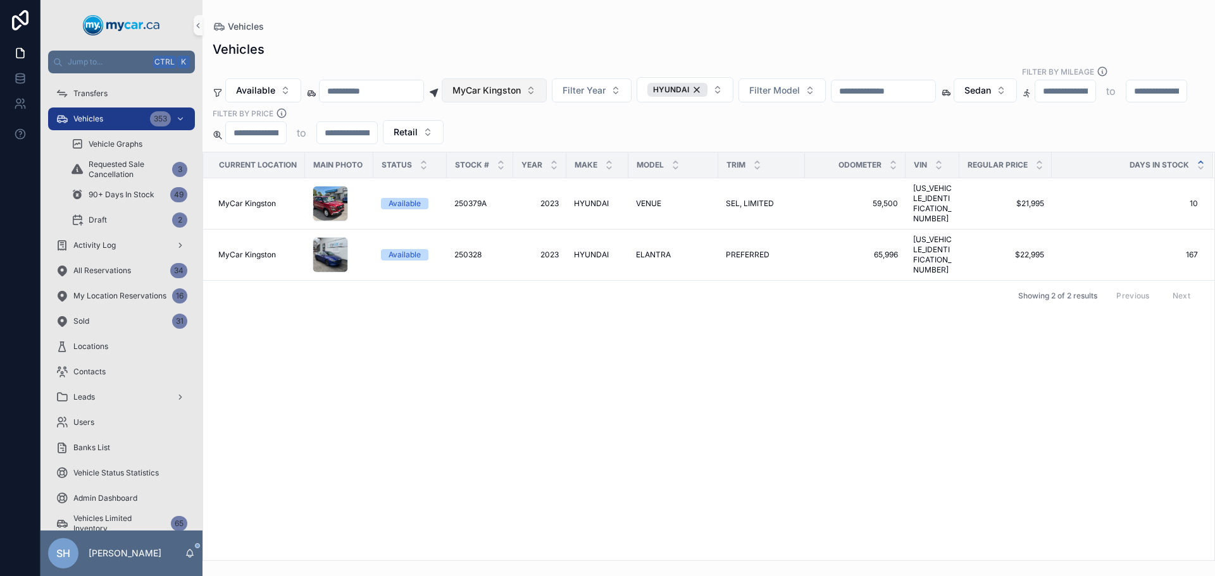
click at [497, 84] on span "MyCar Kingston" at bounding box center [486, 90] width 68 height 13
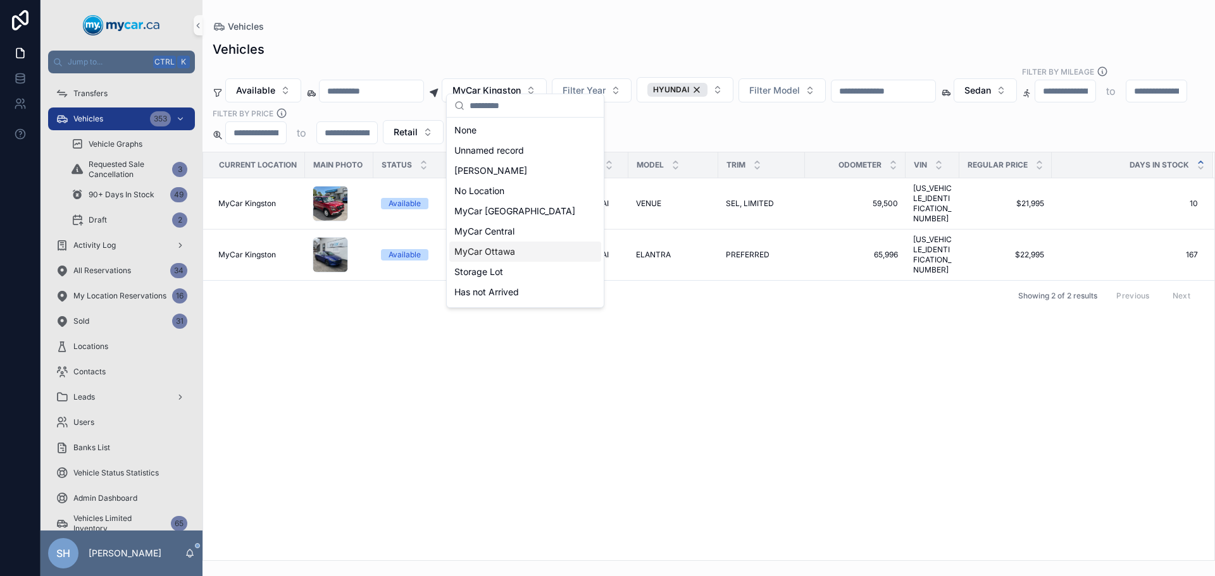
click at [525, 253] on div "MyCar Ottawa" at bounding box center [525, 252] width 152 height 20
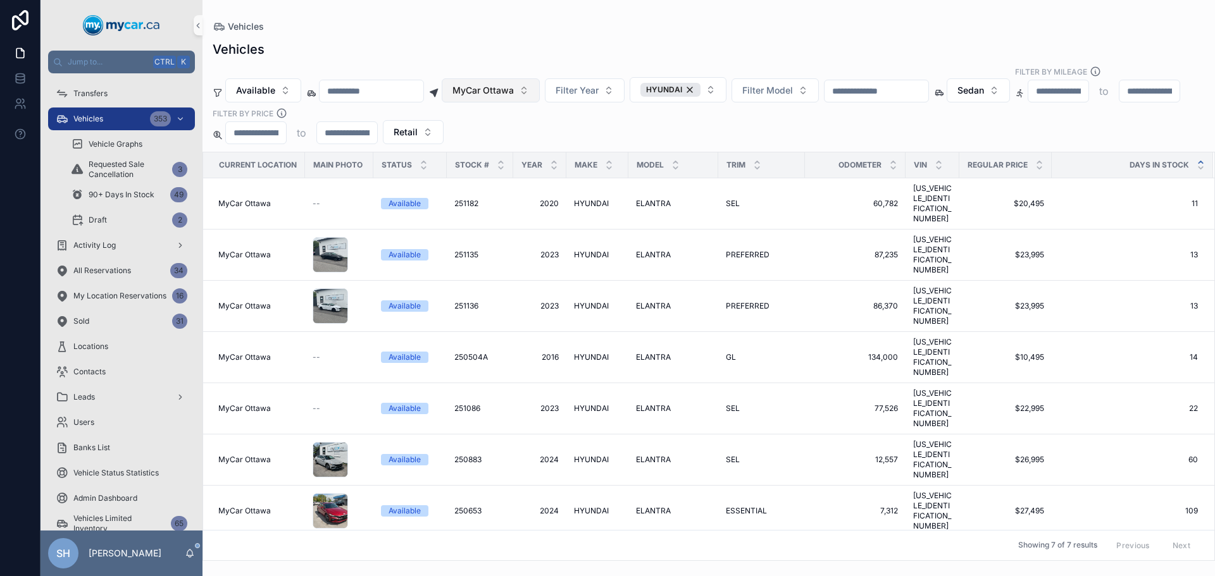
click at [491, 84] on span "MyCar Ottawa" at bounding box center [482, 90] width 61 height 13
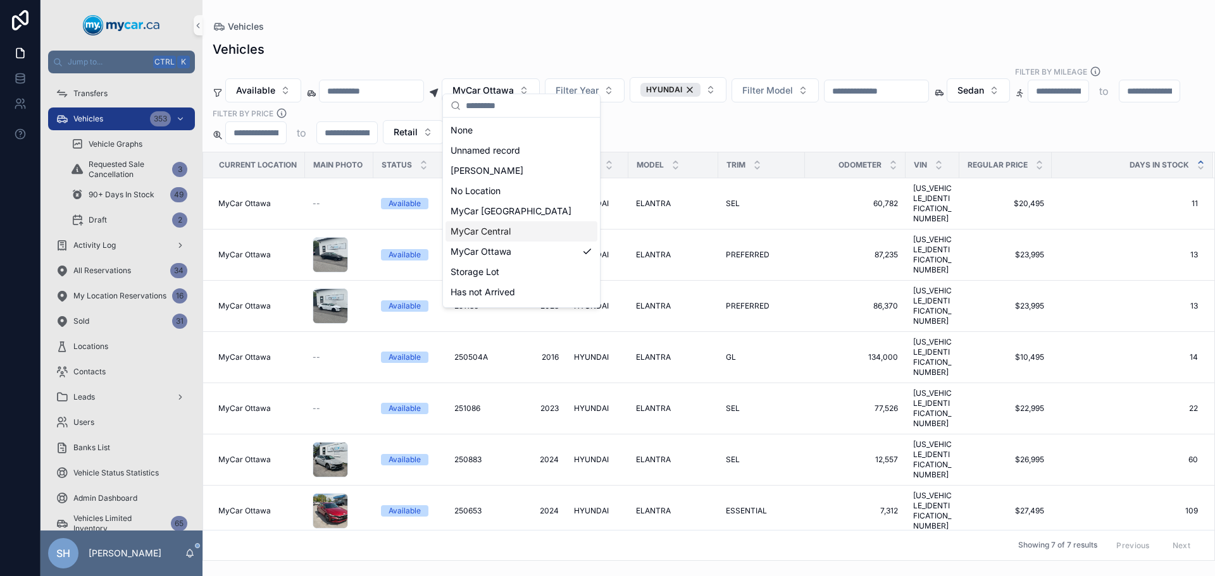
click at [508, 232] on span "MyCar Central" at bounding box center [480, 231] width 60 height 13
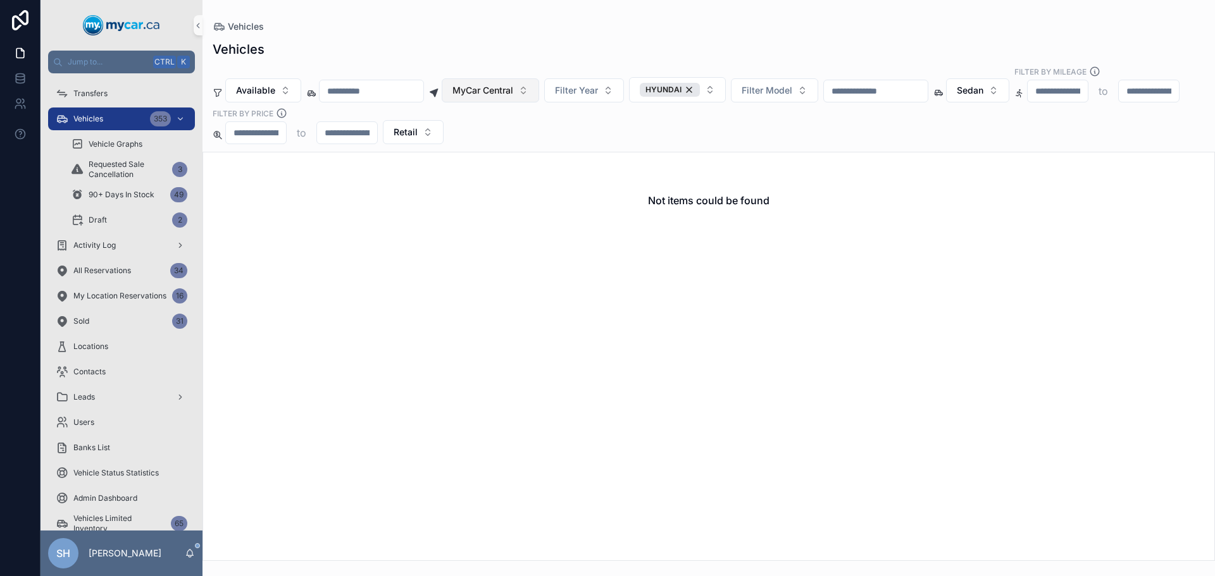
click at [513, 84] on span "MyCar Central" at bounding box center [482, 90] width 61 height 13
click at [700, 83] on div "HYUNDAI" at bounding box center [670, 90] width 60 height 14
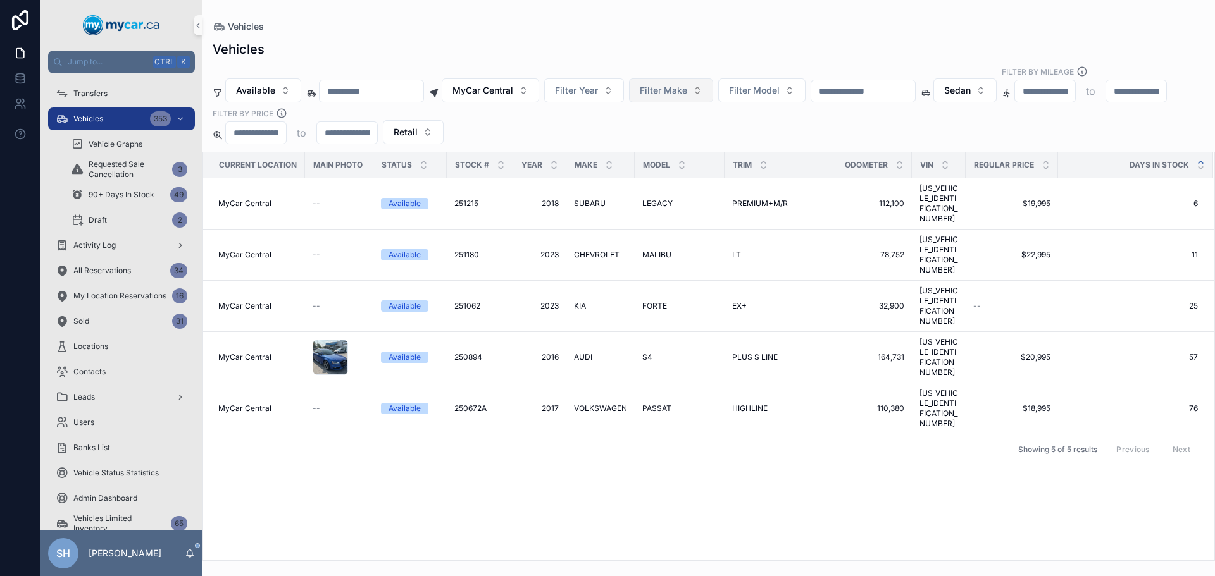
click at [606, 30] on div "Vehicles" at bounding box center [709, 26] width 992 height 13
click at [970, 84] on span "Sedan" at bounding box center [957, 90] width 27 height 13
click at [966, 130] on div "None" at bounding box center [1027, 129] width 152 height 20
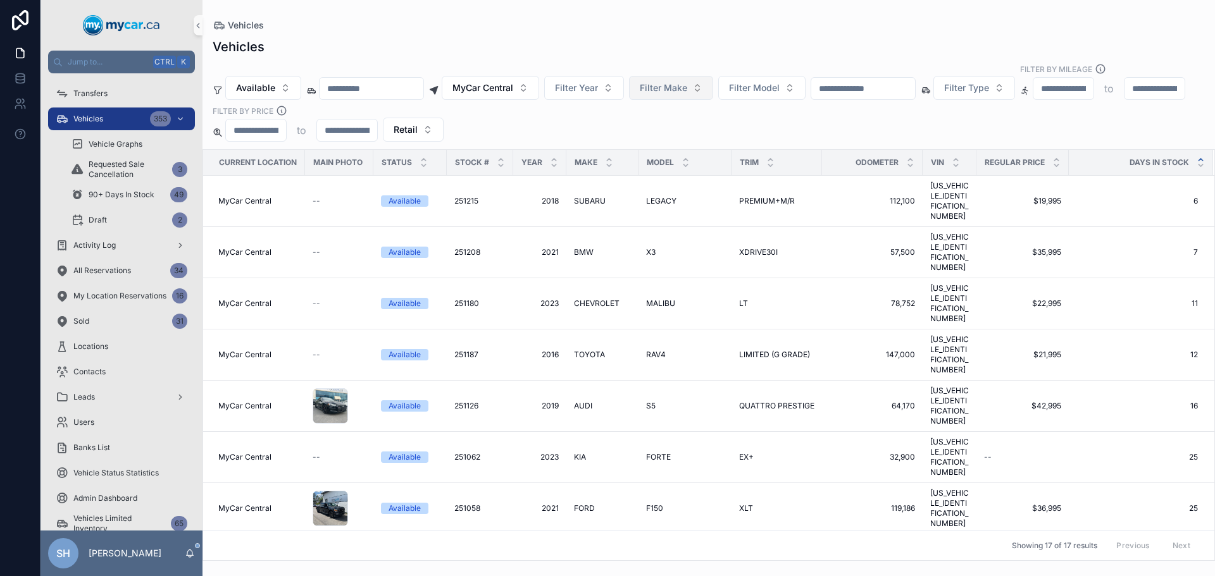
click at [877, 80] on input "scrollable content" at bounding box center [863, 89] width 104 height 18
click at [487, 82] on span "MyCar Central" at bounding box center [482, 88] width 61 height 13
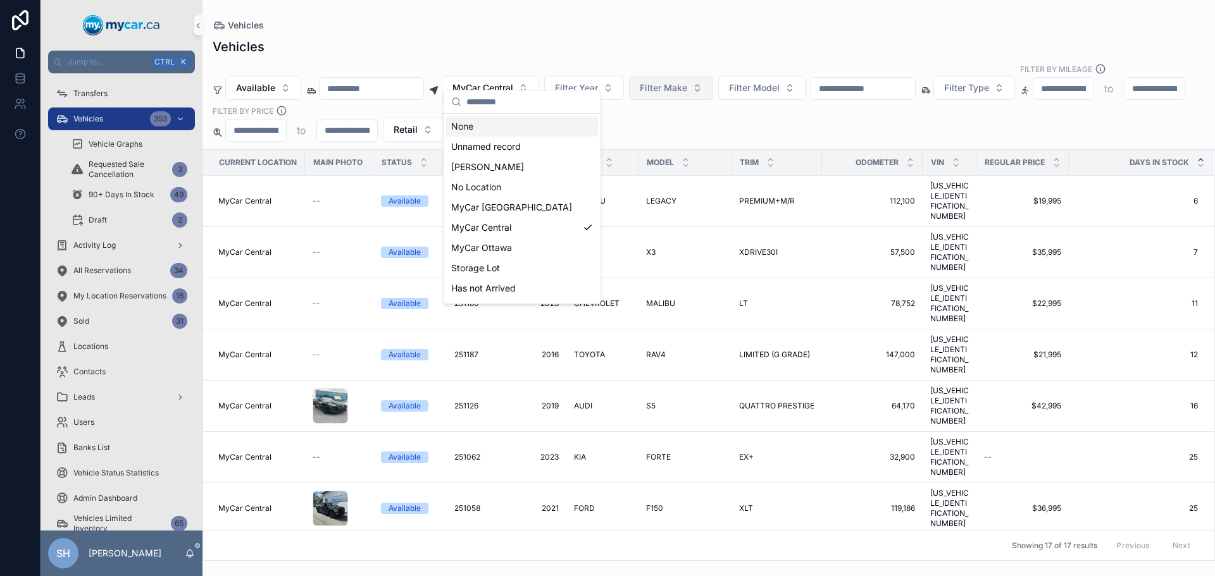
click at [475, 123] on div "None" at bounding box center [522, 126] width 152 height 20
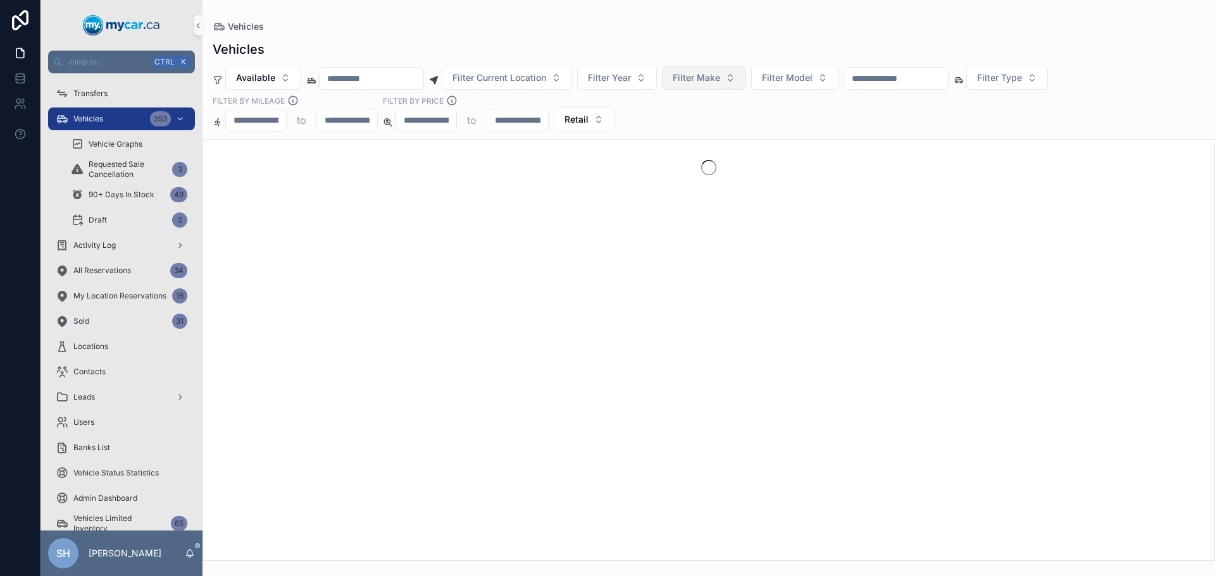
click at [602, 29] on div "Vehicles" at bounding box center [709, 26] width 992 height 13
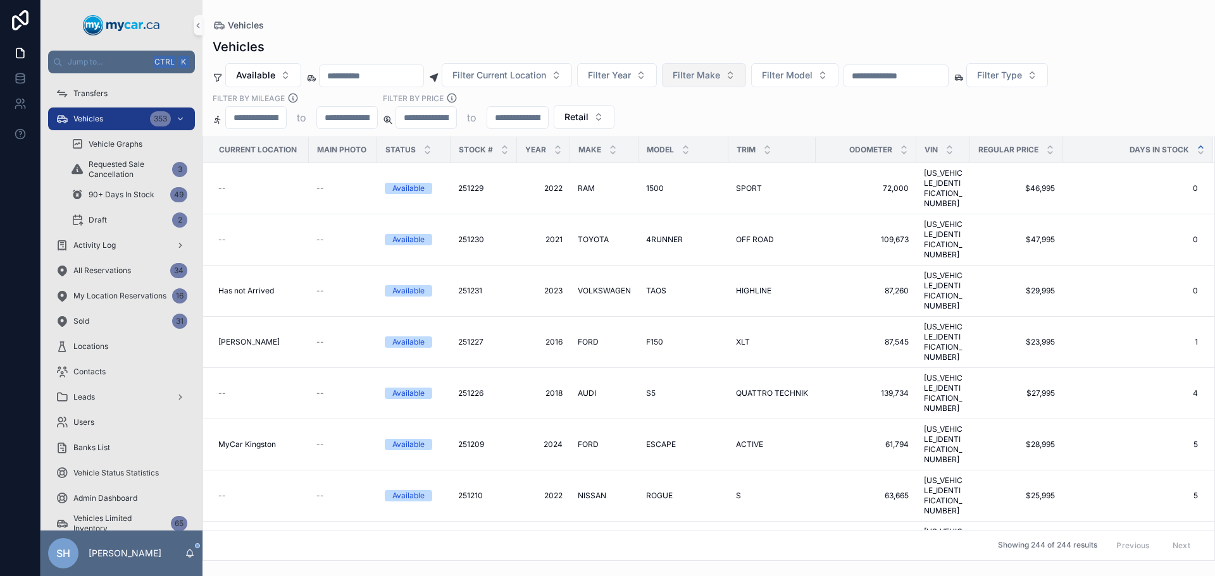
click at [901, 88] on div "Available Filter Current Location Filter Year Filter Make Filter Model Filter T…" at bounding box center [708, 96] width 1012 height 66
click at [909, 76] on input "scrollable content" at bounding box center [896, 76] width 104 height 18
type input "******"
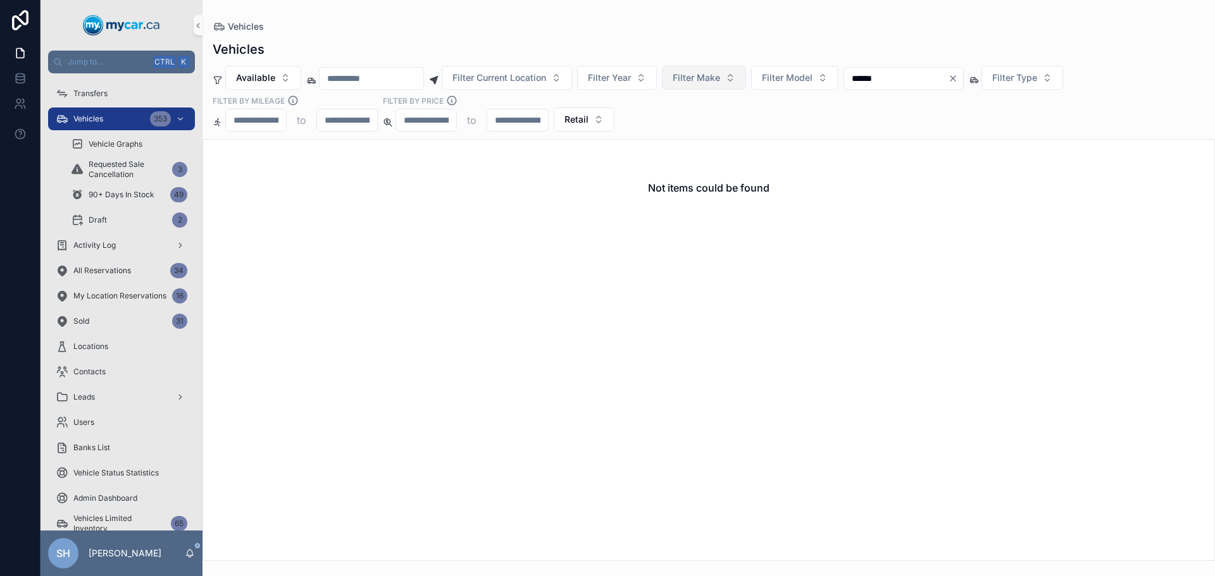
click at [779, 39] on div "Vehicles Available Filter Current Location Filter Year Filter Make Filter Model…" at bounding box center [708, 297] width 1012 height 528
click at [242, 77] on span "Available" at bounding box center [255, 77] width 39 height 13
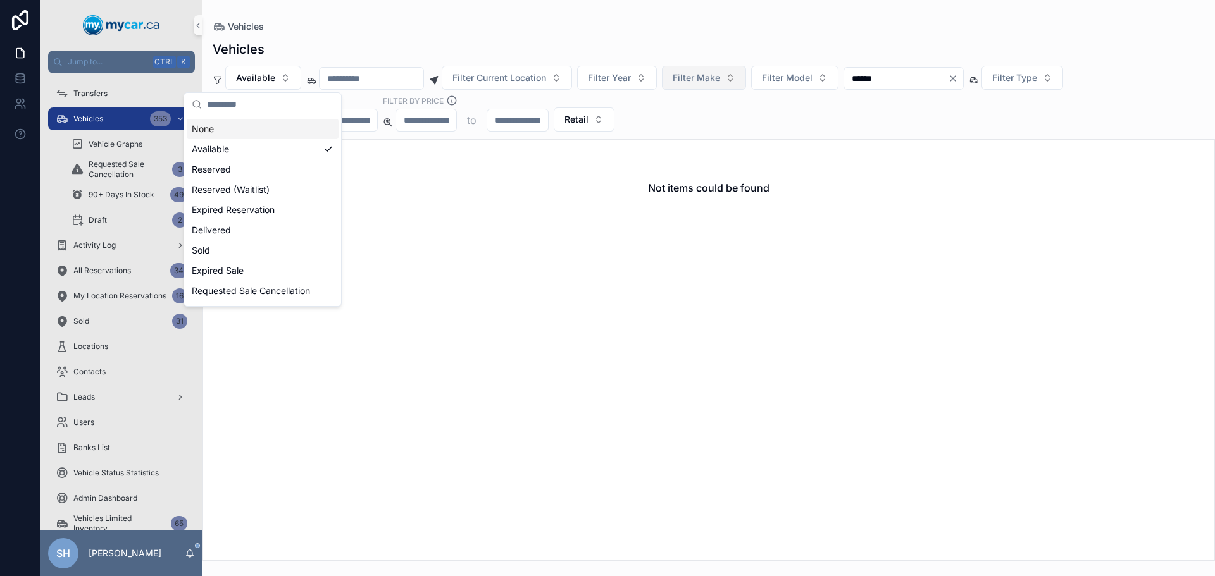
click at [240, 124] on div "None" at bounding box center [263, 129] width 152 height 20
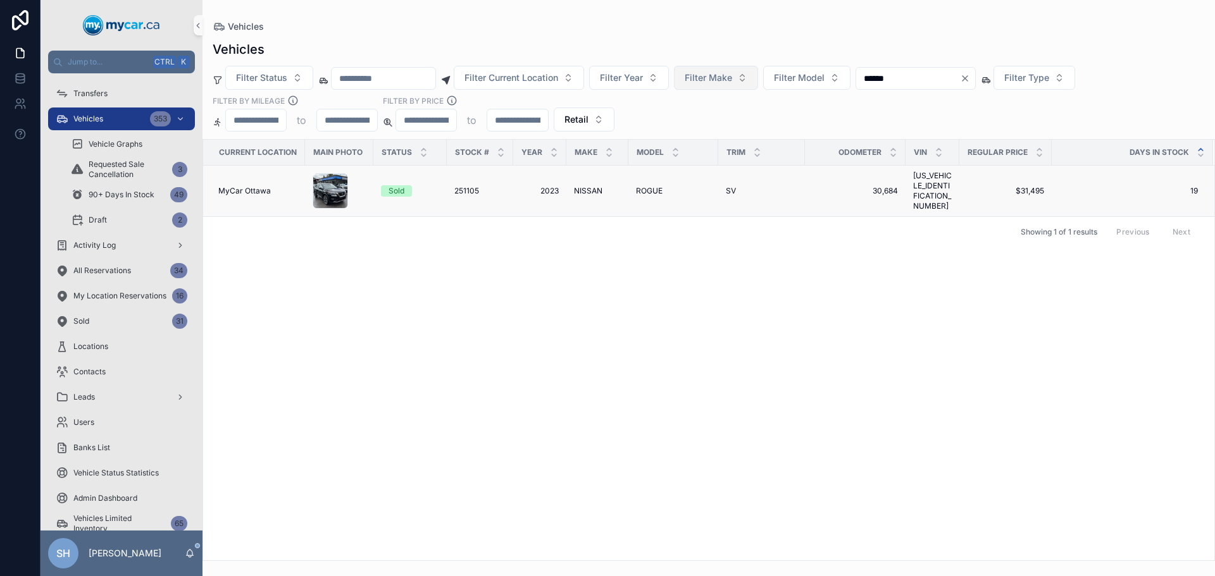
click at [589, 190] on span "NISSAN" at bounding box center [588, 191] width 28 height 10
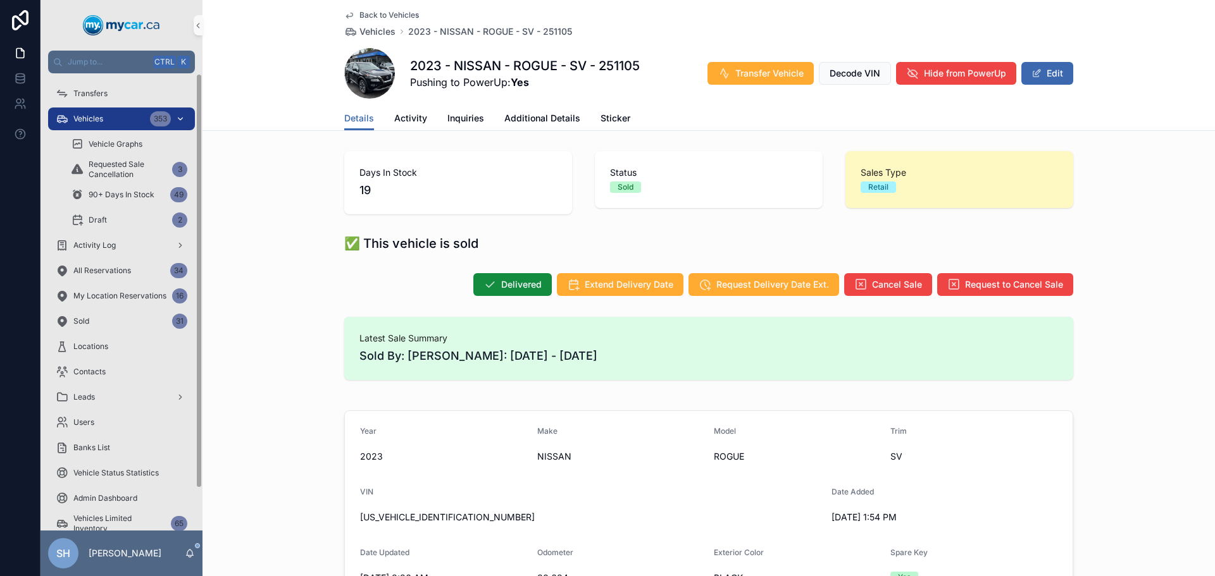
click at [113, 121] on div "Vehicles 353" at bounding box center [122, 119] width 132 height 20
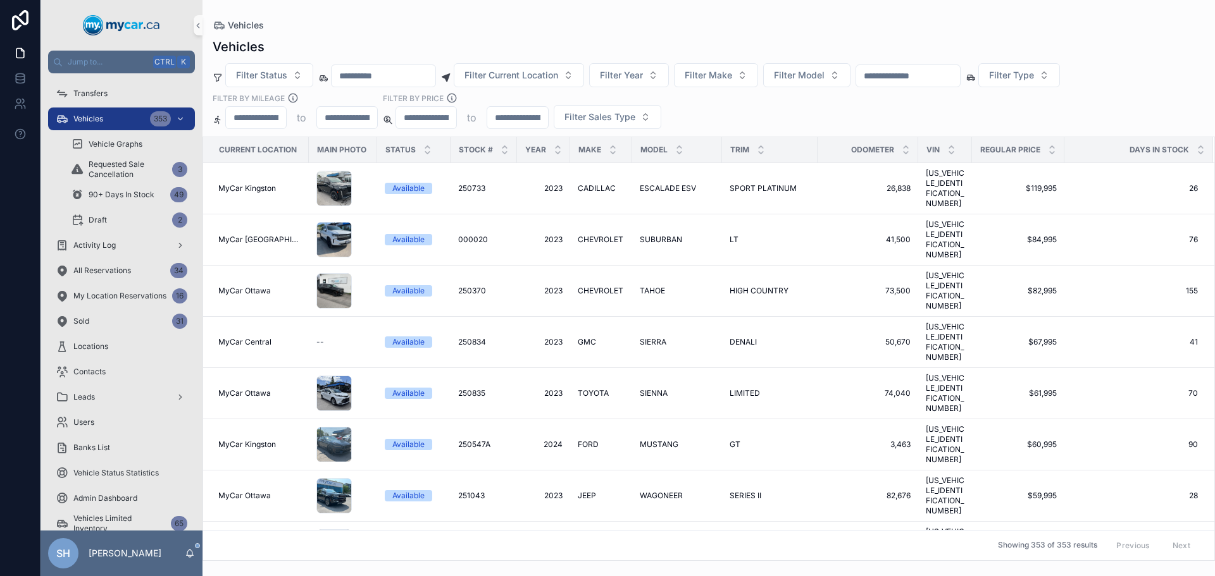
click at [939, 73] on input "scrollable content" at bounding box center [908, 76] width 104 height 18
type input "******"
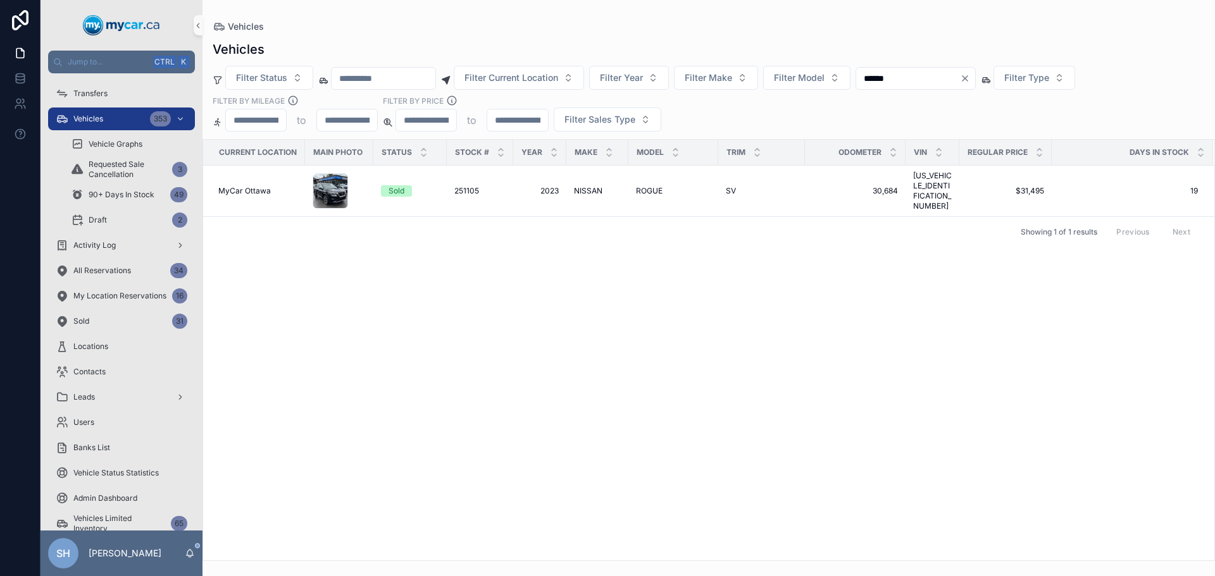
click at [646, 190] on span "ROGUE" at bounding box center [649, 191] width 27 height 10
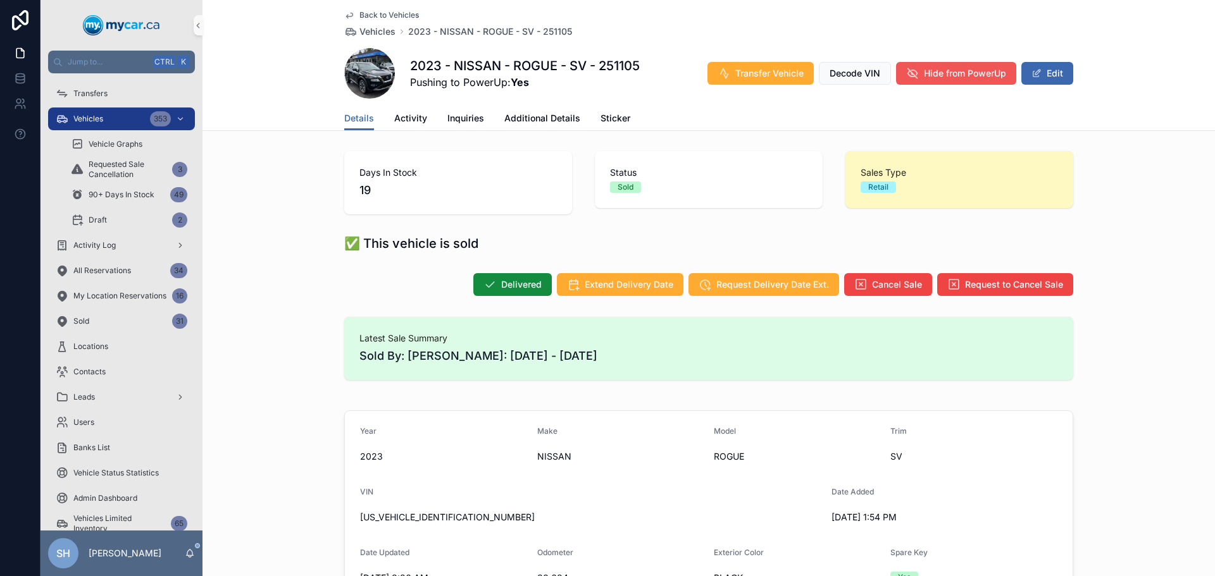
click at [1041, 71] on button "Edit" at bounding box center [1047, 73] width 52 height 23
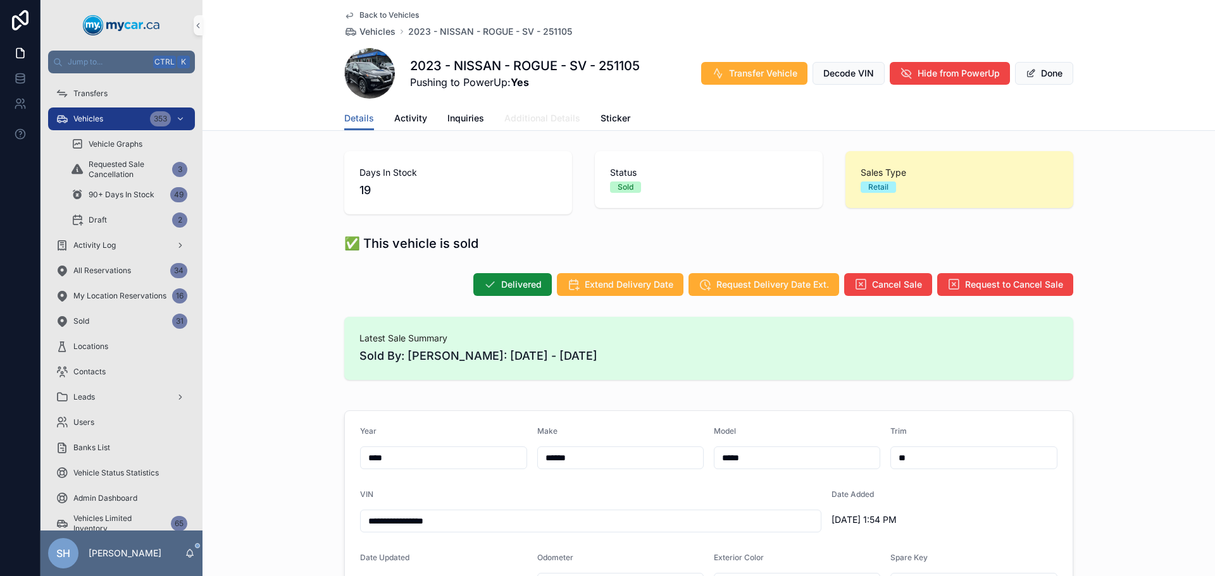
click at [509, 123] on span "Additional Details" at bounding box center [542, 118] width 76 height 13
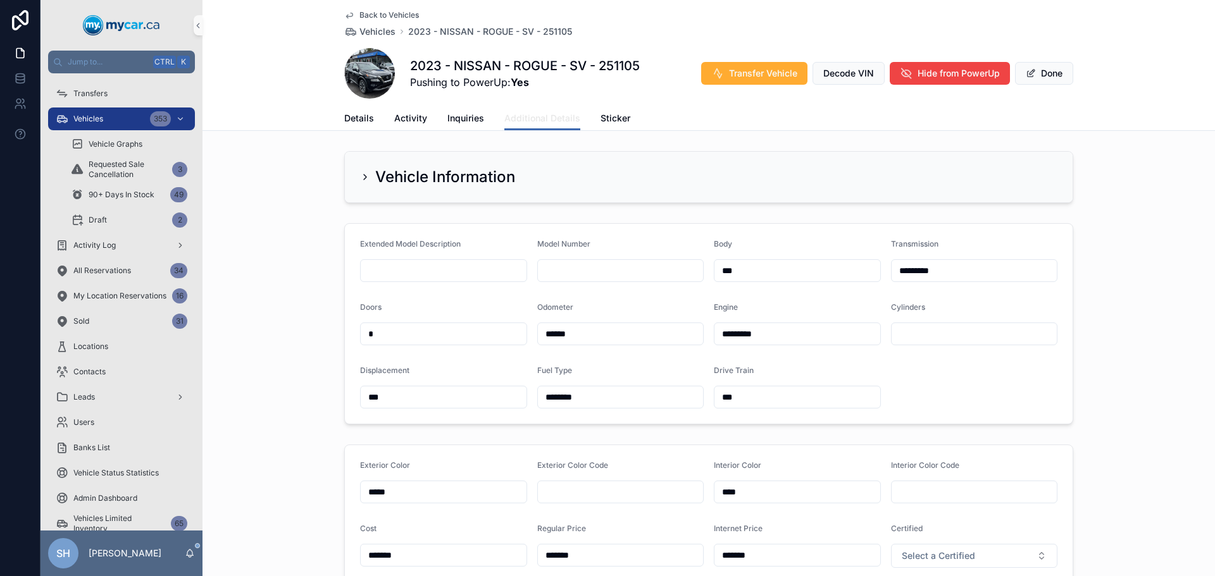
scroll to position [253, 0]
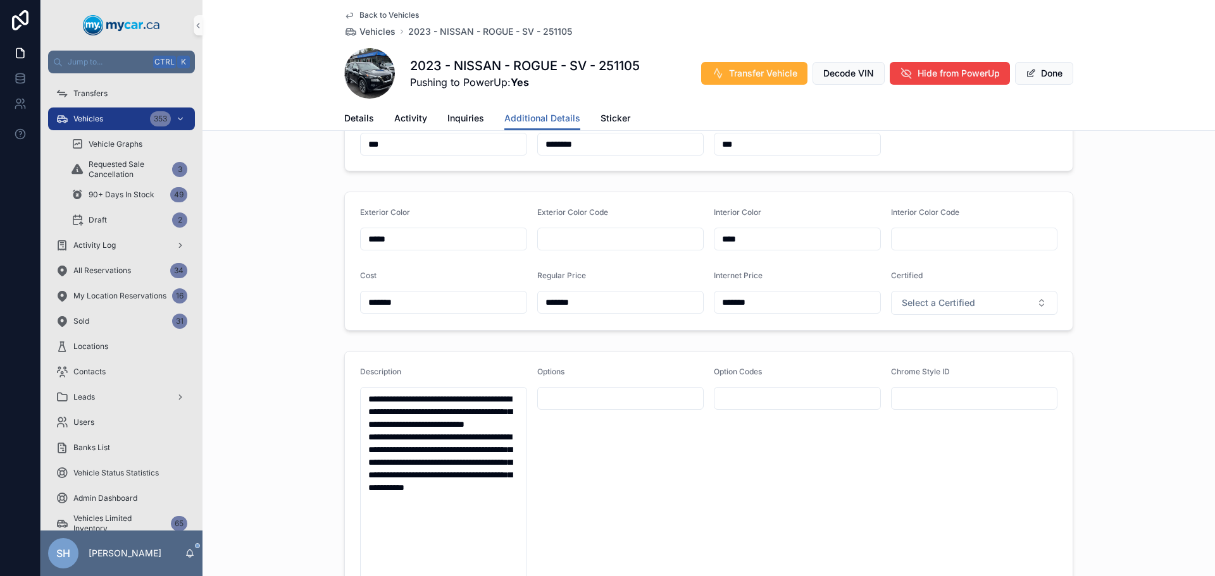
drag, startPoint x: 563, startPoint y: 306, endPoint x: 512, endPoint y: 314, distance: 51.4
click at [512, 314] on form "Exterior Color ***** Exterior Color Code Interior Color **** Interior Color Cod…" at bounding box center [708, 261] width 727 height 138
type input "*******"
drag, startPoint x: 770, startPoint y: 306, endPoint x: 688, endPoint y: 314, distance: 82.7
click at [688, 314] on form "Exterior Color ***** Exterior Color Code Interior Color **** Interior Color Cod…" at bounding box center [708, 261] width 727 height 138
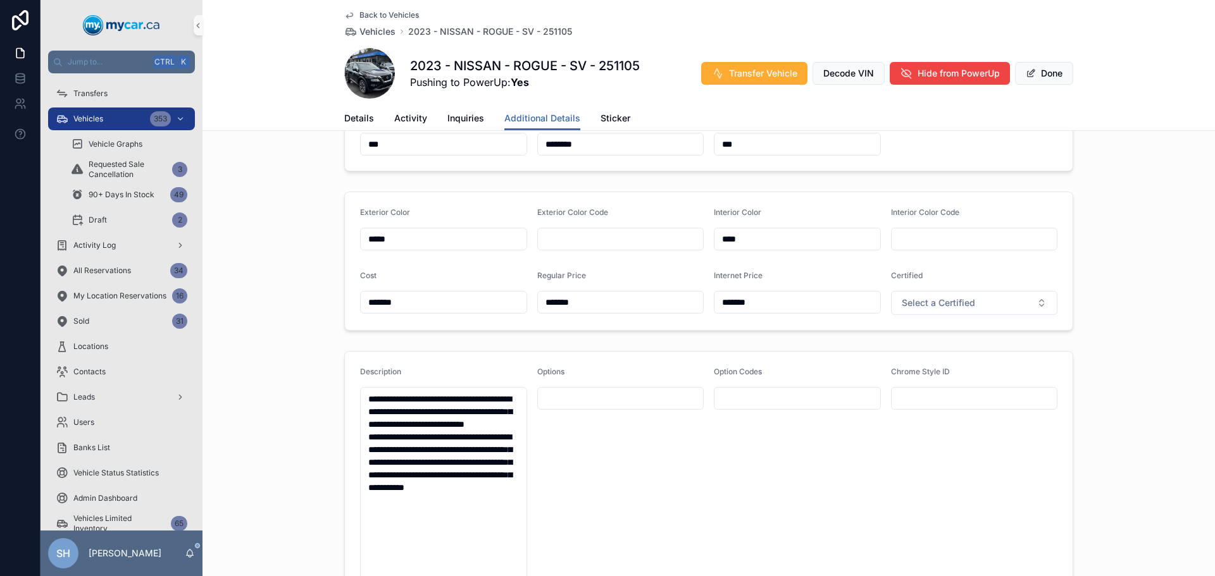
type input "*******"
click at [1110, 238] on div "Exterior Color ***** Exterior Color Code Interior Color **** Interior Color Cod…" at bounding box center [708, 261] width 1012 height 149
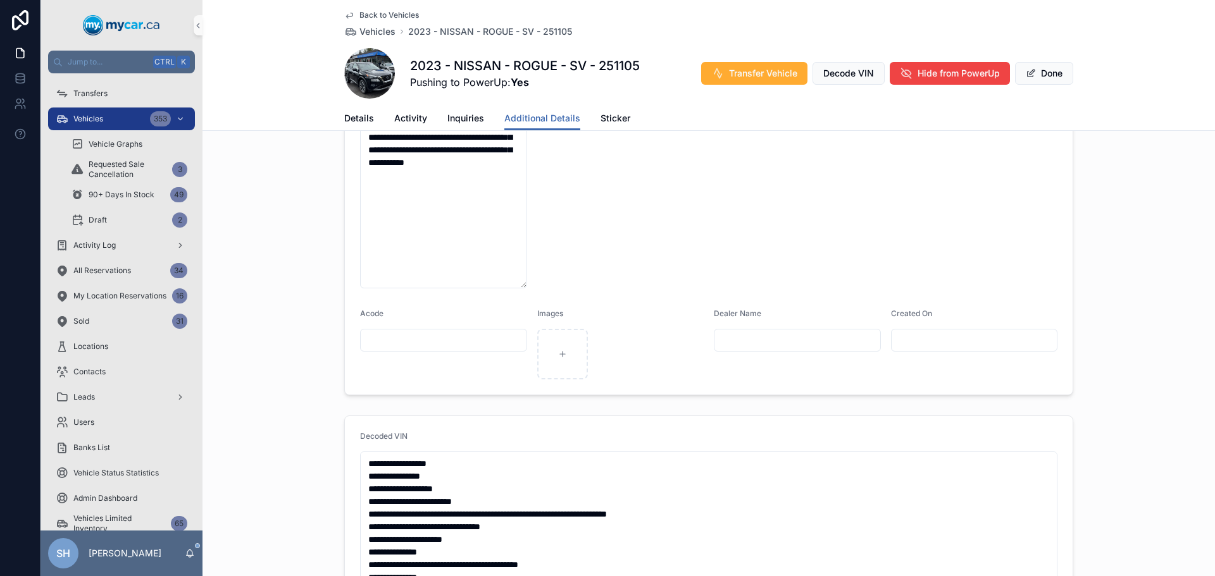
scroll to position [380, 0]
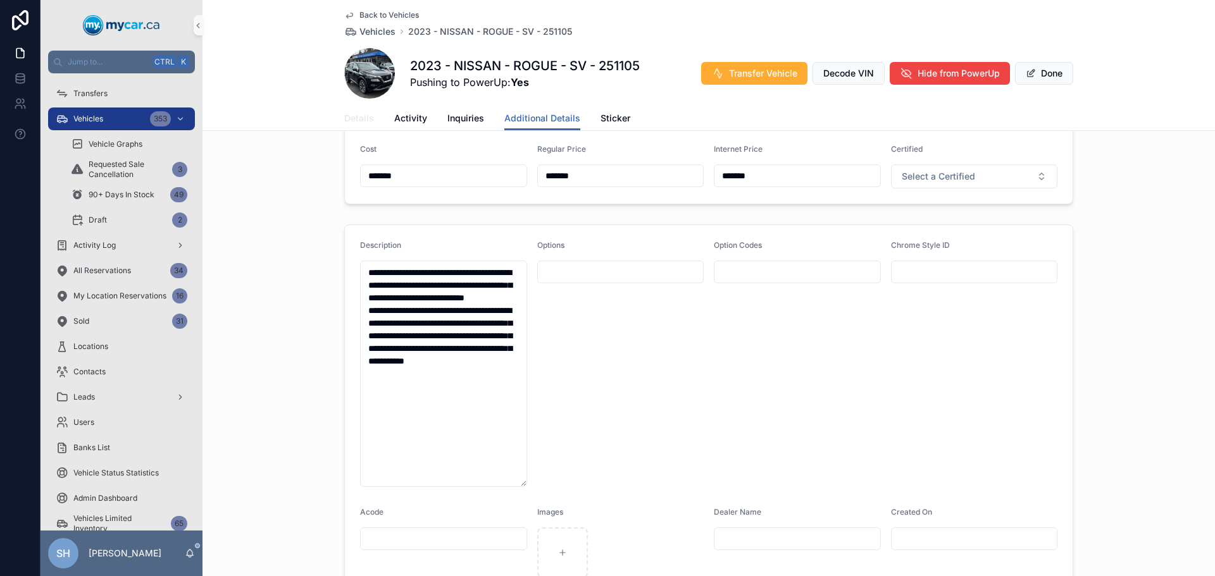
click at [352, 115] on span "Details" at bounding box center [359, 118] width 30 height 13
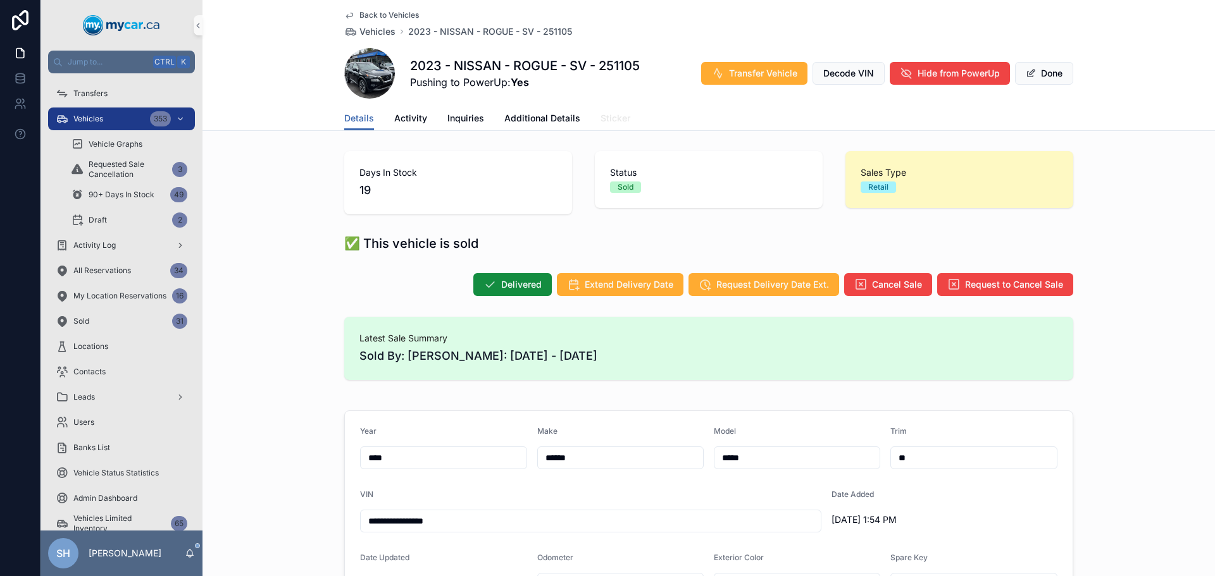
click at [613, 119] on span "Sticker" at bounding box center [615, 118] width 30 height 13
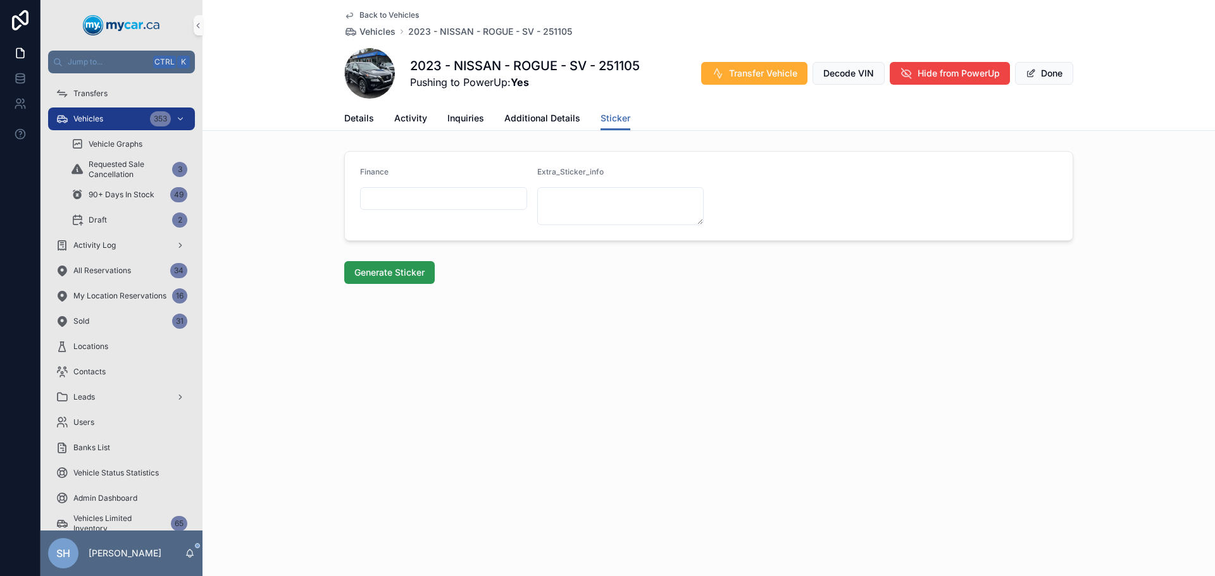
click at [380, 275] on span "Generate Sticker" at bounding box center [389, 272] width 70 height 13
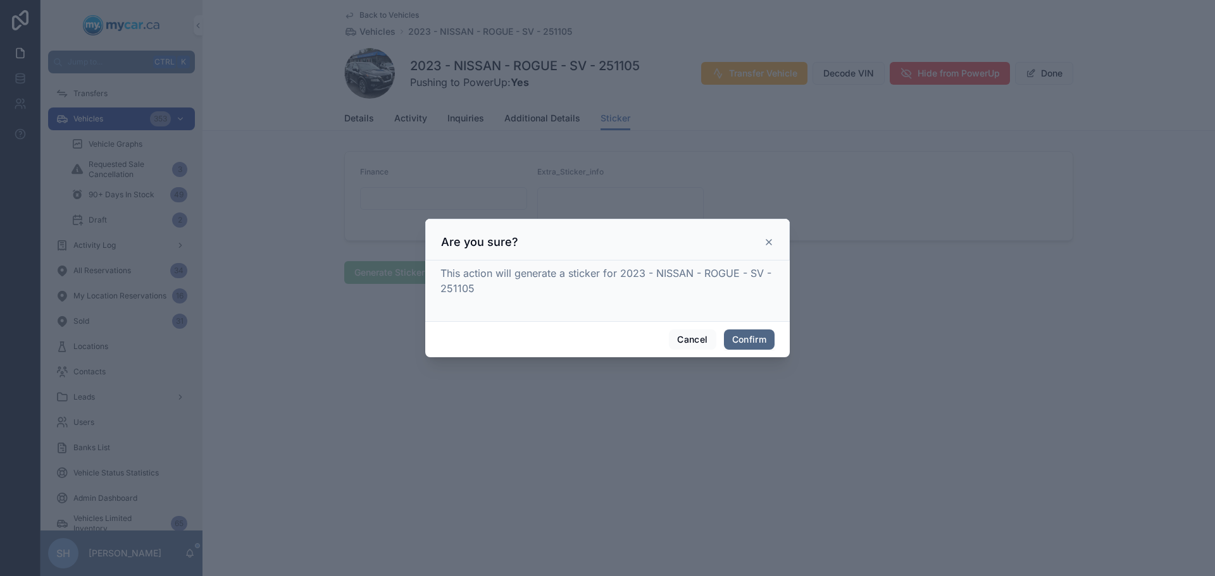
click at [753, 342] on button "Confirm" at bounding box center [749, 340] width 51 height 20
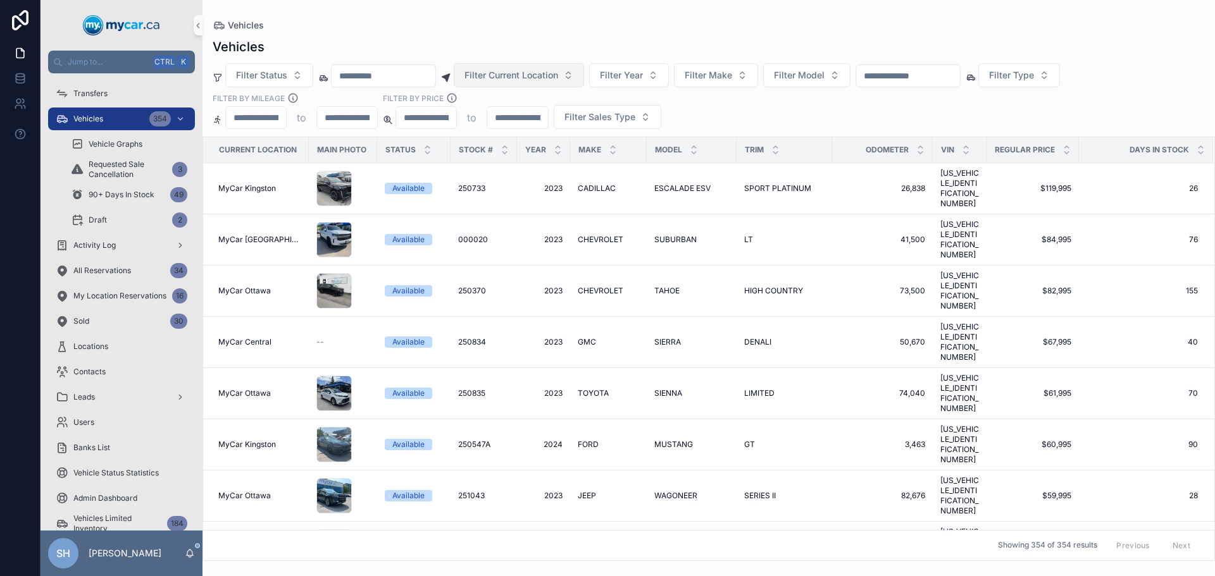
click at [549, 71] on span "Filter Current Location" at bounding box center [511, 75] width 94 height 13
click at [529, 23] on div "Vehicles" at bounding box center [709, 25] width 992 height 10
click at [643, 80] on span "Filter Year" at bounding box center [621, 75] width 43 height 13
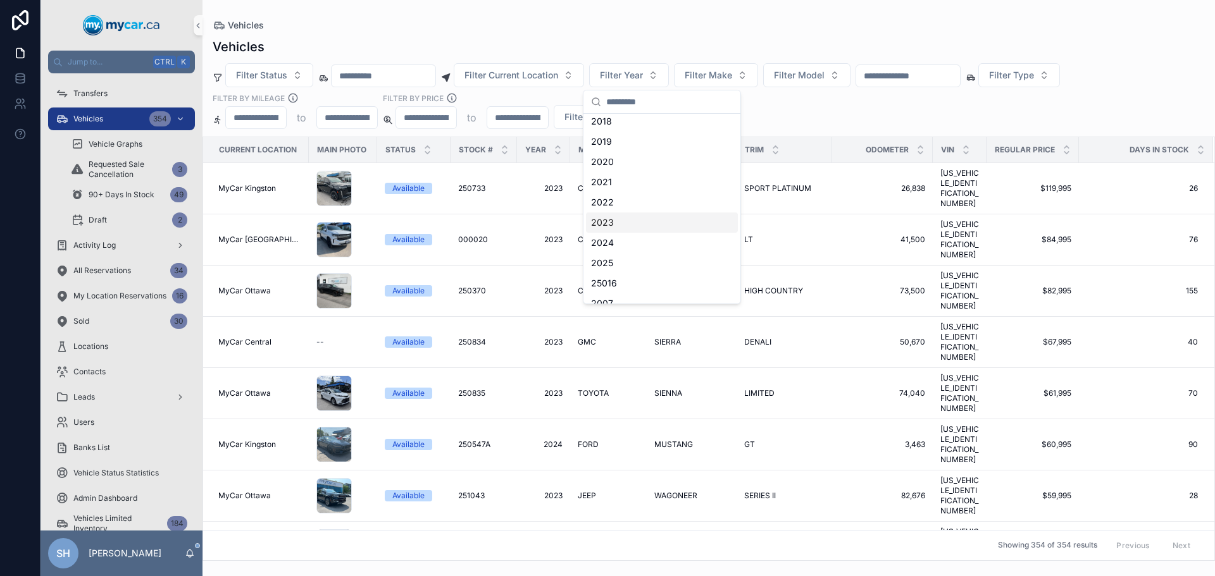
click at [627, 221] on div "2023" at bounding box center [662, 223] width 152 height 20
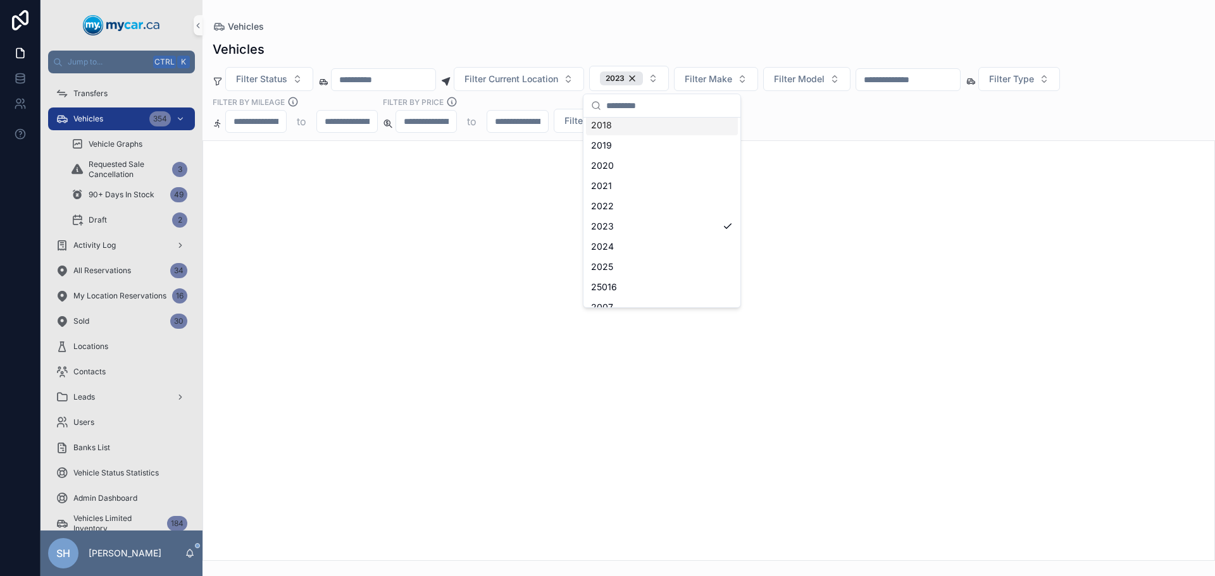
click at [668, 20] on div "Vehicles Vehicles Filter Status Filter Current Location 2023 Filter Make Filter…" at bounding box center [708, 280] width 1012 height 561
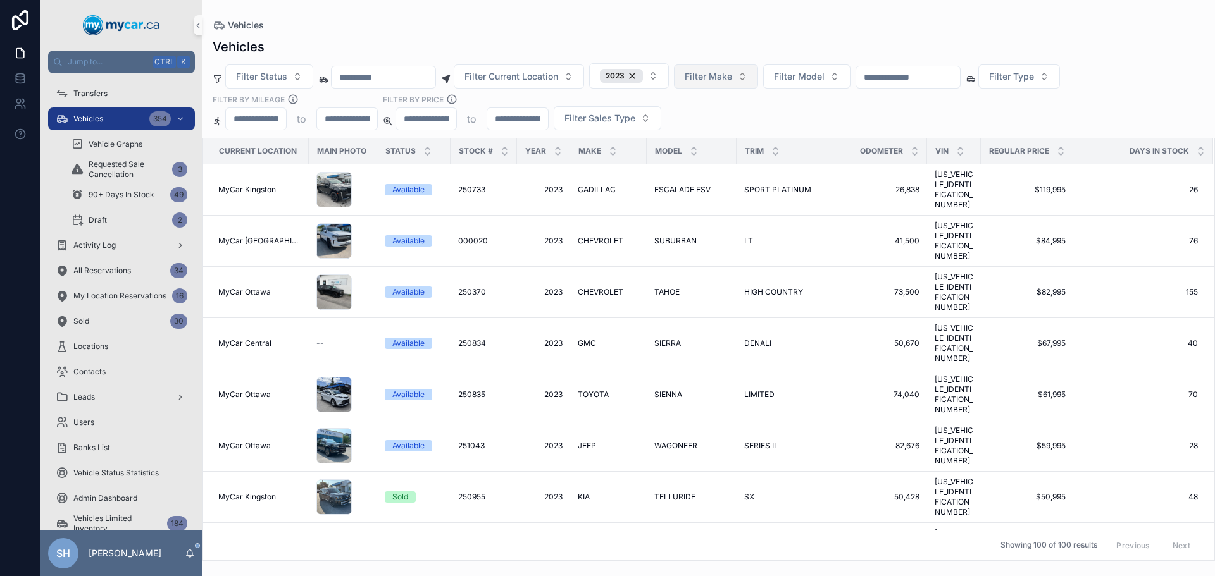
click at [732, 73] on span "Filter Make" at bounding box center [707, 76] width 47 height 13
type input "*"
click at [698, 171] on span "FORD" at bounding box center [689, 168] width 24 height 13
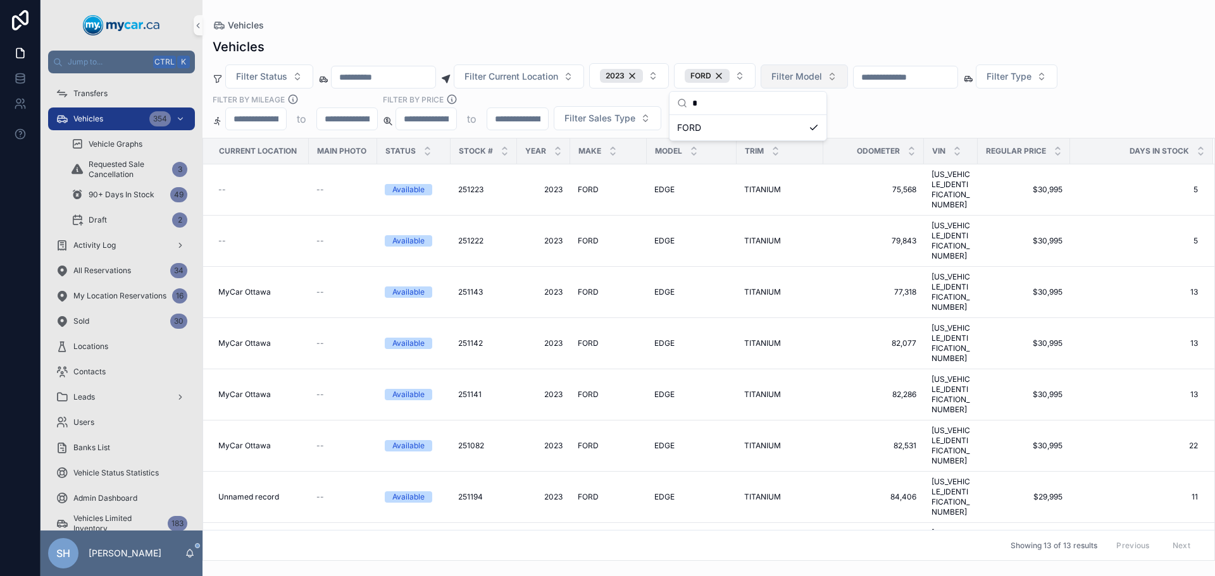
click at [822, 77] on span "Filter Model" at bounding box center [796, 76] width 51 height 13
type input "**"
click at [802, 127] on div "EDGE" at bounding box center [837, 128] width 152 height 20
click at [798, 25] on div "Vehicles" at bounding box center [709, 25] width 992 height 10
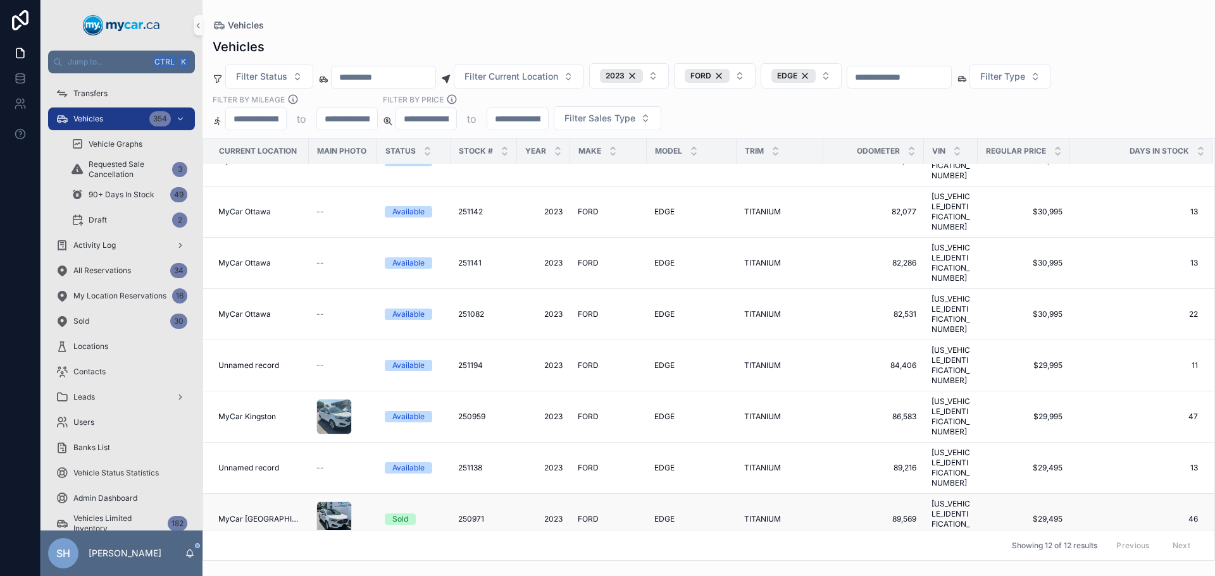
scroll to position [142, 0]
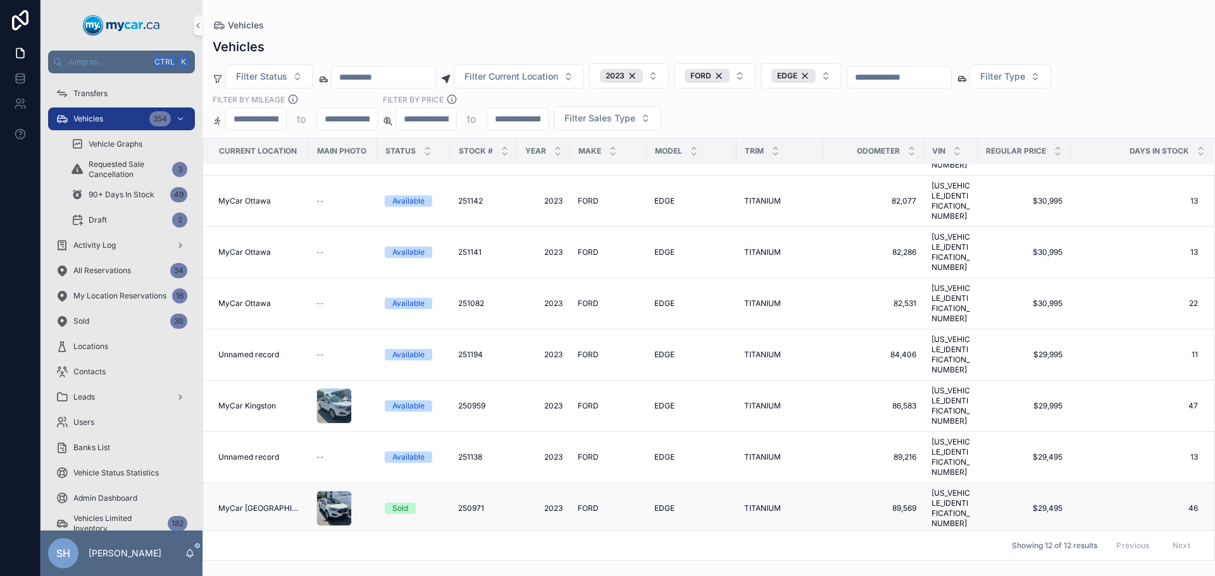
click at [586, 504] on span "FORD" at bounding box center [588, 509] width 21 height 10
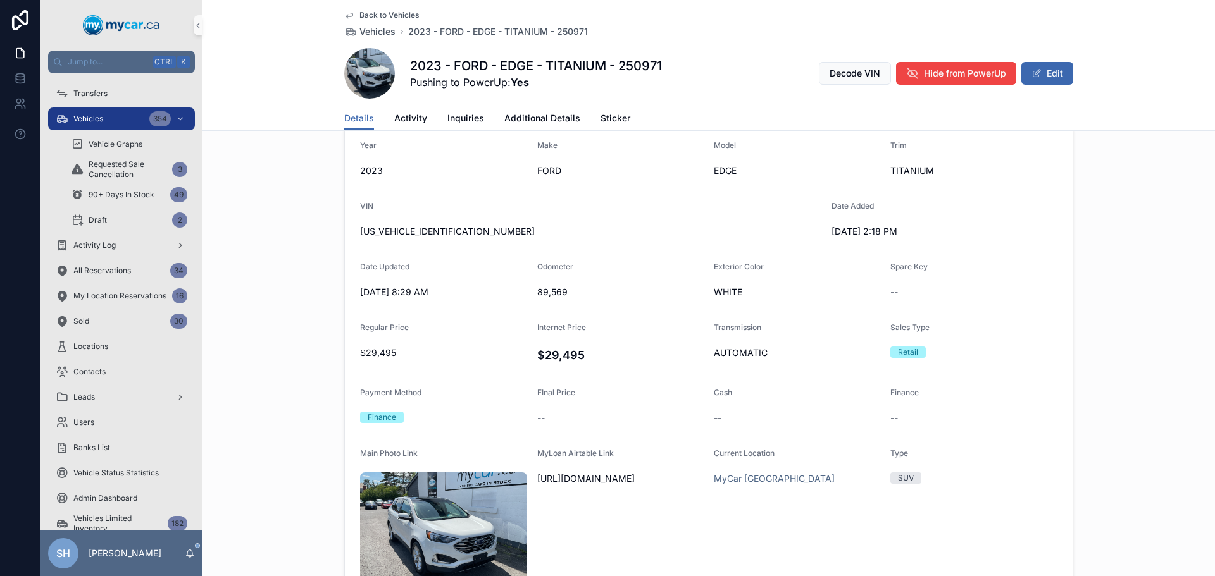
scroll to position [506, 0]
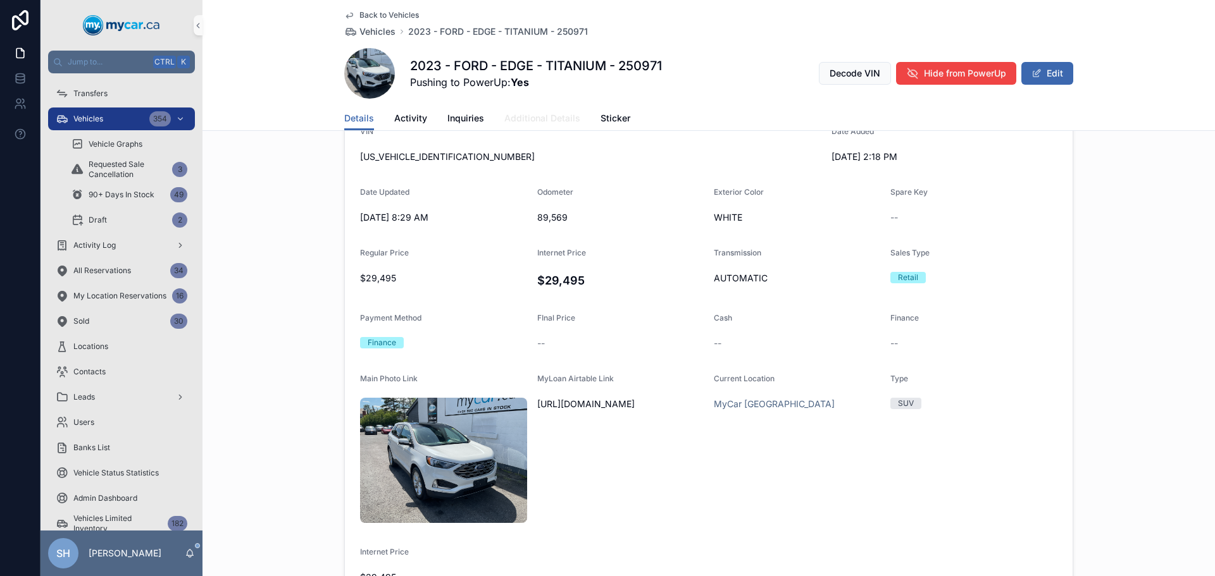
click at [546, 116] on span "Additional Details" at bounding box center [542, 118] width 76 height 13
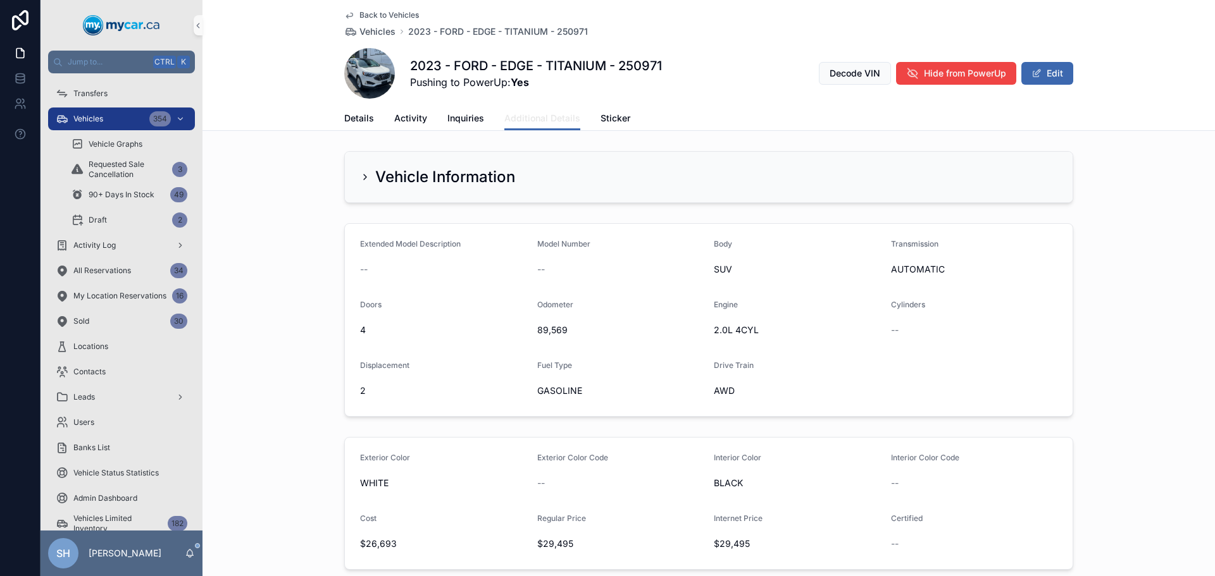
scroll to position [253, 0]
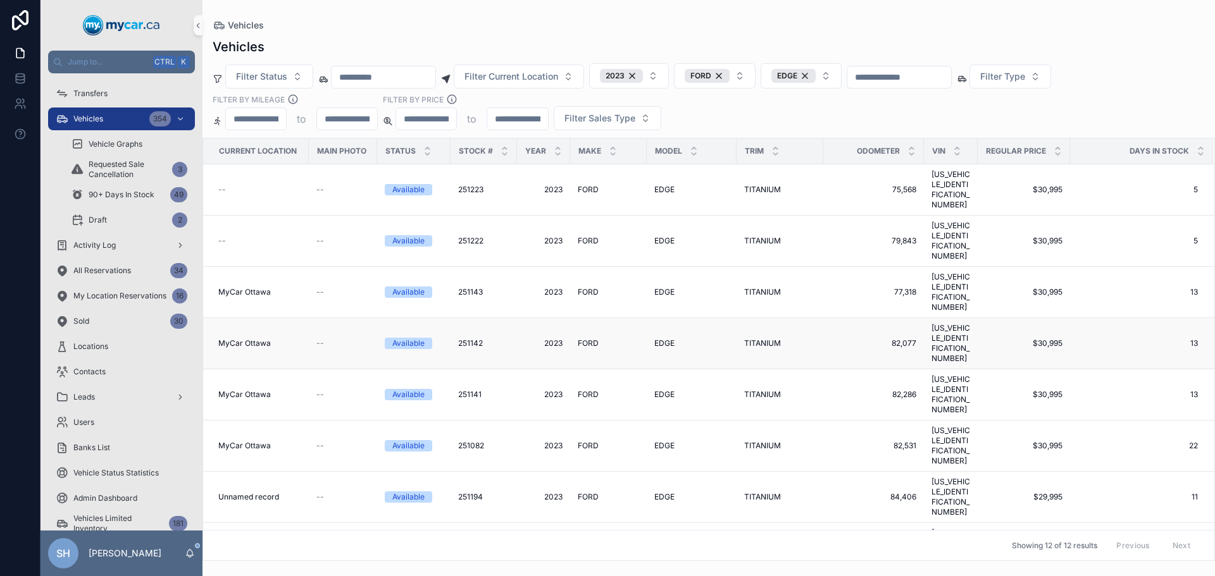
click at [584, 338] on span "FORD" at bounding box center [588, 343] width 21 height 10
click at [665, 287] on span "EDGE" at bounding box center [664, 292] width 20 height 10
click at [578, 390] on span "FORD" at bounding box center [588, 395] width 21 height 10
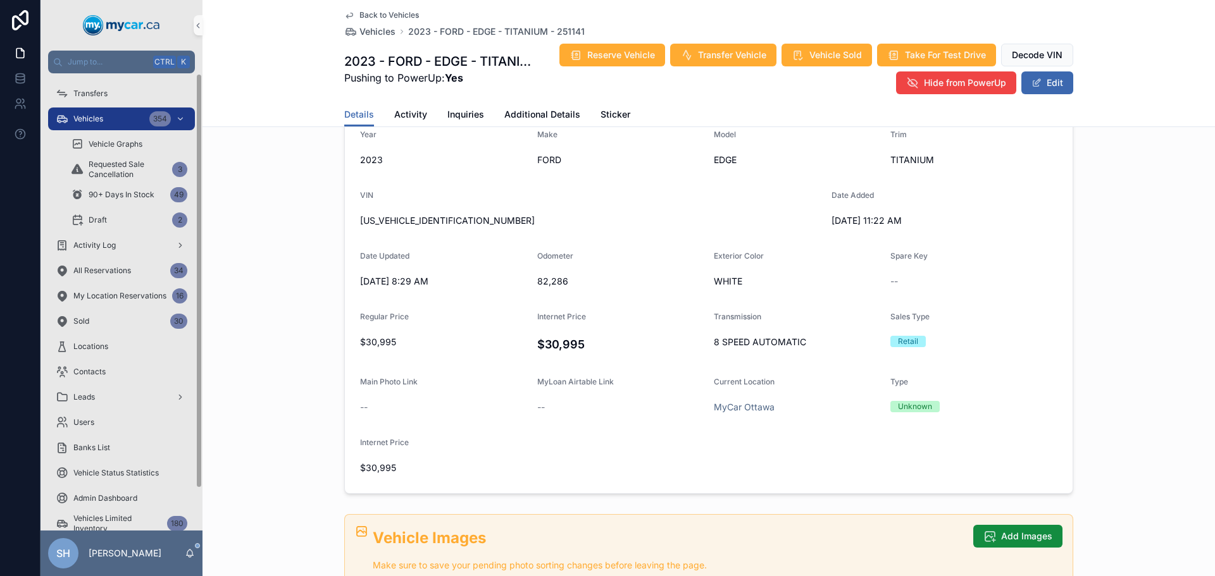
scroll to position [253, 0]
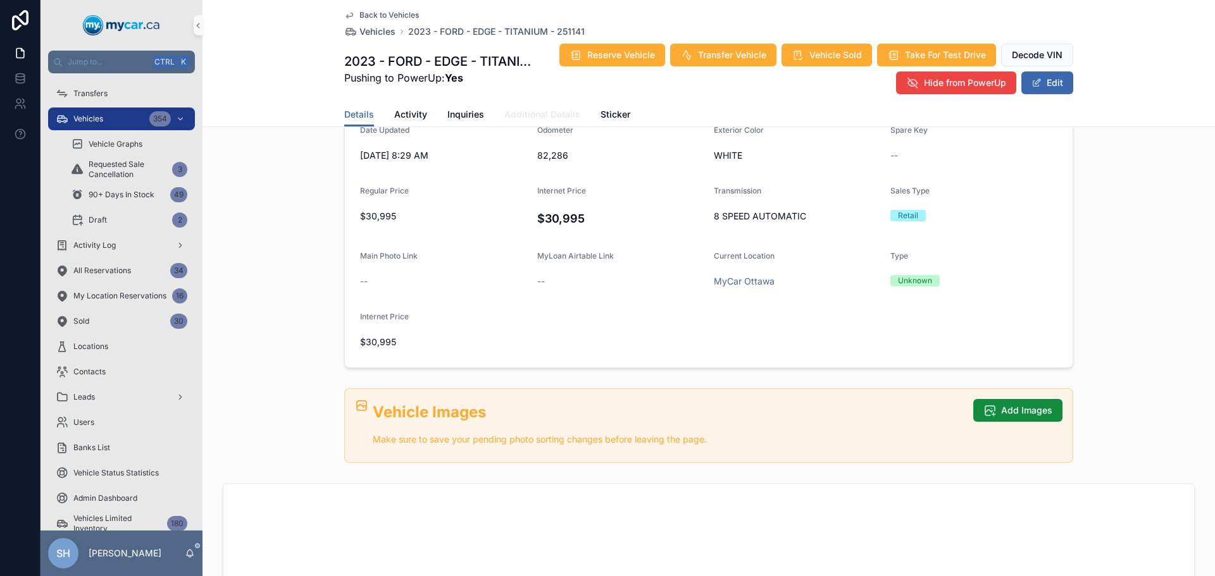
click at [514, 118] on span "Additional Details" at bounding box center [542, 114] width 76 height 13
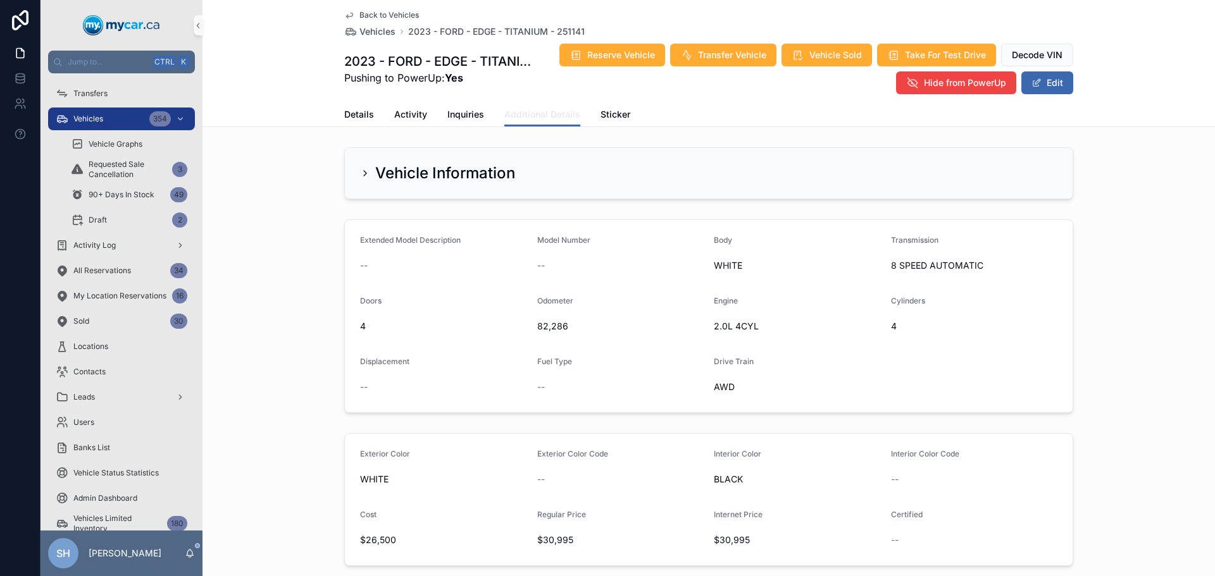
scroll to position [190, 0]
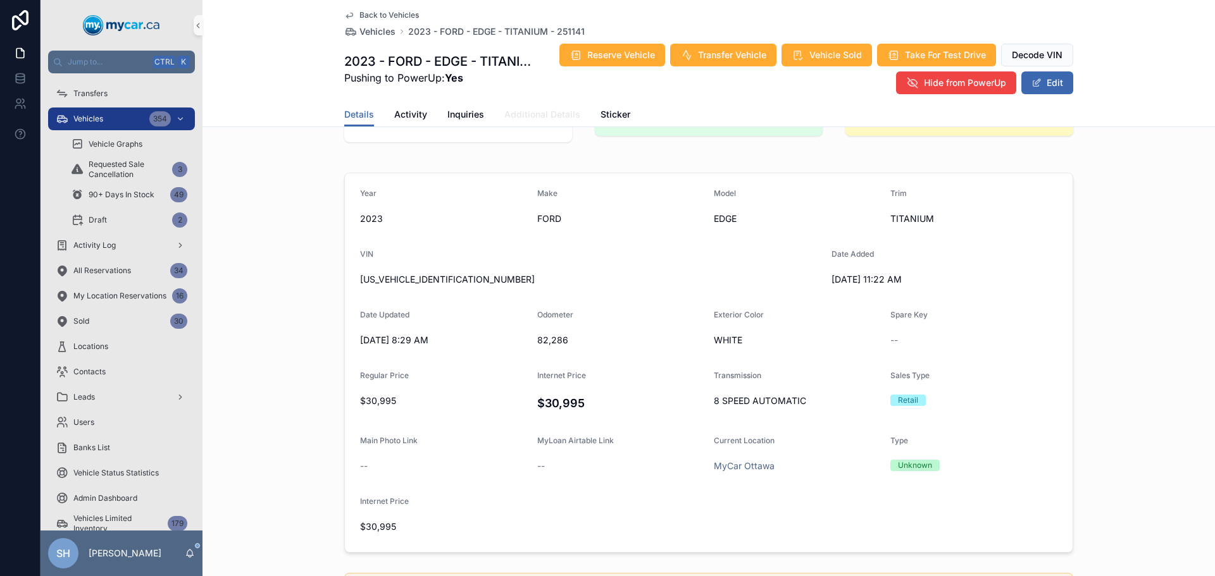
scroll to position [63, 0]
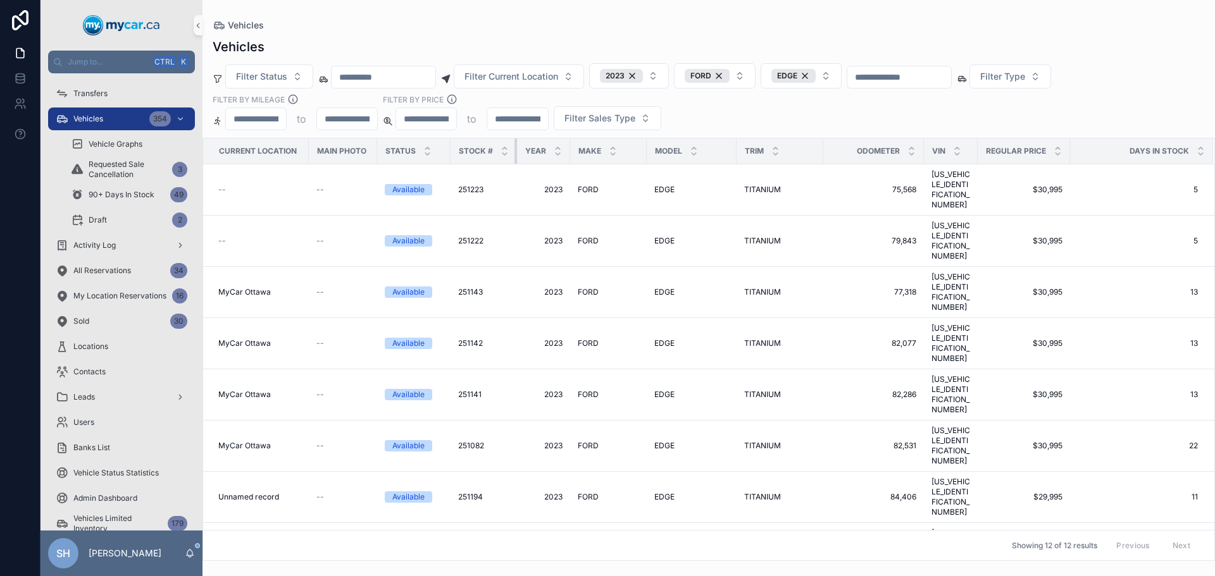
drag, startPoint x: 510, startPoint y: 144, endPoint x: 498, endPoint y: 142, distance: 12.8
click at [498, 142] on th "Stock #" at bounding box center [483, 152] width 66 height 26
drag, startPoint x: 509, startPoint y: 143, endPoint x: 519, endPoint y: 145, distance: 9.7
click at [519, 145] on tr "Current Location Main Photo Status Stock # Year Make Model Trim Odometer VIN Re…" at bounding box center [708, 152] width 1011 height 26
drag, startPoint x: 511, startPoint y: 149, endPoint x: 502, endPoint y: 147, distance: 9.1
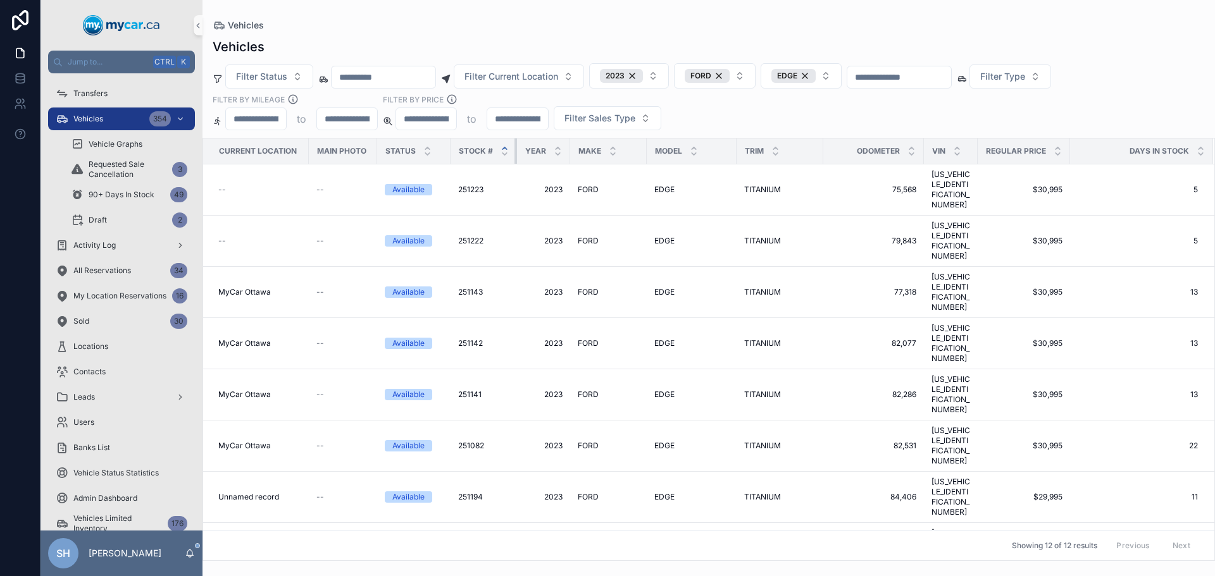
click at [502, 147] on th "Stock #" at bounding box center [483, 152] width 66 height 26
drag, startPoint x: 564, startPoint y: 146, endPoint x: 550, endPoint y: 142, distance: 14.4
click at [550, 142] on th "Year" at bounding box center [543, 152] width 53 height 26
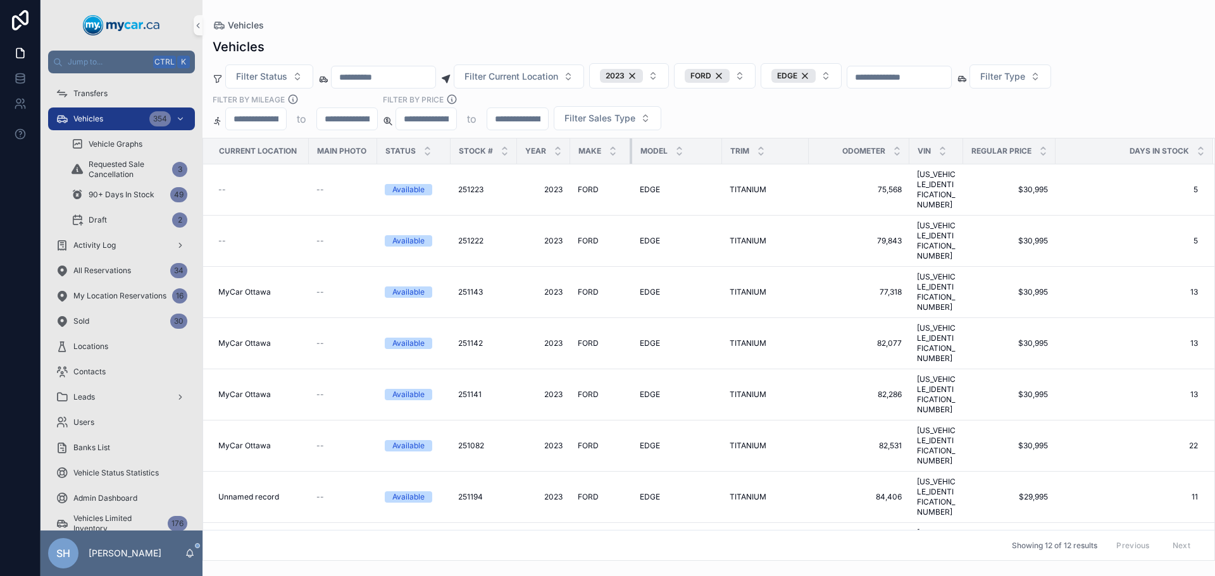
drag, startPoint x: 640, startPoint y: 147, endPoint x: 626, endPoint y: 142, distance: 15.2
click at [629, 142] on div "scrollable content" at bounding box center [631, 151] width 5 height 25
click at [651, 23] on div "Vehicles" at bounding box center [709, 25] width 992 height 10
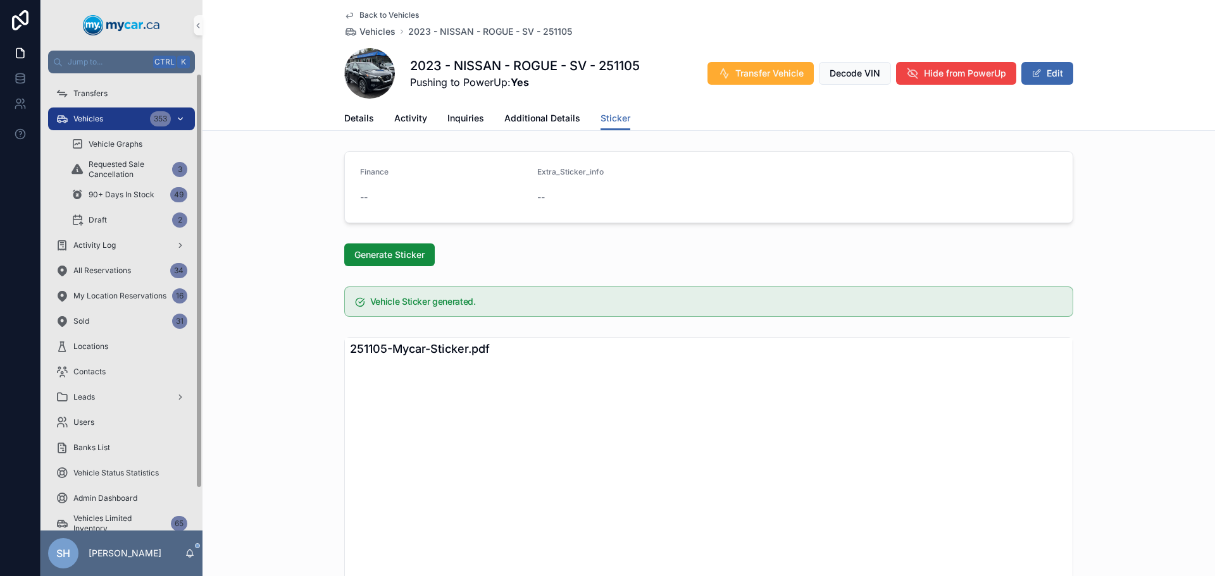
click at [99, 125] on div "Vehicles 353" at bounding box center [122, 119] width 132 height 20
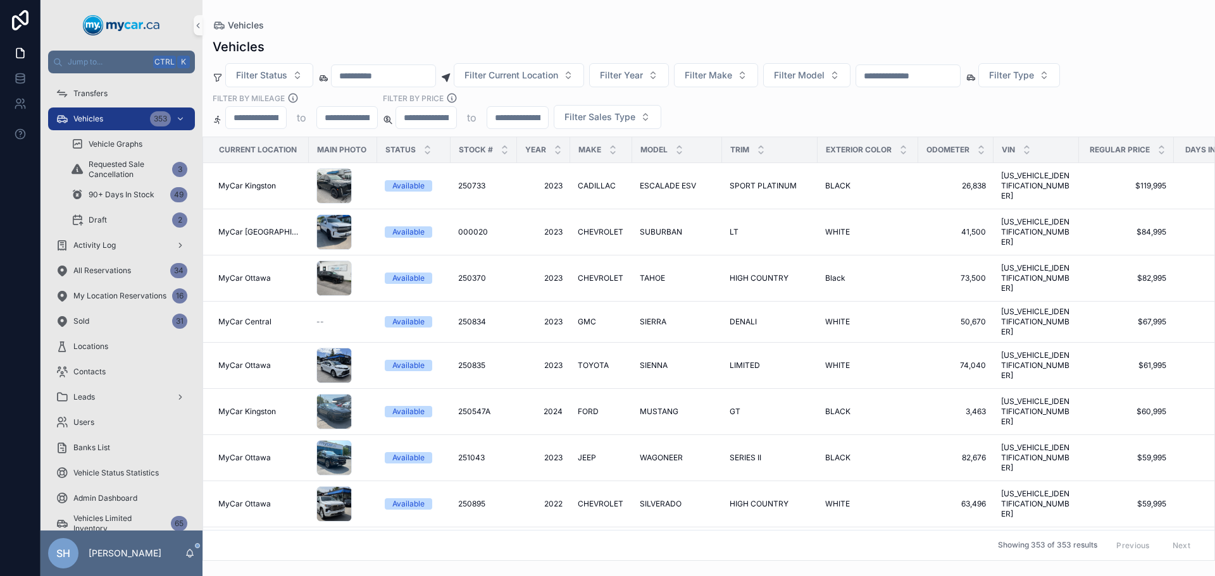
click at [922, 78] on input "scrollable content" at bounding box center [908, 76] width 104 height 18
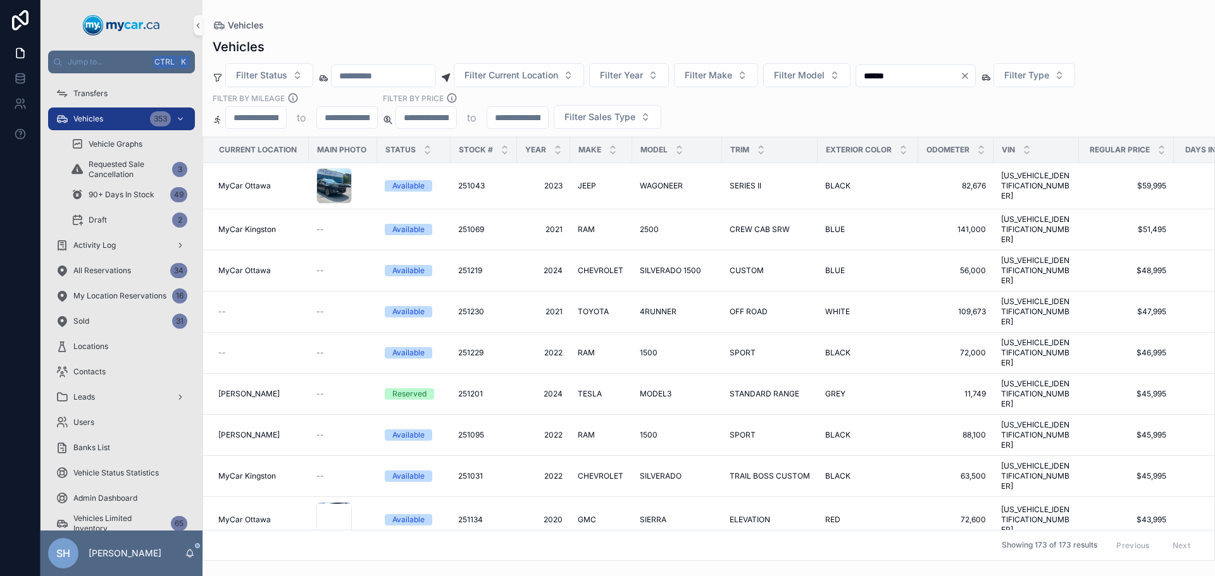
type input "******"
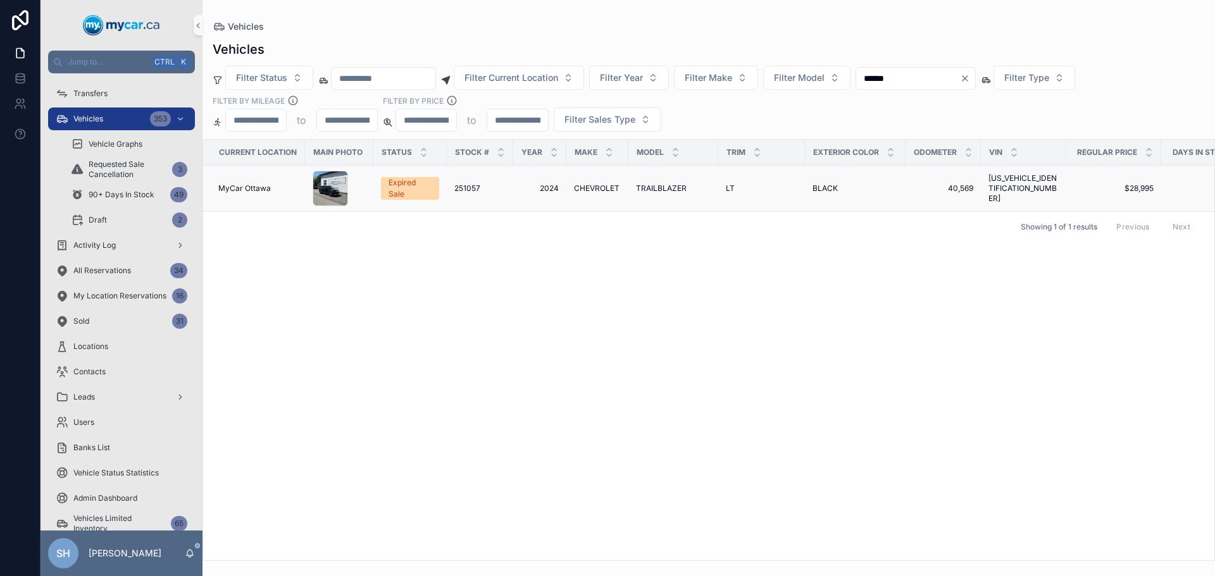
click at [653, 183] on td "TRAILBLAZER TRAILBLAZER" at bounding box center [673, 189] width 90 height 46
click at [655, 189] on span "TRAILBLAZER" at bounding box center [661, 188] width 51 height 10
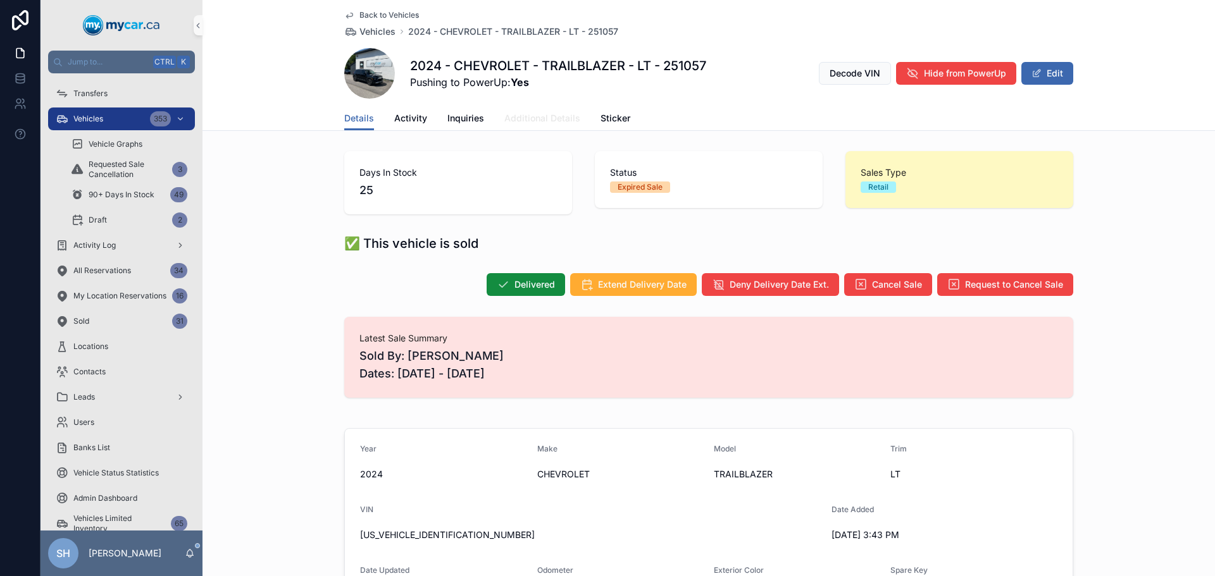
click at [529, 113] on span "Additional Details" at bounding box center [542, 118] width 76 height 13
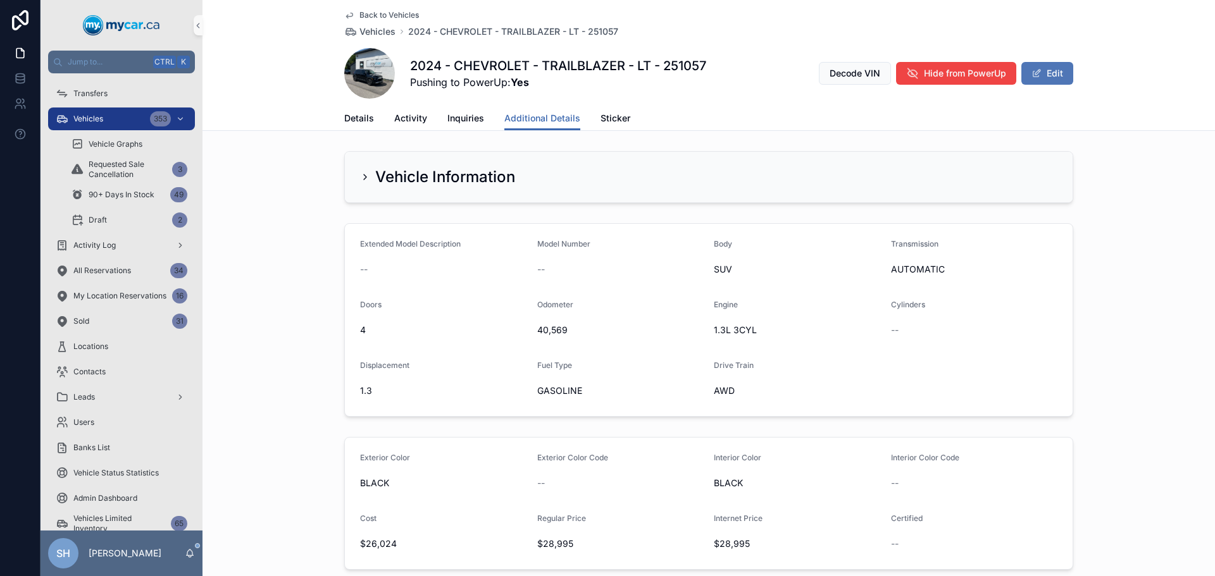
click at [1059, 70] on button "Edit" at bounding box center [1047, 73] width 52 height 23
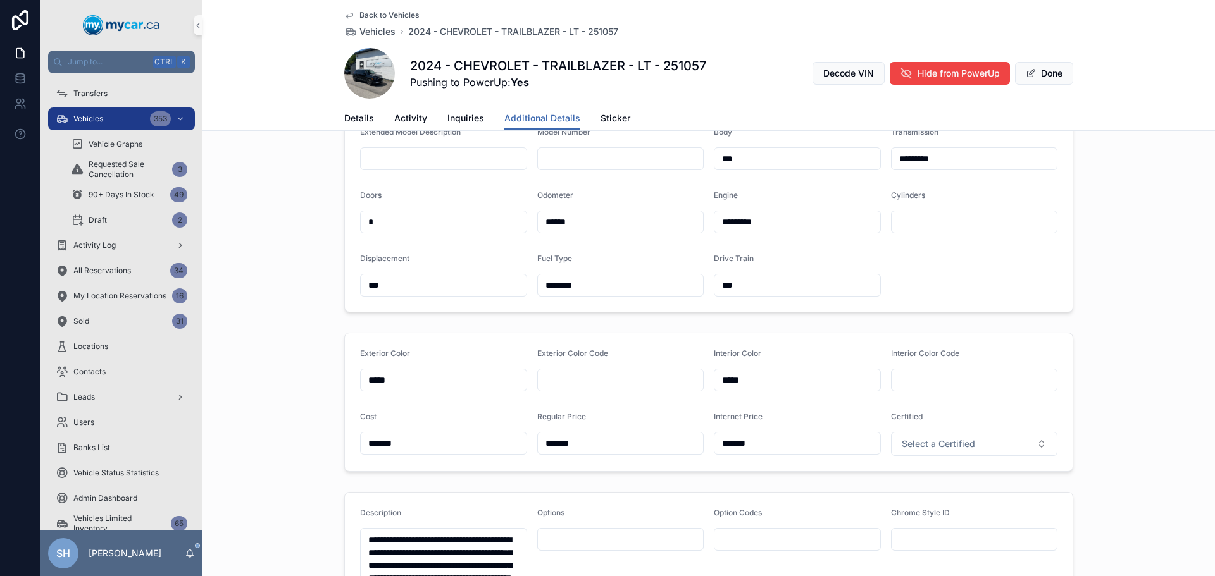
scroll to position [253, 0]
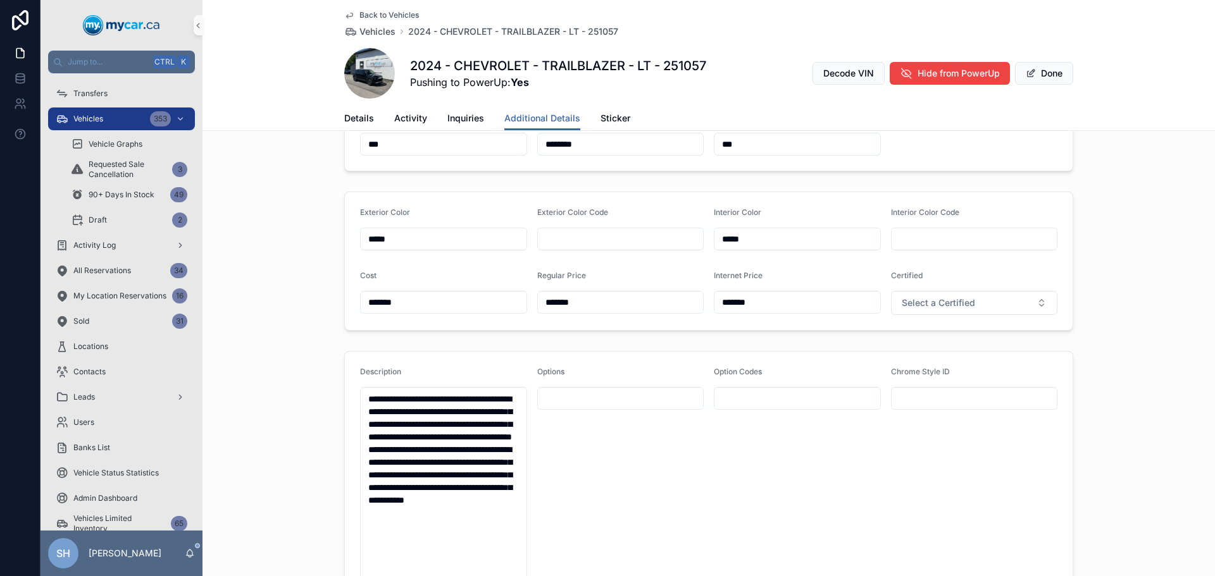
drag, startPoint x: 555, startPoint y: 312, endPoint x: 497, endPoint y: 328, distance: 60.1
click at [497, 328] on form "Exterior Color ***** Exterior Color Code Interior Color ***** Interior Color Co…" at bounding box center [708, 261] width 727 height 138
type input "*******"
click at [1123, 207] on div "Exterior Color ***** Exterior Color Code Interior Color ***** Interior Color Co…" at bounding box center [708, 261] width 1012 height 149
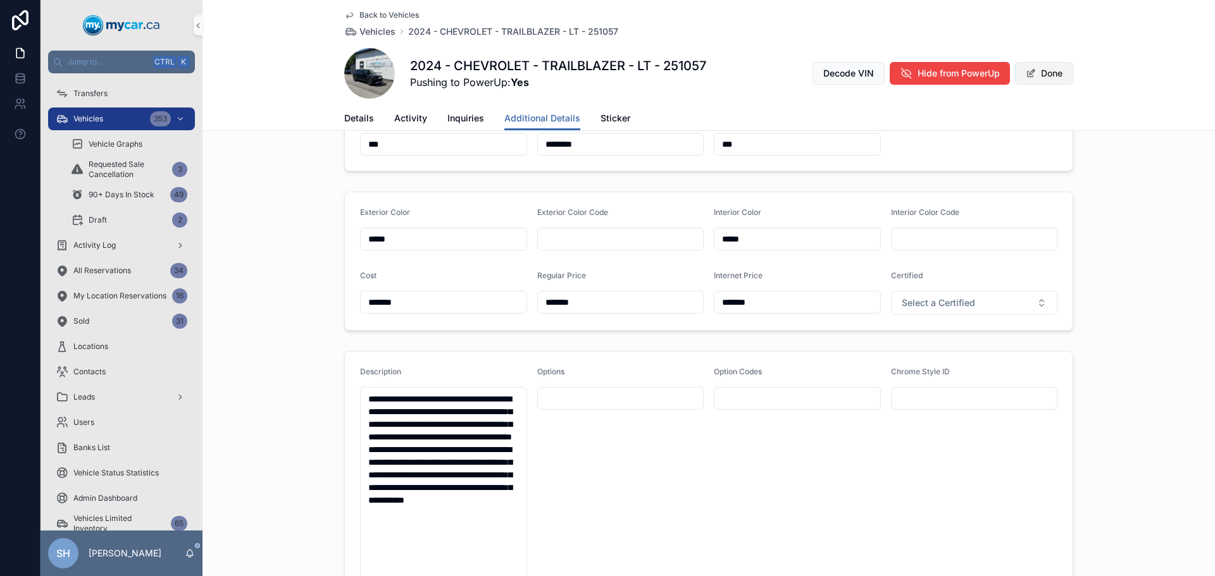
click at [1044, 75] on button "Done" at bounding box center [1044, 73] width 58 height 23
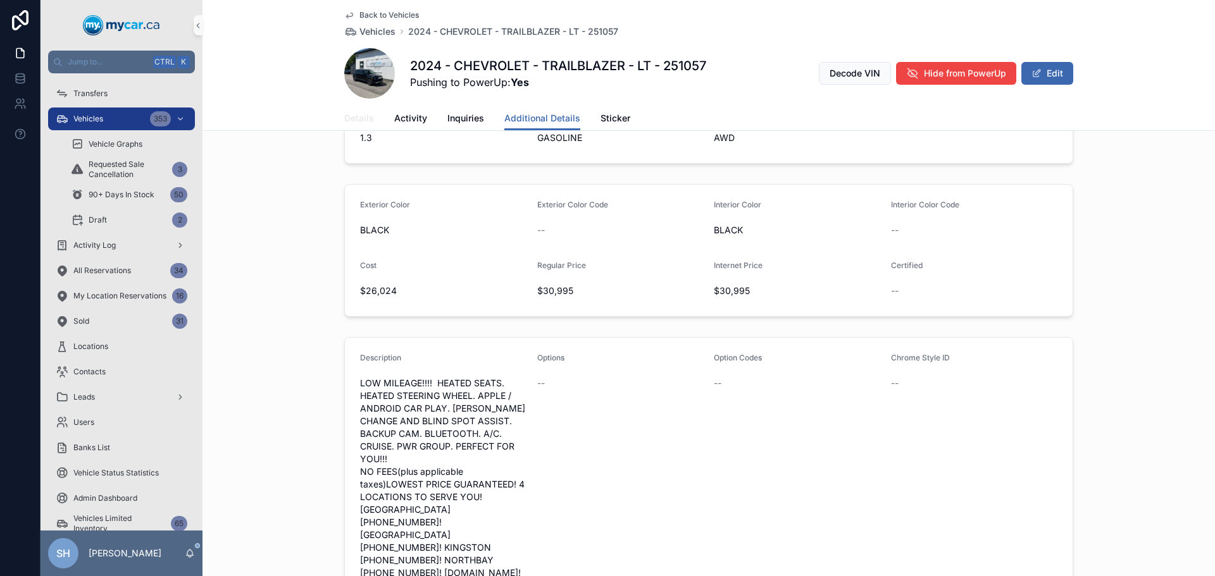
click at [354, 117] on span "Details" at bounding box center [359, 118] width 30 height 13
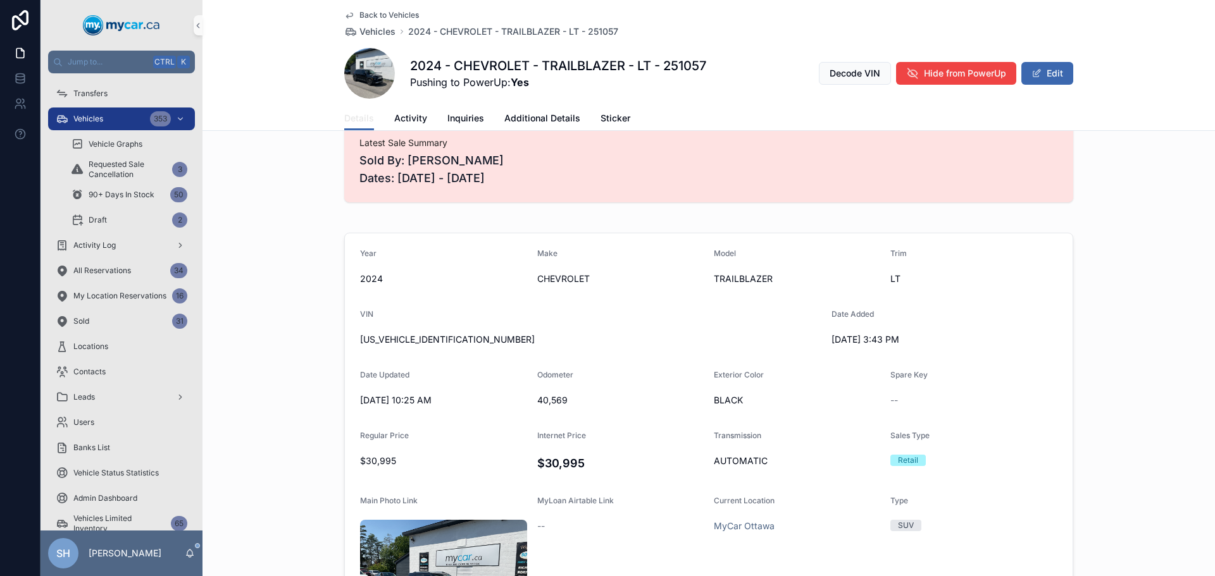
scroll to position [190, 0]
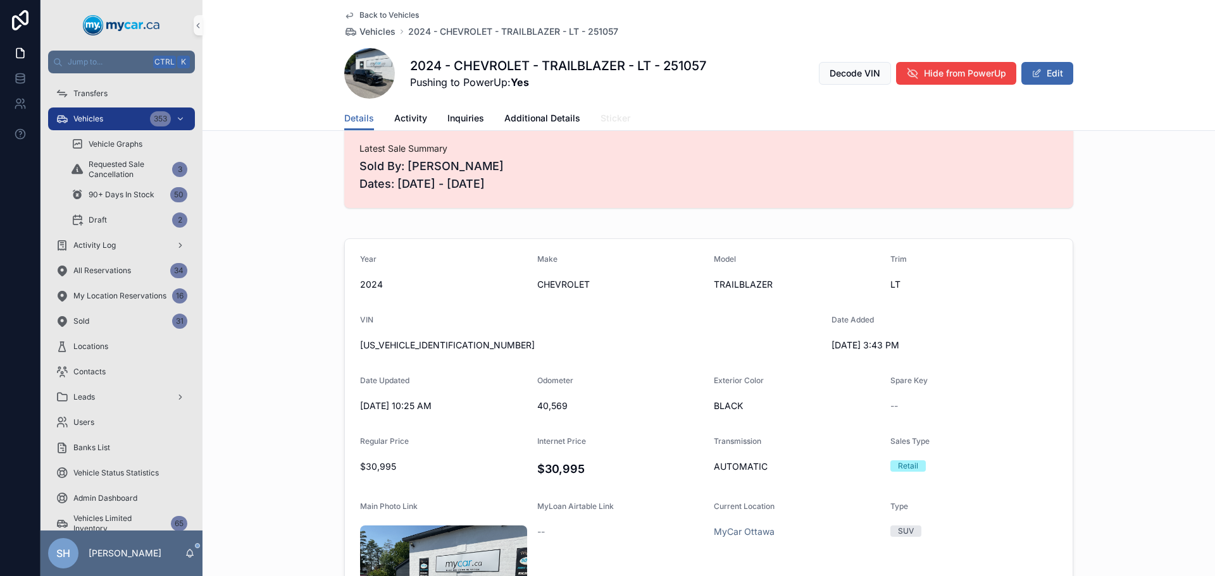
click at [612, 114] on span "Sticker" at bounding box center [615, 118] width 30 height 13
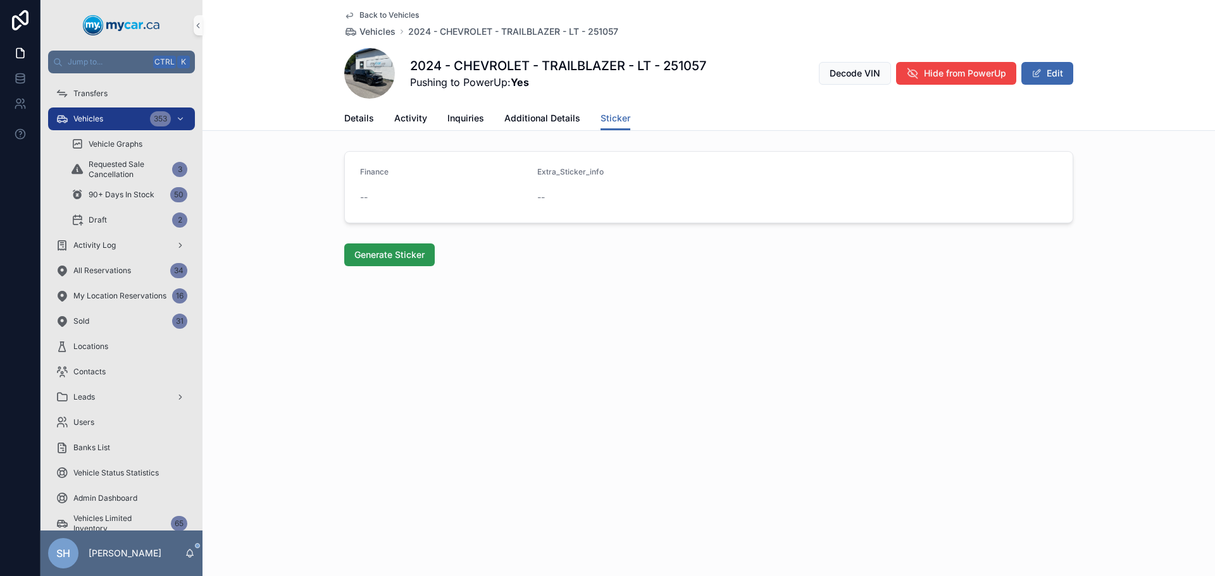
click at [373, 257] on span "Generate Sticker" at bounding box center [389, 255] width 70 height 13
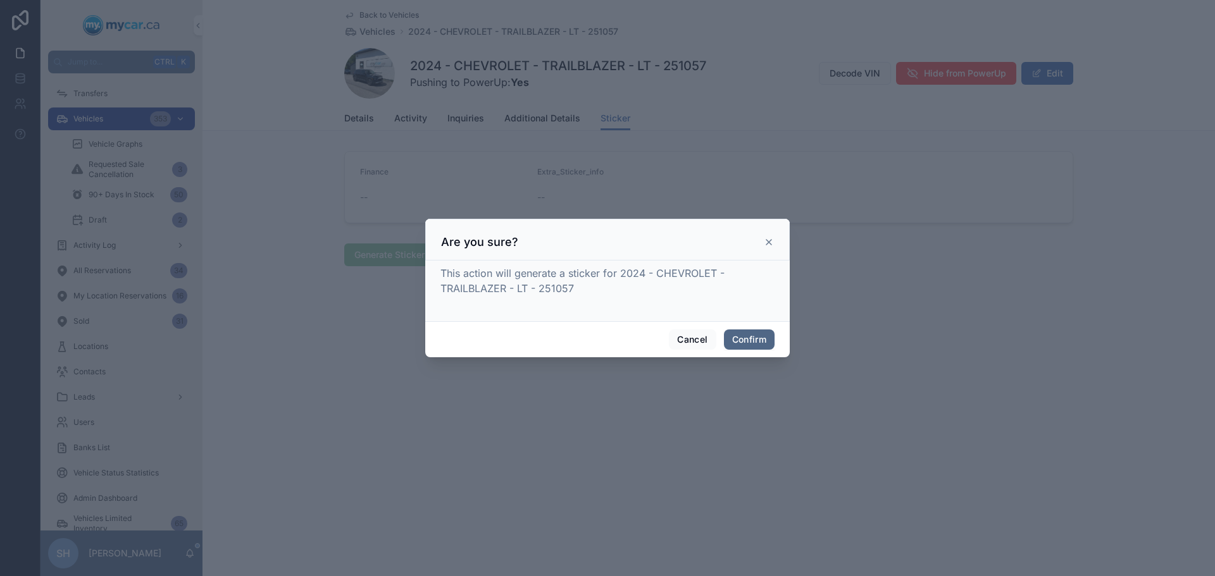
click at [738, 336] on button "Confirm" at bounding box center [749, 340] width 51 height 20
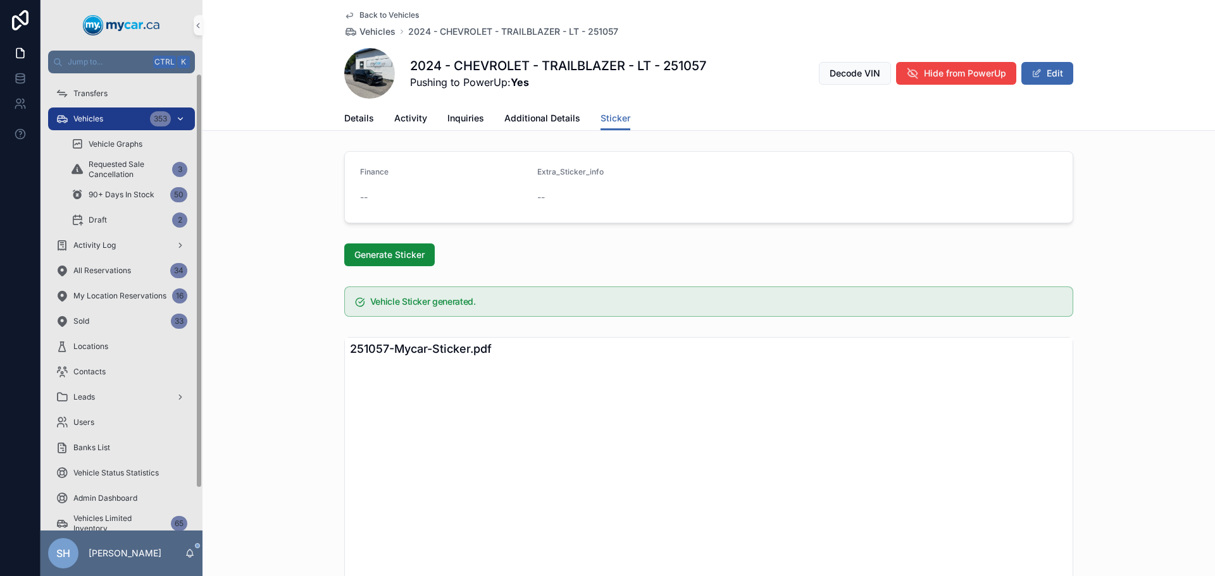
click at [120, 120] on div "Vehicles 353" at bounding box center [122, 119] width 132 height 20
